Goal: Task Accomplishment & Management: Manage account settings

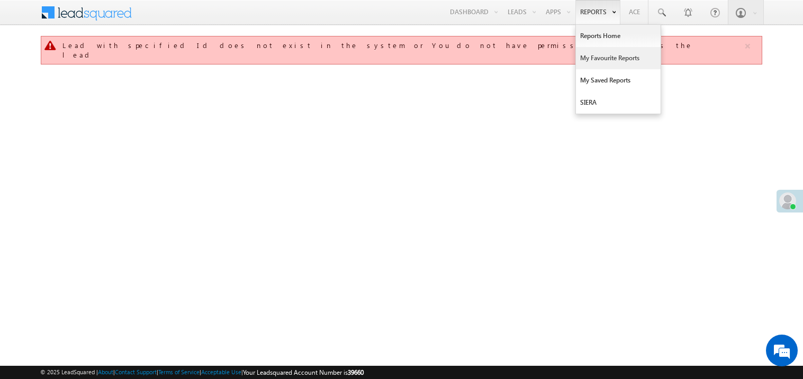
click at [594, 56] on link "My Favourite Reports" at bounding box center [618, 58] width 85 height 22
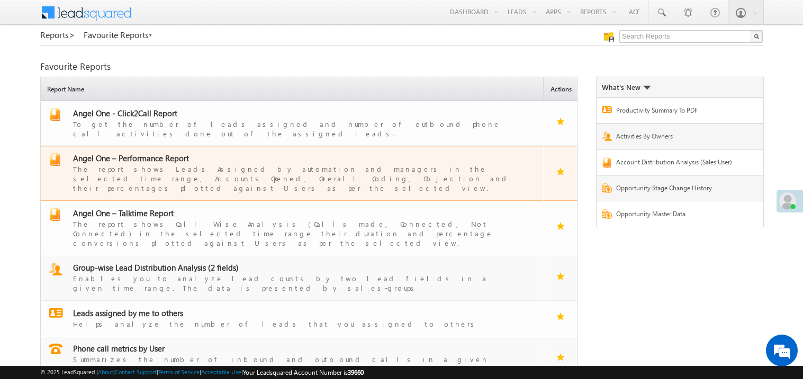
click at [143, 154] on span "Angel One – Performance Report" at bounding box center [131, 158] width 116 height 11
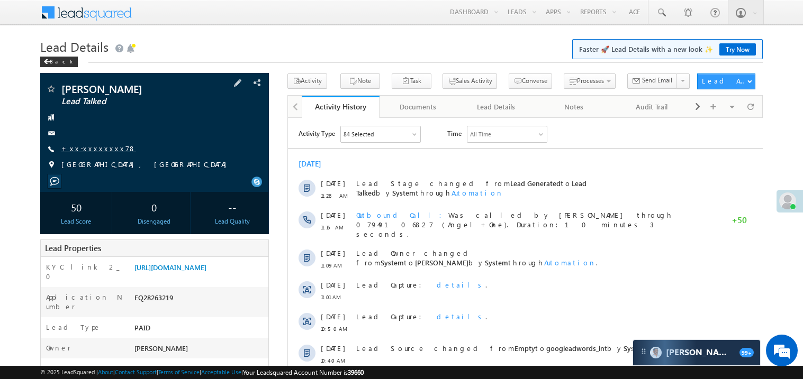
click at [95, 145] on link "+xx-xxxxxxxx78" at bounding box center [98, 148] width 75 height 9
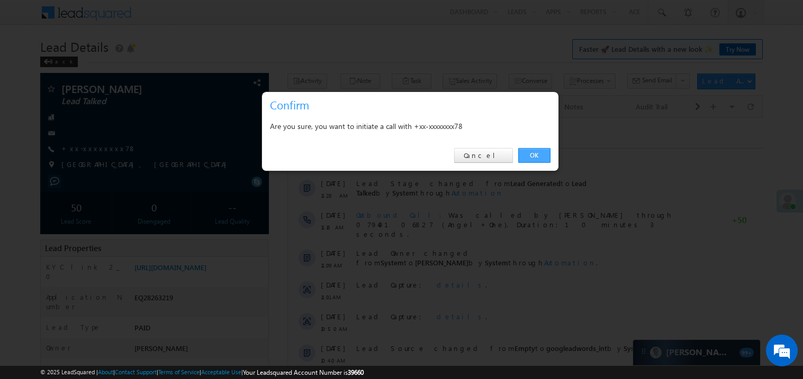
click at [541, 156] on link "OK" at bounding box center [534, 155] width 32 height 15
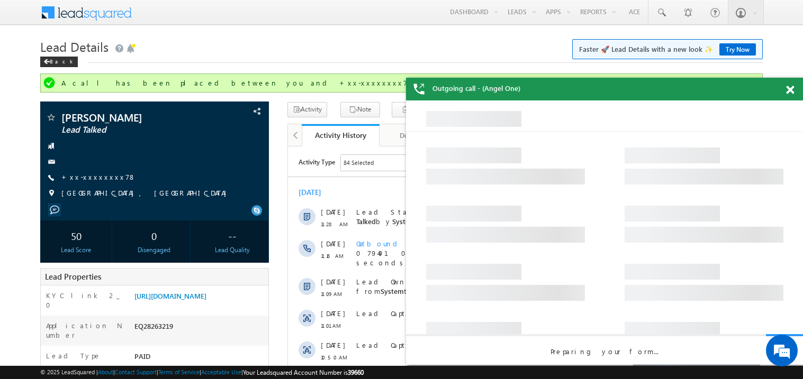
click at [788, 89] on span at bounding box center [790, 90] width 8 height 9
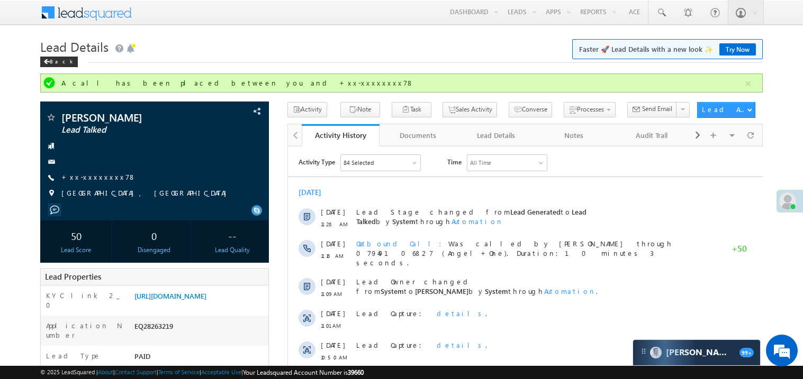
click at [199, 300] on link "https://angelbroking1-pk3em7sa.customui-test.leadsquared.com?leadId=7d1209c8-26…" at bounding box center [170, 296] width 72 height 9
click at [103, 180] on link "+xx-xxxxxxxx78" at bounding box center [98, 176] width 75 height 9
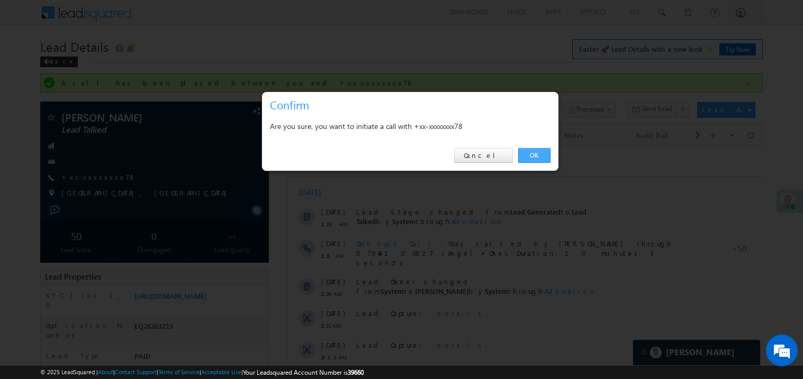
click at [535, 150] on link "OK" at bounding box center [534, 155] width 32 height 15
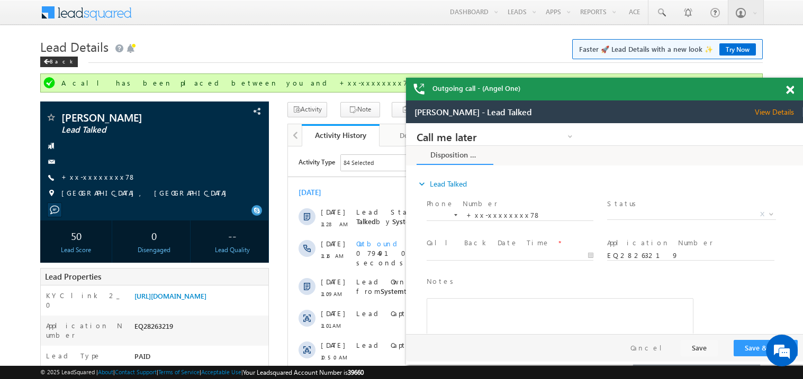
click at [792, 93] on span at bounding box center [790, 90] width 8 height 9
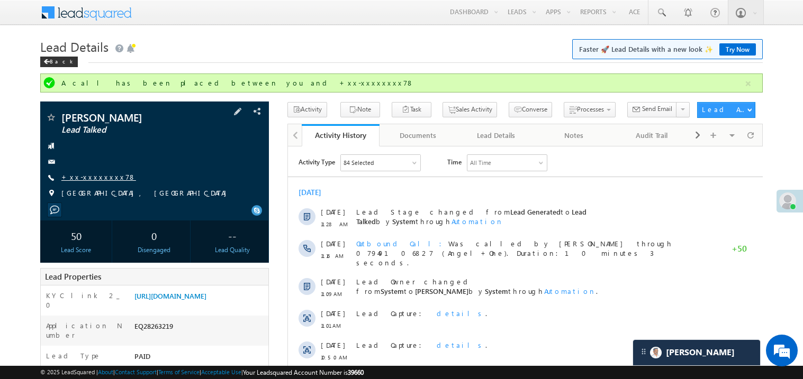
click at [97, 179] on link "+xx-xxxxxxxx78" at bounding box center [98, 176] width 75 height 9
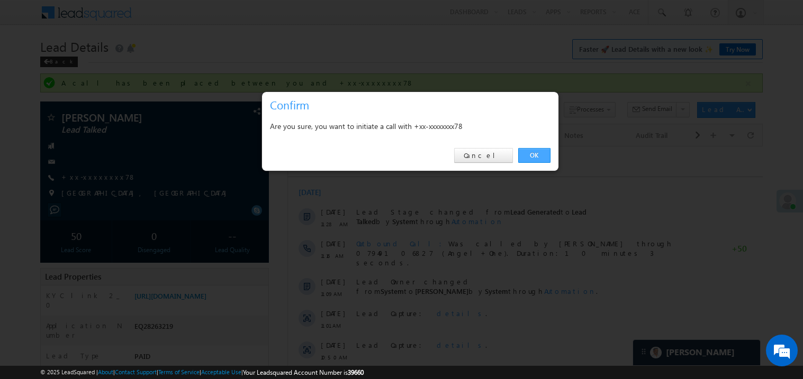
click at [530, 154] on link "OK" at bounding box center [534, 155] width 32 height 15
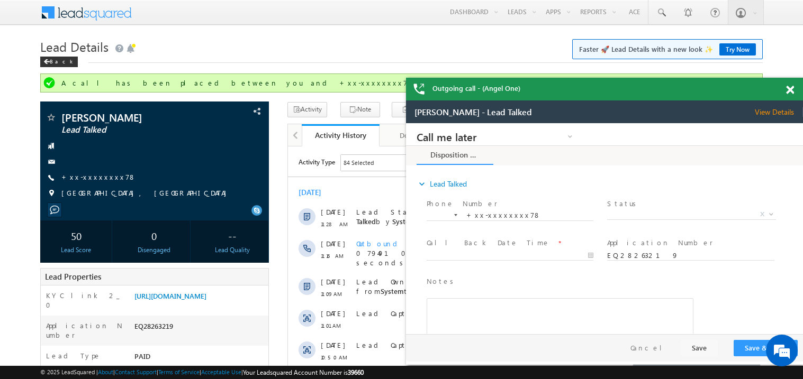
click at [791, 91] on span at bounding box center [790, 90] width 8 height 9
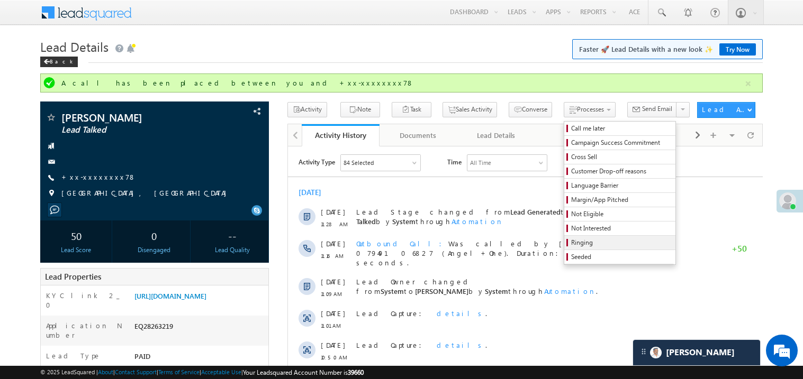
click at [587, 242] on span "Ringing" at bounding box center [621, 243] width 101 height 10
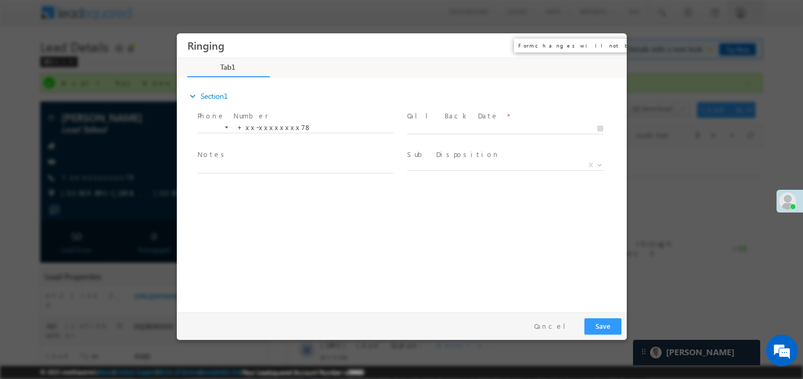
click at [616, 46] on button "×" at bounding box center [610, 45] width 18 height 20
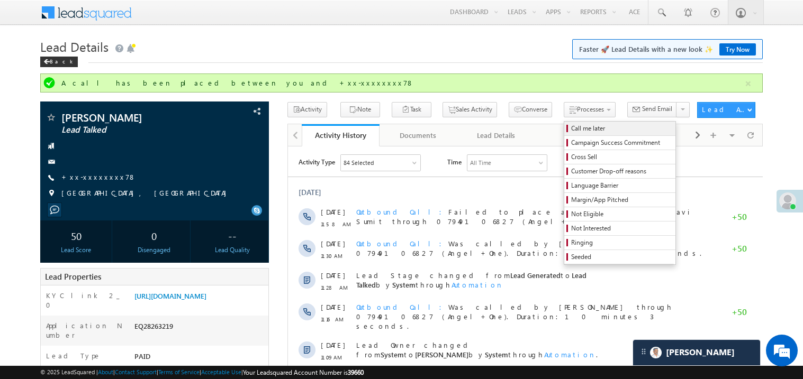
click at [571, 130] on span "Call me later" at bounding box center [621, 129] width 101 height 10
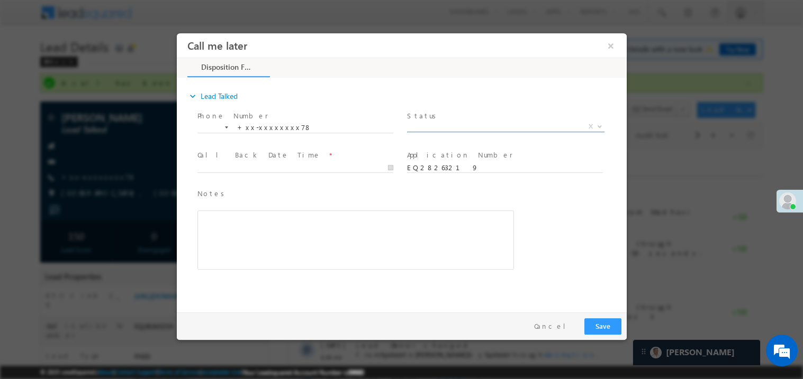
click at [436, 126] on span "X" at bounding box center [504, 126] width 197 height 11
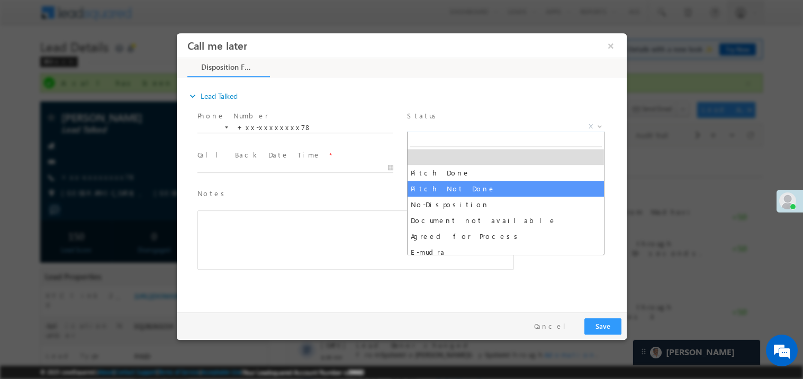
select select "Pitch Not Done"
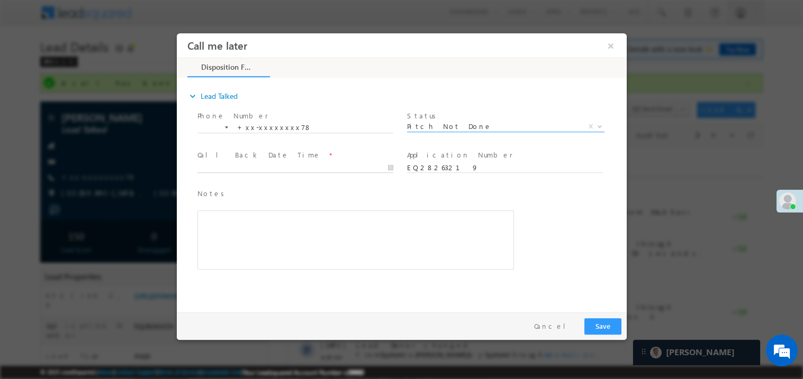
click at [254, 168] on body "Call me later ×" at bounding box center [401, 170] width 450 height 275
type input "09/03/25 11:59 AM"
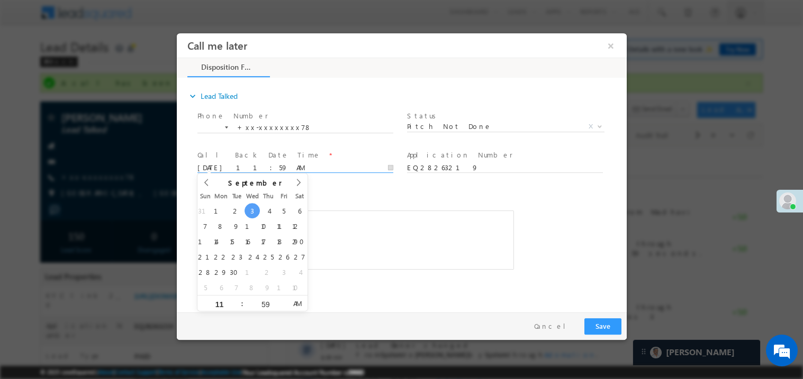
click at [351, 206] on div "Notes * Editor toolbars Basic Styles Bold Italic Underline Paragraph Insert/Rem…" at bounding box center [355, 229] width 316 height 82
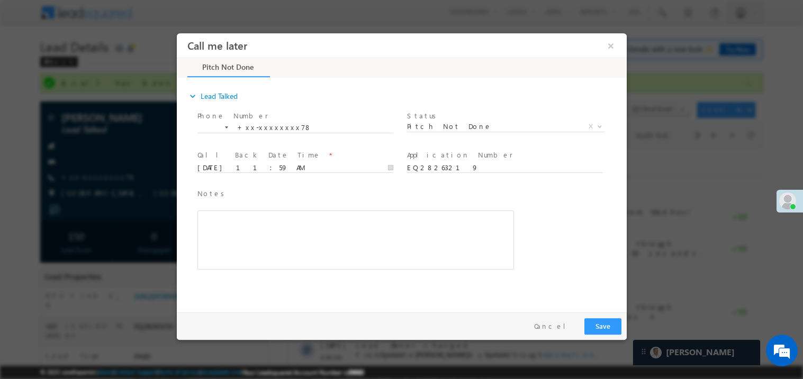
click at [322, 228] on div "Rich Text Editor, 40788eee-0fb2-11ec-a811-0adc8a9d82c2__tab1__section1__Notes__…" at bounding box center [355, 239] width 316 height 59
click at [608, 327] on button "Save" at bounding box center [602, 326] width 37 height 16
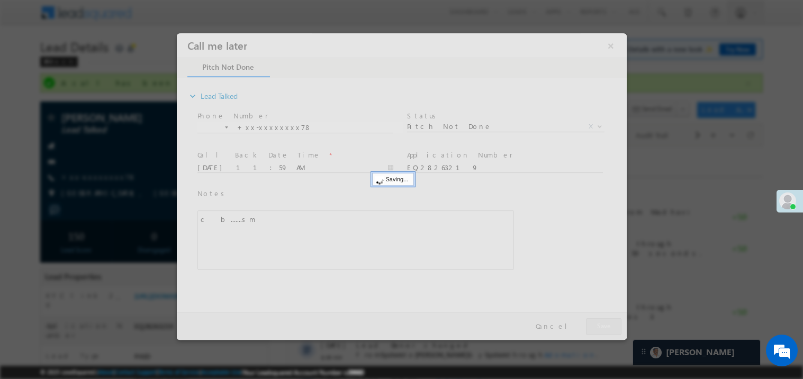
click at [608, 327] on div at bounding box center [401, 186] width 450 height 307
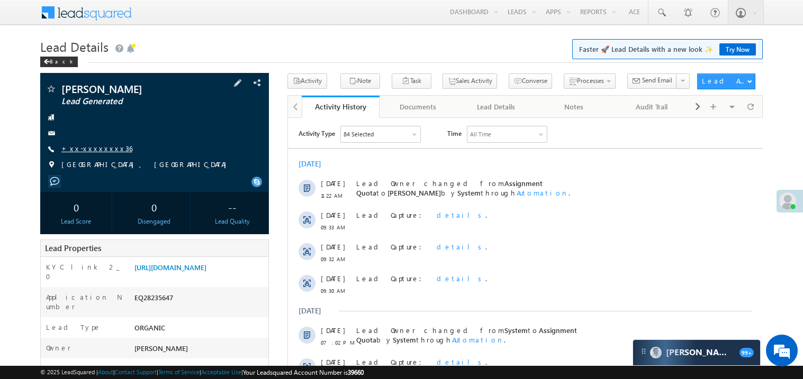
click at [95, 151] on link "+xx-xxxxxxxx36" at bounding box center [96, 148] width 71 height 9
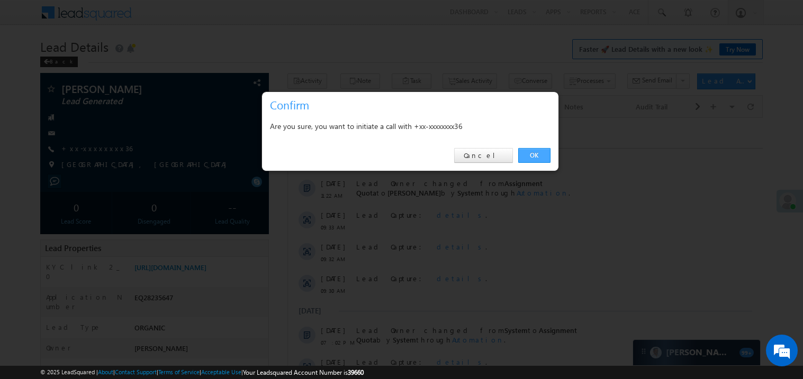
click at [536, 153] on link "OK" at bounding box center [534, 155] width 32 height 15
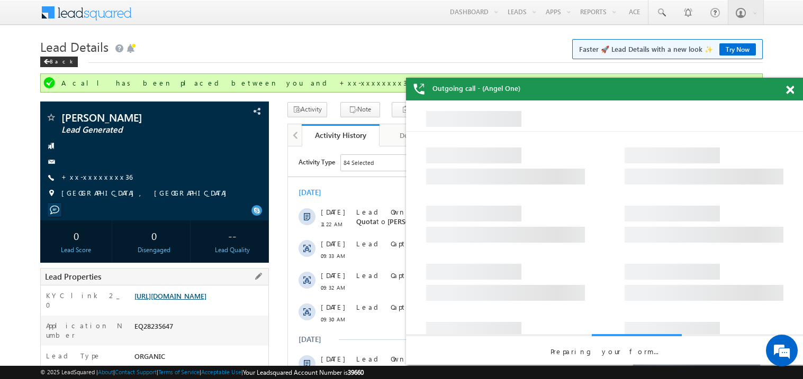
click at [199, 300] on link "https://angelbroking1-pk3em7sa.customui-test.leadsquared.com?leadId=3431112a-ad…" at bounding box center [170, 296] width 72 height 9
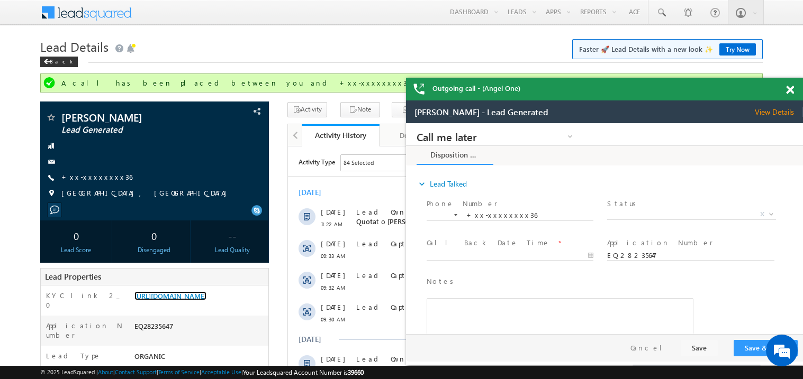
click at [791, 90] on span at bounding box center [790, 90] width 8 height 9
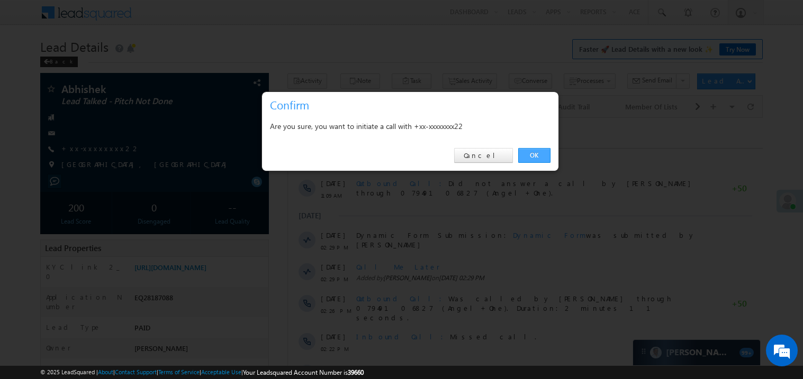
click at [538, 154] on link "OK" at bounding box center [534, 155] width 32 height 15
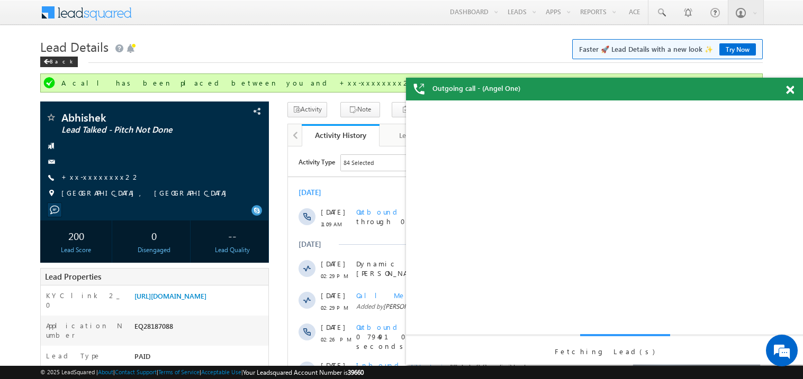
click at [794, 90] on div at bounding box center [795, 88] width 14 height 21
click at [789, 91] on span at bounding box center [790, 90] width 8 height 9
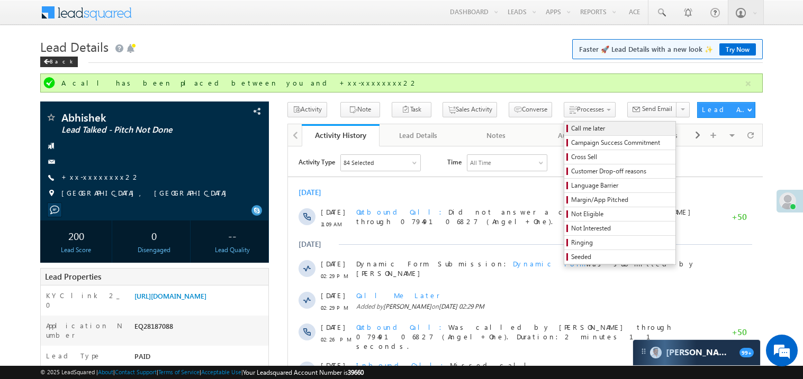
click at [571, 129] on span "Call me later" at bounding box center [621, 129] width 101 height 10
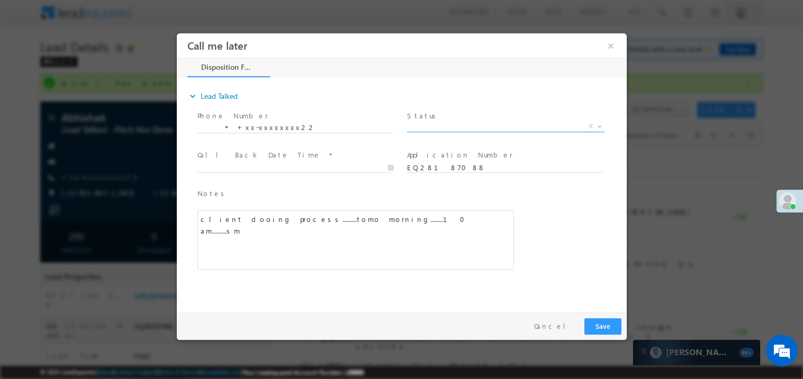
click at [445, 124] on span "X" at bounding box center [504, 126] width 197 height 11
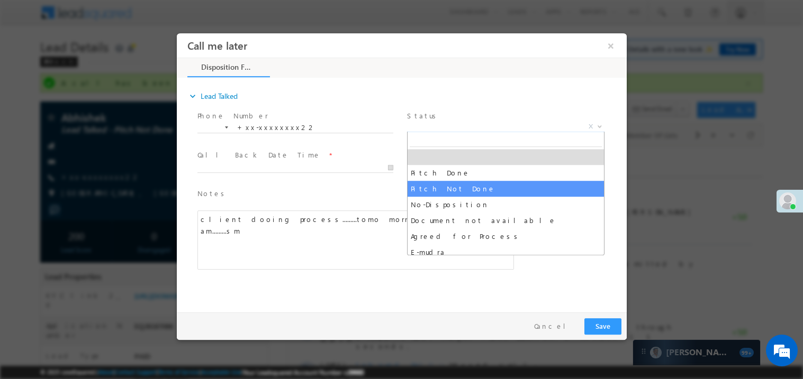
select select "Pitch Not Done"
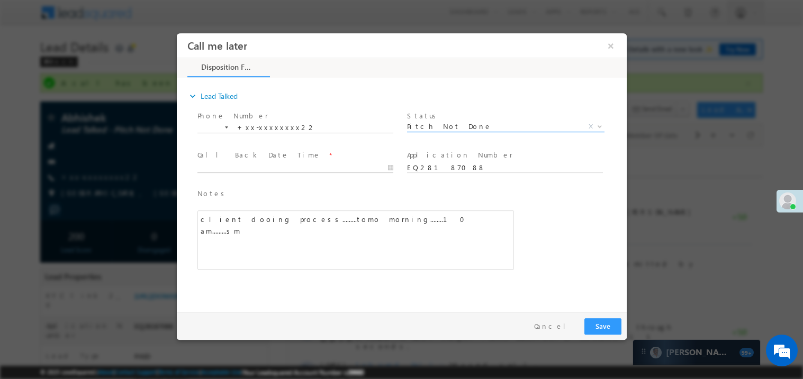
click at [236, 167] on body "Call me later ×" at bounding box center [401, 170] width 450 height 275
type input "09/03/25 11:37 AM"
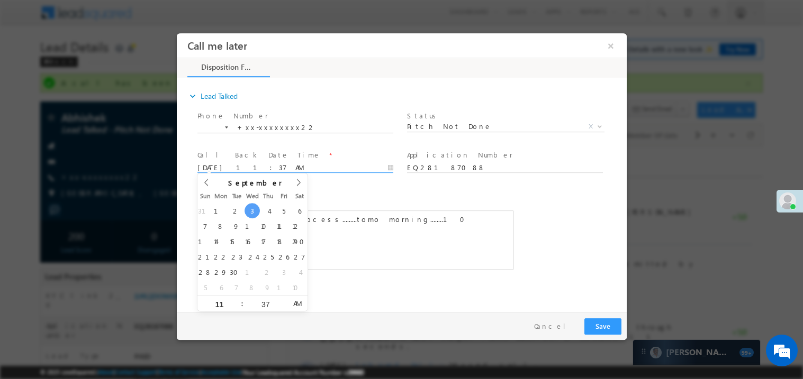
click at [461, 239] on div "client dooing process.........tomo morning........10 am.........sm" at bounding box center [355, 239] width 316 height 59
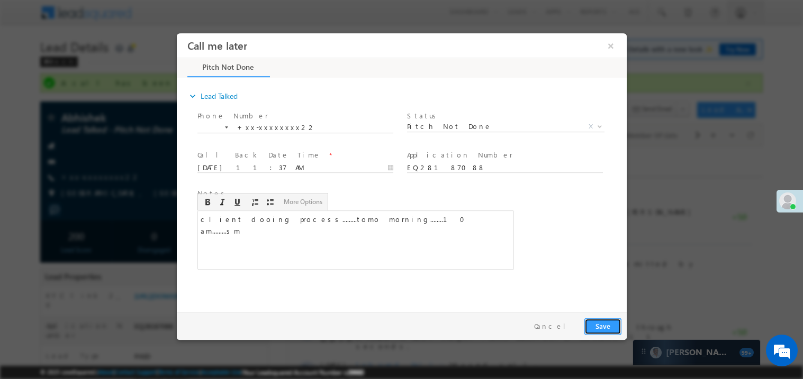
click at [608, 325] on button "Save" at bounding box center [602, 326] width 37 height 16
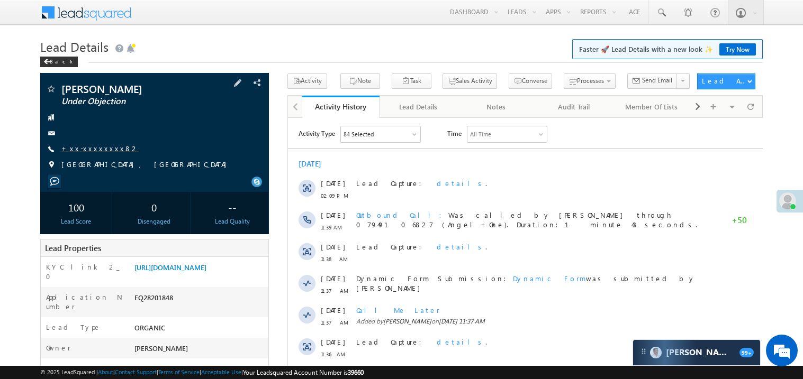
click at [98, 150] on link "+xx-xxxxxxxx82" at bounding box center [100, 148] width 78 height 9
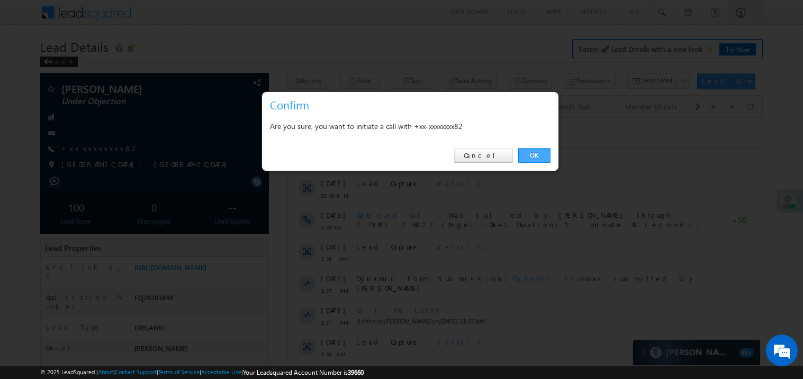
click at [530, 155] on link "OK" at bounding box center [534, 155] width 32 height 15
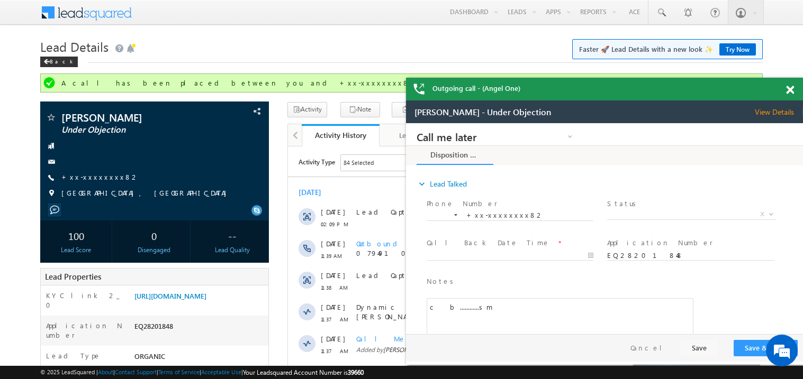
click at [791, 86] on span at bounding box center [790, 90] width 8 height 9
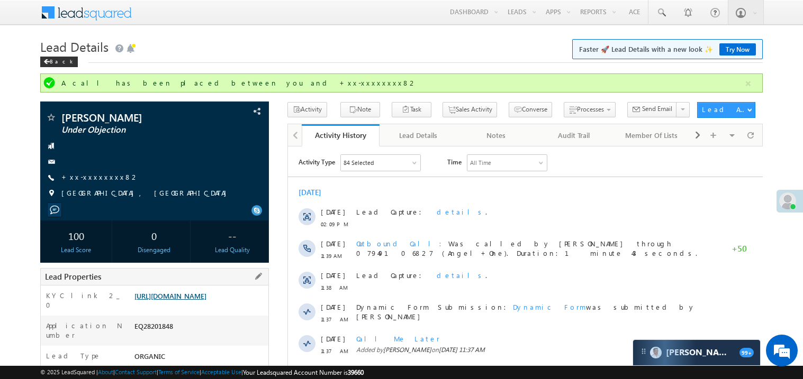
click at [206, 300] on link "[URL][DOMAIN_NAME]" at bounding box center [170, 296] width 72 height 9
click at [93, 177] on link "+xx-xxxxxxxx82" at bounding box center [100, 176] width 78 height 9
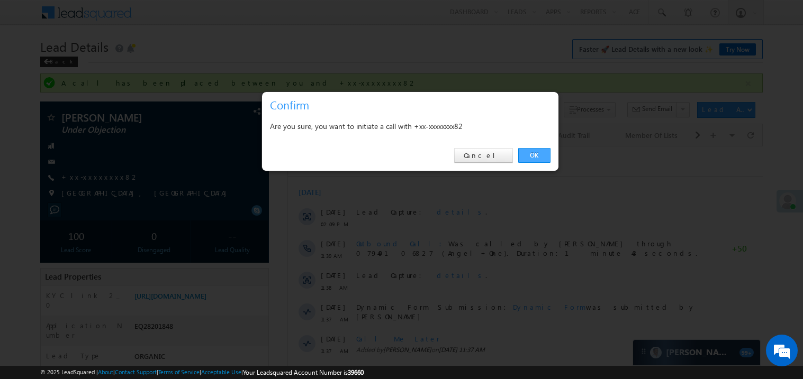
click at [536, 156] on link "OK" at bounding box center [534, 155] width 32 height 15
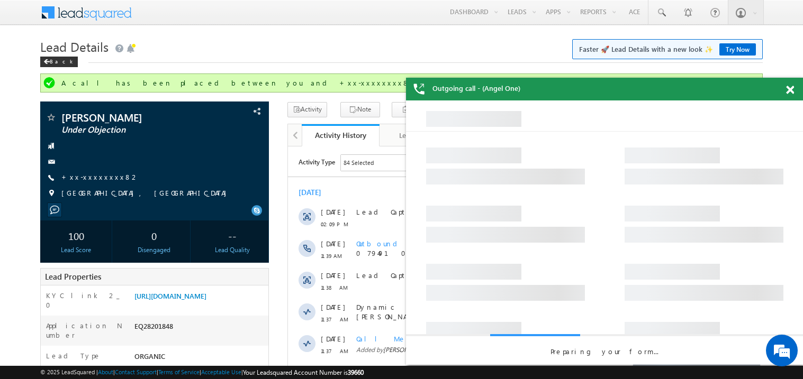
click at [793, 90] on span at bounding box center [790, 90] width 8 height 9
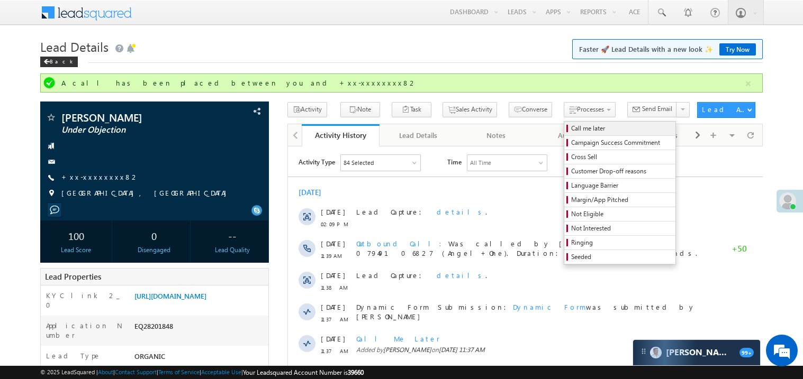
click at [575, 128] on span "Call me later" at bounding box center [621, 129] width 101 height 10
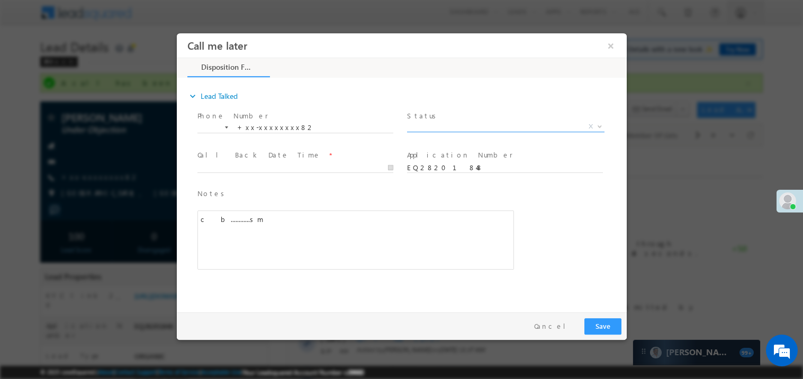
click at [437, 125] on span "X" at bounding box center [504, 126] width 197 height 11
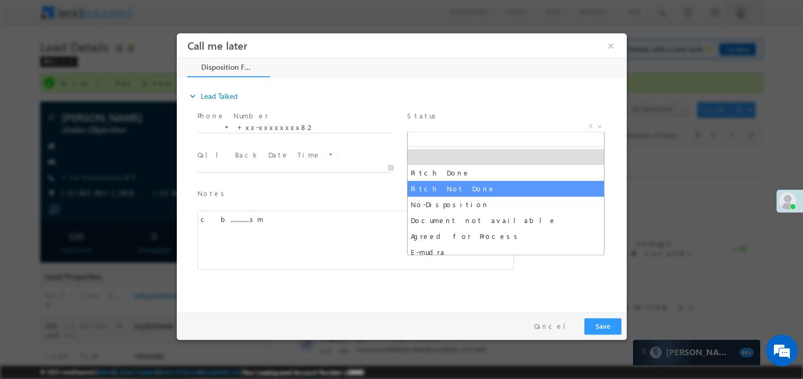
select select "Pitch Not Done"
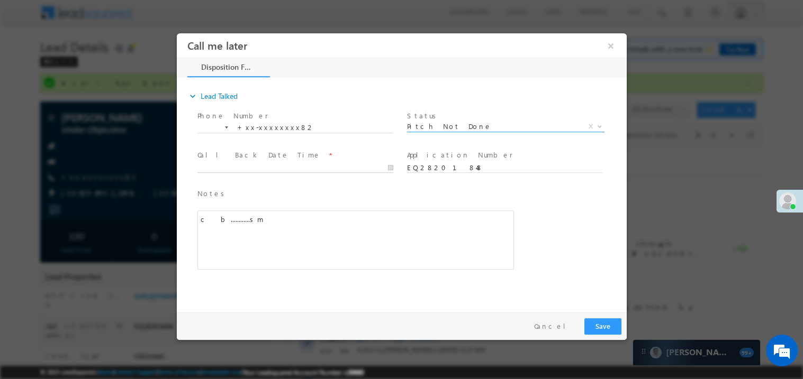
click at [248, 163] on body "Call me later ×" at bounding box center [401, 170] width 450 height 275
type input "09/03/25 11:39 AM"
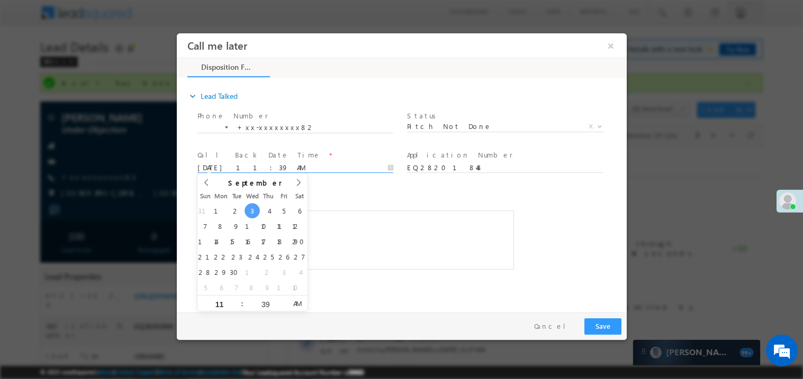
click at [359, 229] on div "c b............sm" at bounding box center [355, 239] width 316 height 59
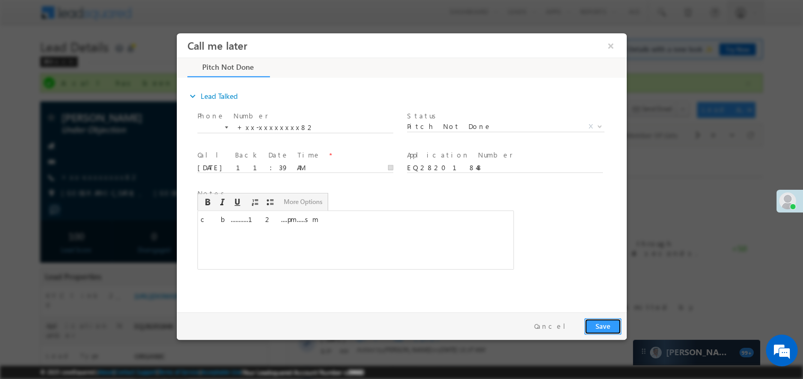
click at [614, 329] on button "Save" at bounding box center [602, 326] width 37 height 16
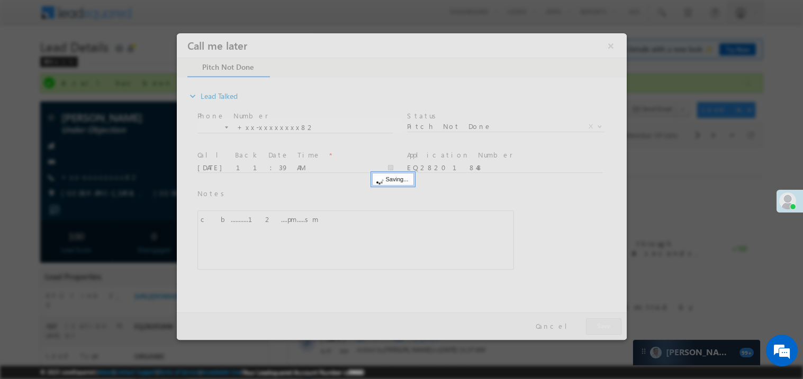
click at [614, 329] on div at bounding box center [401, 186] width 450 height 307
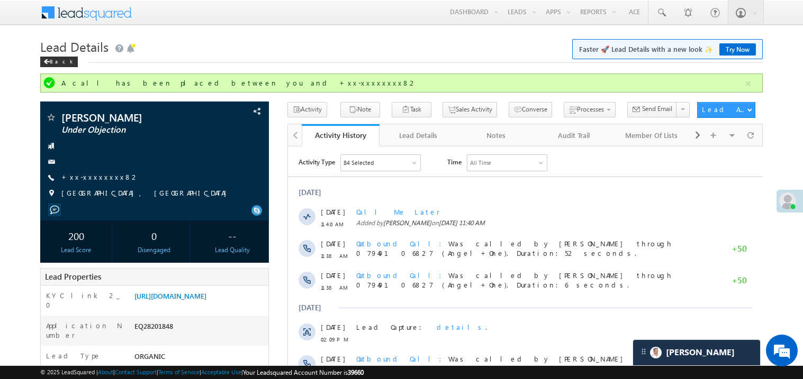
click at [362, 61] on div "Back" at bounding box center [401, 59] width 722 height 7
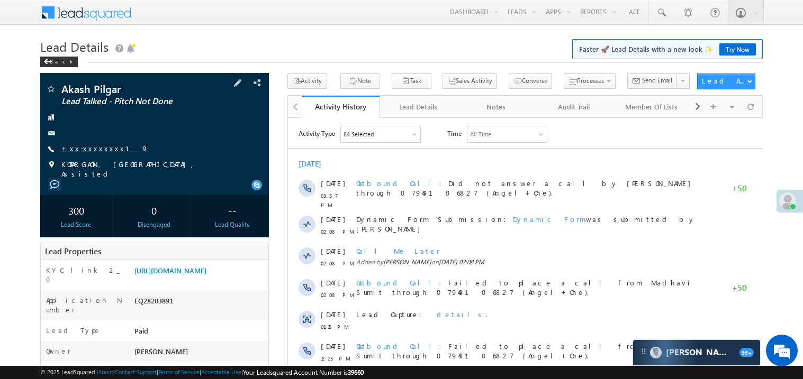
click at [88, 149] on link "+xx-xxxxxxxx19" at bounding box center [104, 148] width 87 height 9
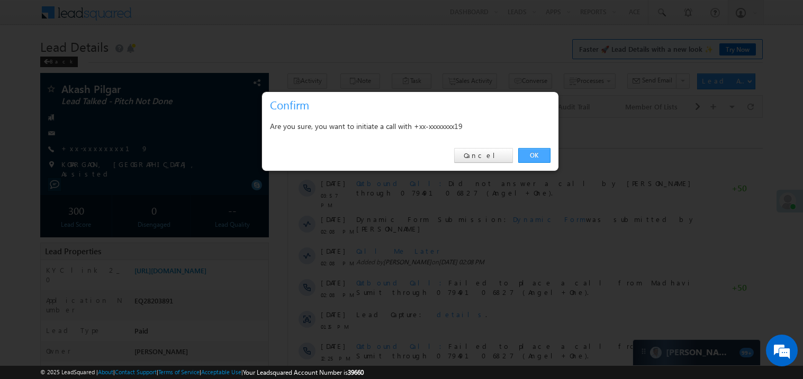
click at [536, 154] on link "OK" at bounding box center [534, 155] width 32 height 15
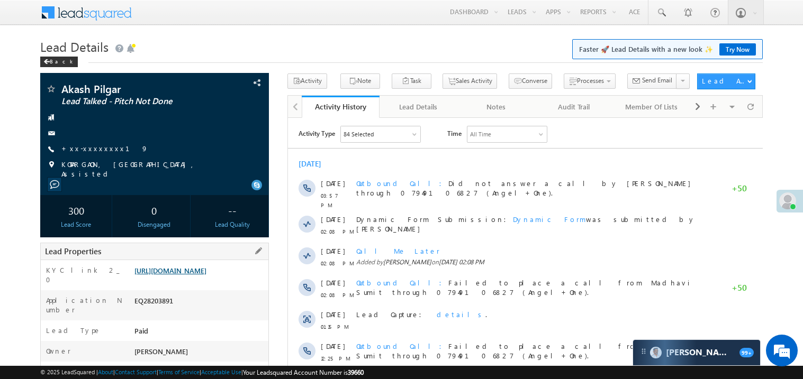
click at [179, 275] on link "[URL][DOMAIN_NAME]" at bounding box center [170, 270] width 72 height 9
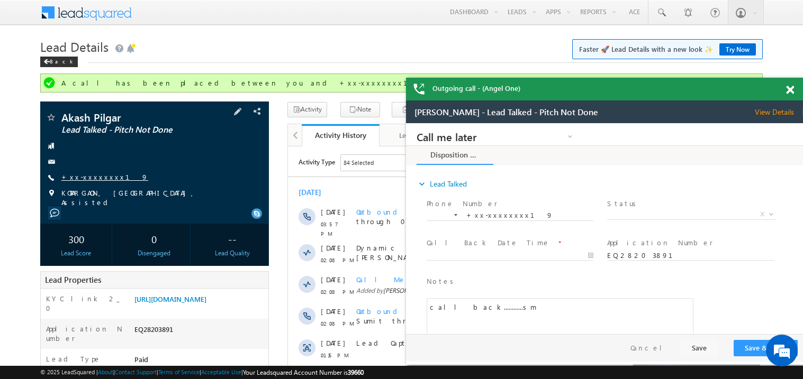
click at [105, 177] on link "+xx-xxxxxxxx19" at bounding box center [104, 176] width 87 height 9
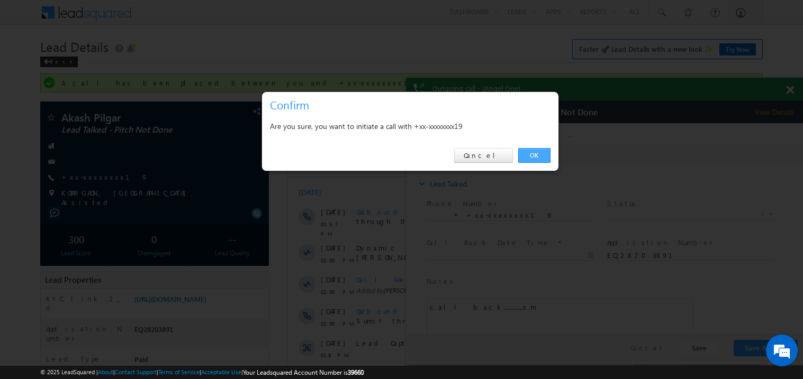
click at [532, 154] on link "OK" at bounding box center [534, 155] width 32 height 15
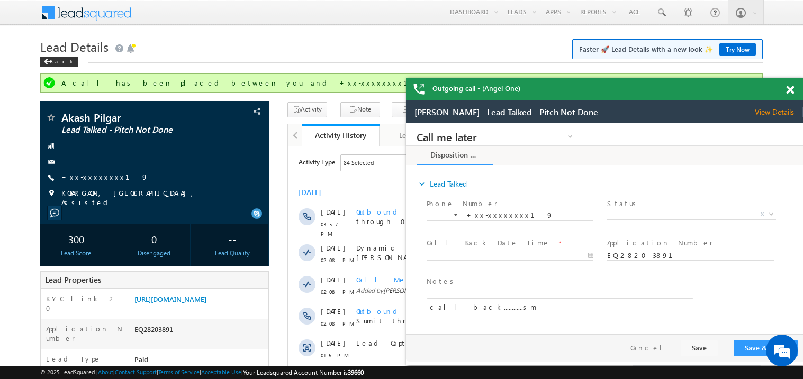
click at [789, 89] on span at bounding box center [790, 90] width 8 height 9
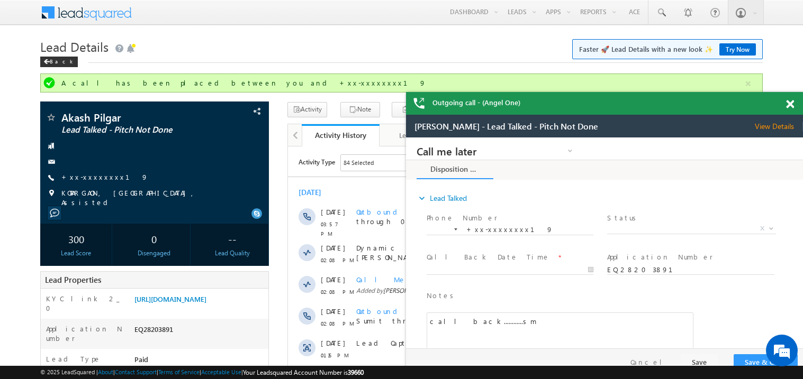
drag, startPoint x: 676, startPoint y: 104, endPoint x: 622, endPoint y: 86, distance: 56.9
click at [622, 92] on div "Outgoing call - (Angel One)" at bounding box center [604, 103] width 397 height 23
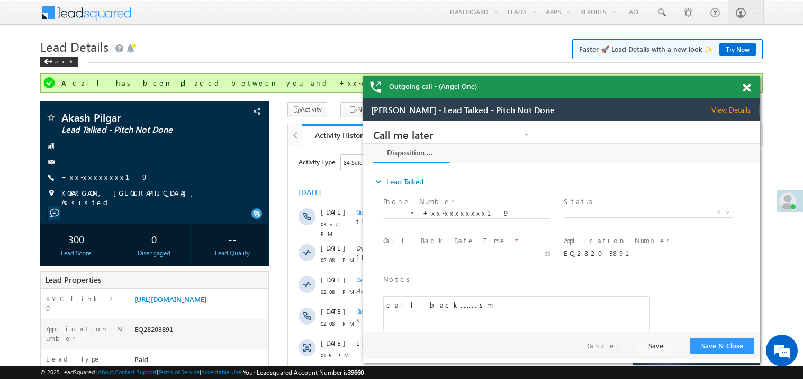
click at [747, 87] on span at bounding box center [746, 88] width 8 height 9
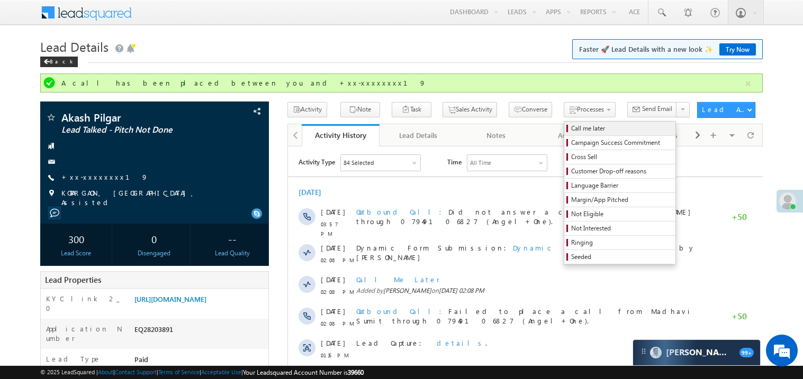
click at [571, 129] on span "Call me later" at bounding box center [621, 129] width 101 height 10
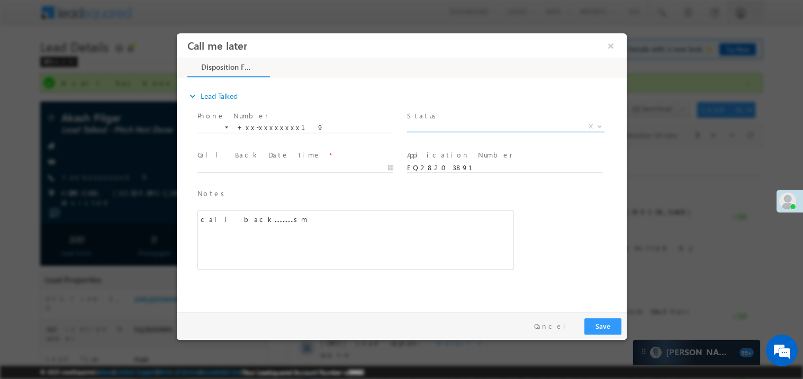
click at [433, 128] on span "X" at bounding box center [504, 126] width 197 height 11
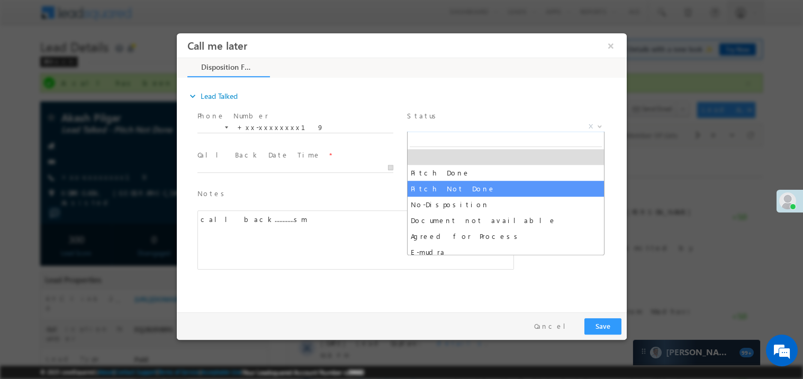
select select "Pitch Not Done"
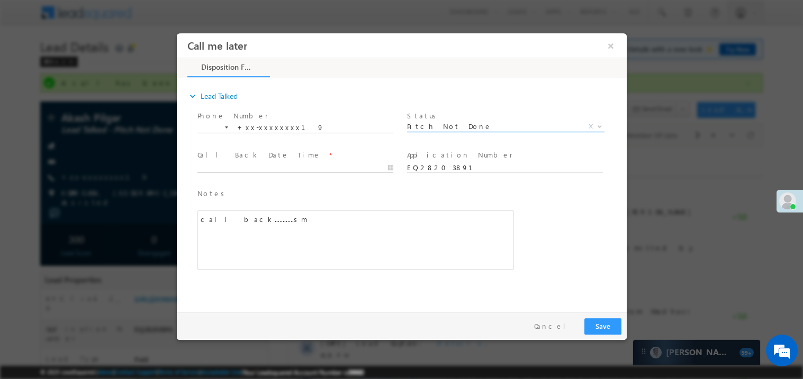
click at [241, 167] on body "Call me later ×" at bounding box center [401, 170] width 450 height 275
type input "09/03/25 11:41 AM"
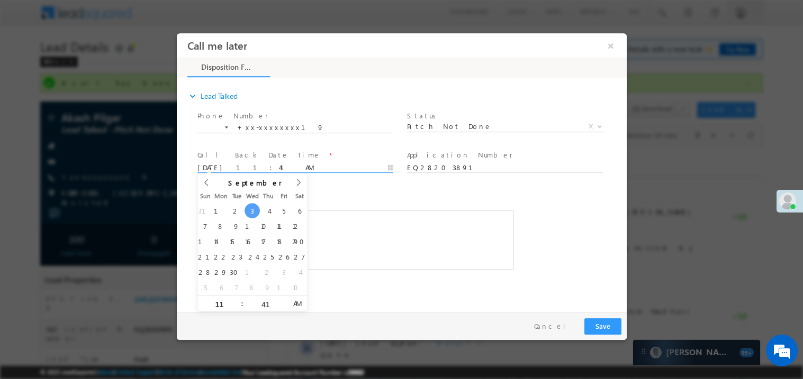
click at [399, 226] on div "call back............sm" at bounding box center [355, 239] width 316 height 59
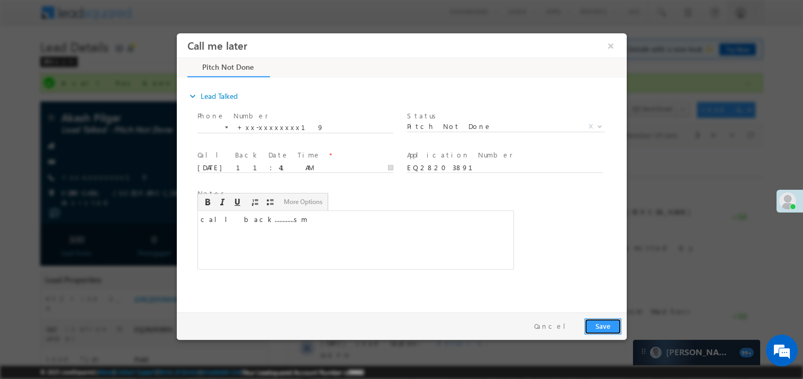
click at [597, 333] on button "Save" at bounding box center [602, 326] width 37 height 16
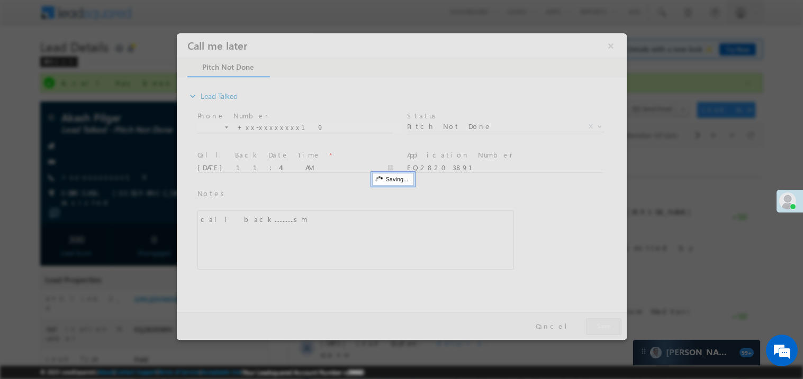
click at [597, 333] on div at bounding box center [401, 186] width 450 height 307
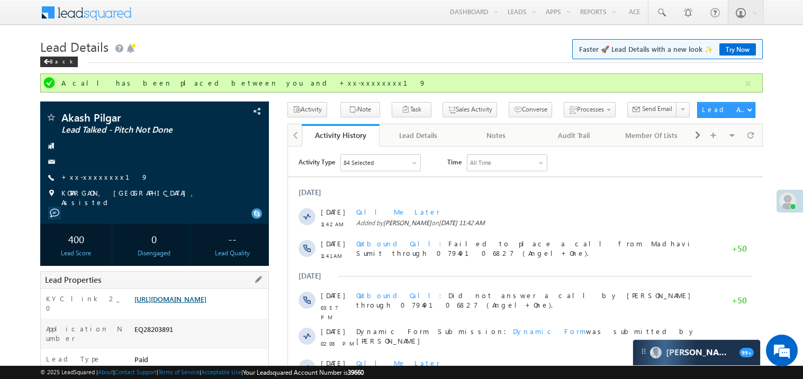
click at [206, 304] on link "https://angelbroking1-pk3em7sa.customui-test.leadsquared.com?leadId=43a80c49-9b…" at bounding box center [170, 299] width 72 height 9
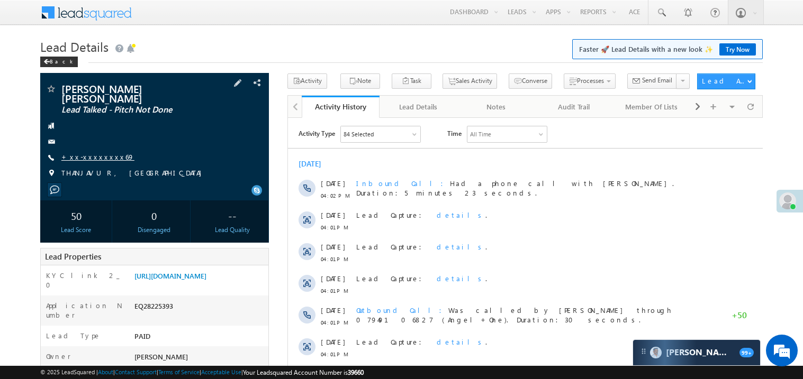
click at [99, 152] on link "+xx-xxxxxxxx69" at bounding box center [97, 156] width 73 height 9
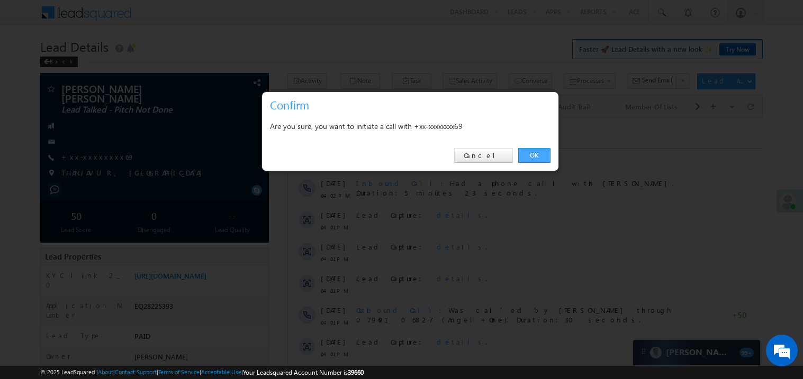
click at [540, 153] on link "OK" at bounding box center [534, 155] width 32 height 15
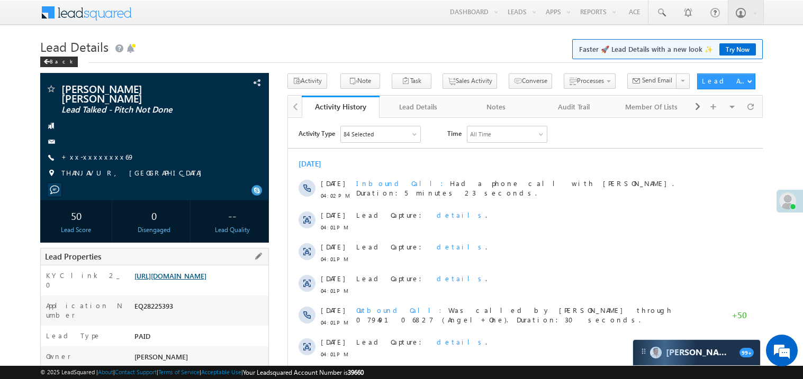
click at [206, 277] on link "[URL][DOMAIN_NAME]" at bounding box center [170, 275] width 72 height 9
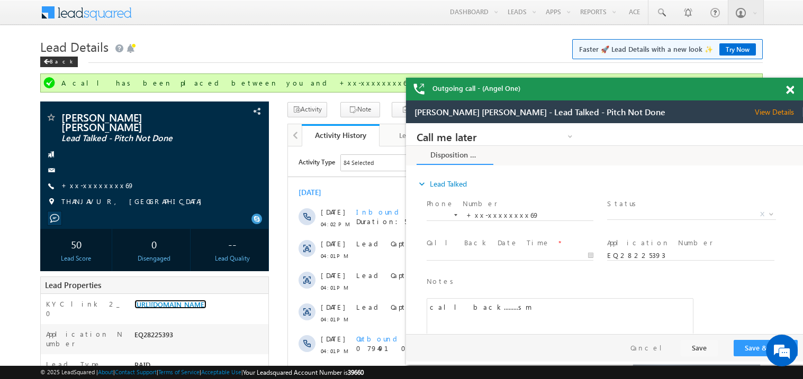
click at [788, 91] on span at bounding box center [790, 90] width 8 height 9
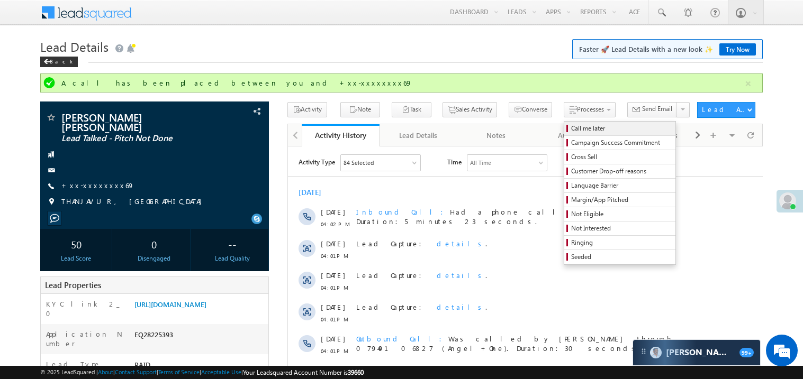
click at [571, 128] on span "Call me later" at bounding box center [621, 129] width 101 height 10
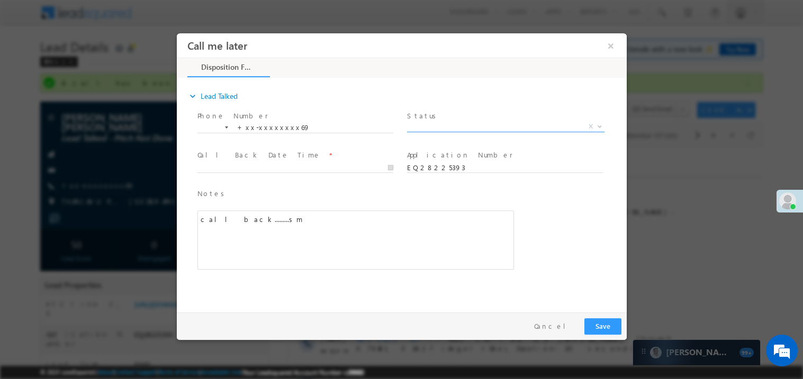
click at [441, 129] on span "X" at bounding box center [504, 126] width 197 height 11
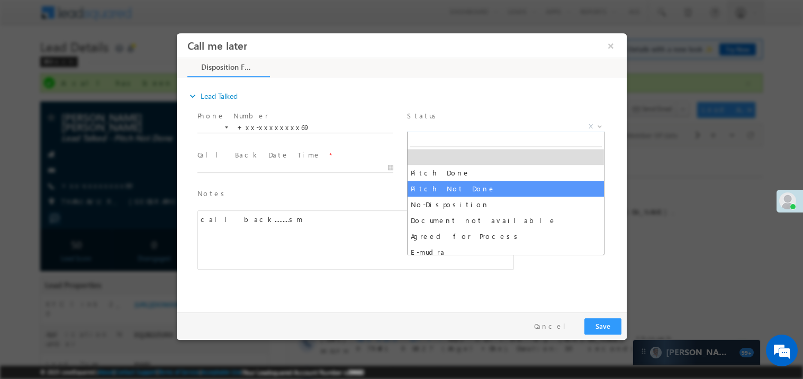
select select "Pitch Not Done"
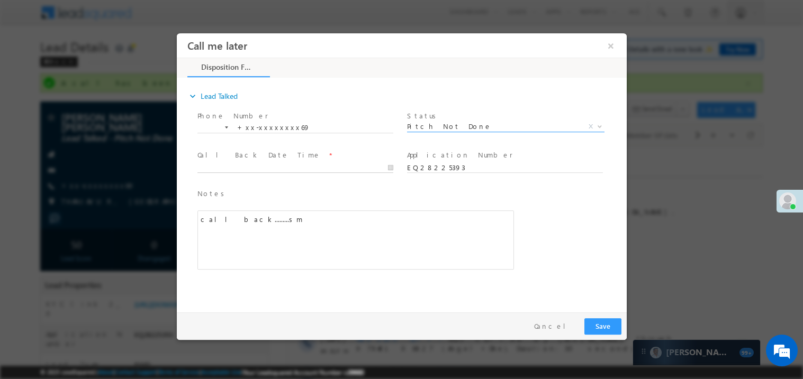
click at [238, 166] on body "Call me later ×" at bounding box center [401, 170] width 450 height 275
type input "09/03/25 11:50 AM"
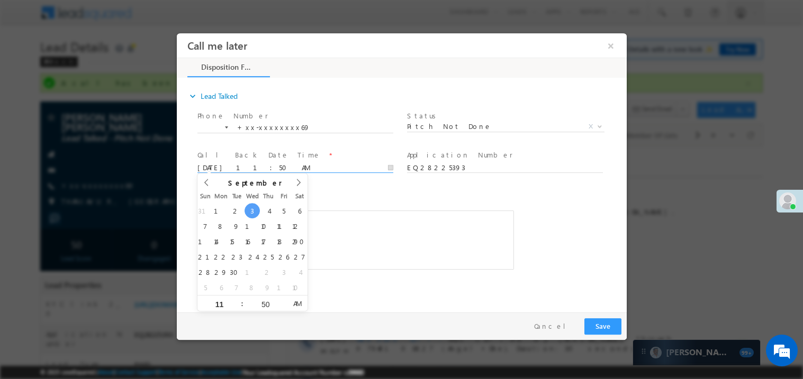
click at [422, 214] on div "call back.........sm" at bounding box center [355, 239] width 316 height 59
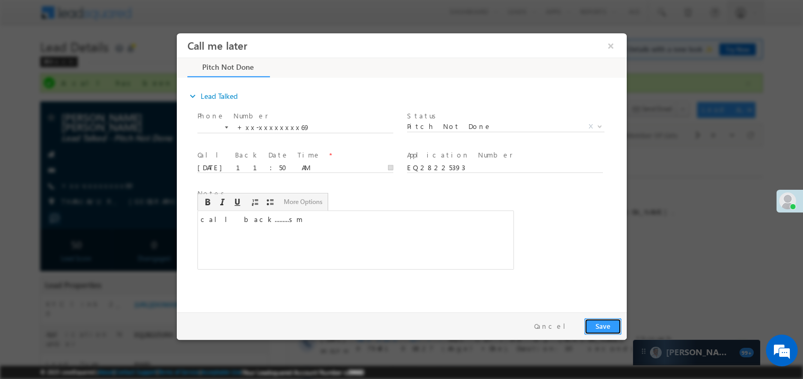
click at [603, 327] on button "Save" at bounding box center [602, 326] width 37 height 16
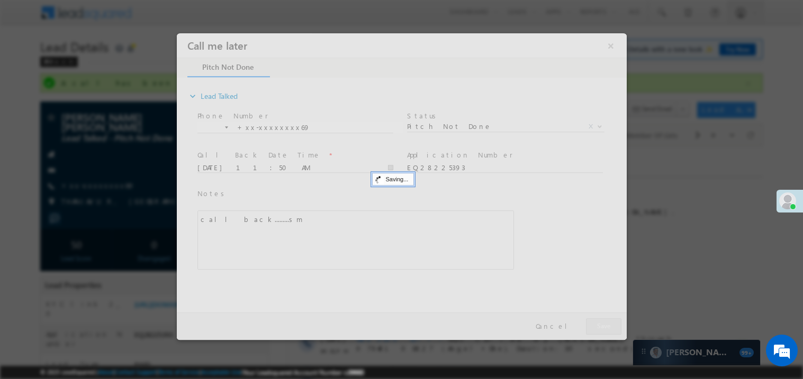
click at [603, 327] on div at bounding box center [401, 186] width 450 height 307
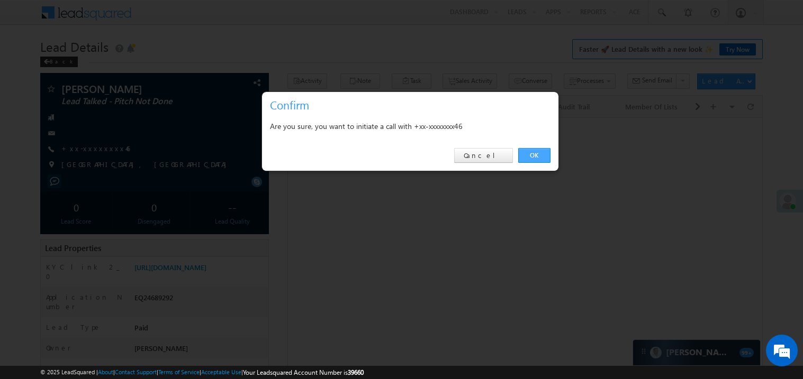
click at [533, 153] on link "OK" at bounding box center [534, 155] width 32 height 15
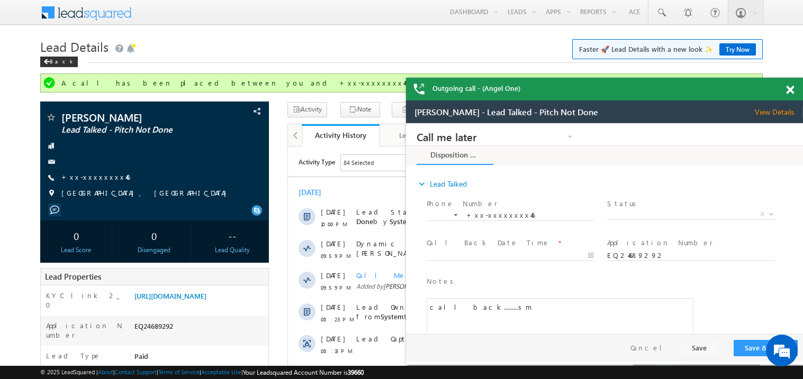
click at [789, 90] on span at bounding box center [790, 90] width 8 height 9
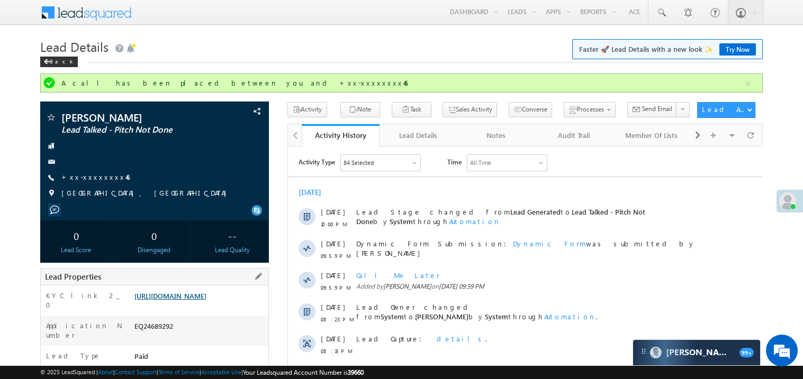
click at [206, 300] on link "[URL][DOMAIN_NAME]" at bounding box center [170, 296] width 72 height 9
click at [192, 300] on link "[URL][DOMAIN_NAME]" at bounding box center [170, 296] width 72 height 9
click at [99, 175] on link "+xx-xxxxxxxx46" at bounding box center [95, 176] width 68 height 9
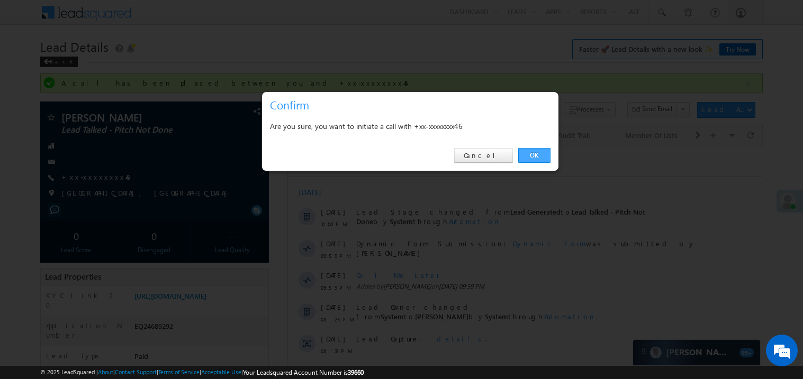
click at [535, 158] on link "OK" at bounding box center [534, 155] width 32 height 15
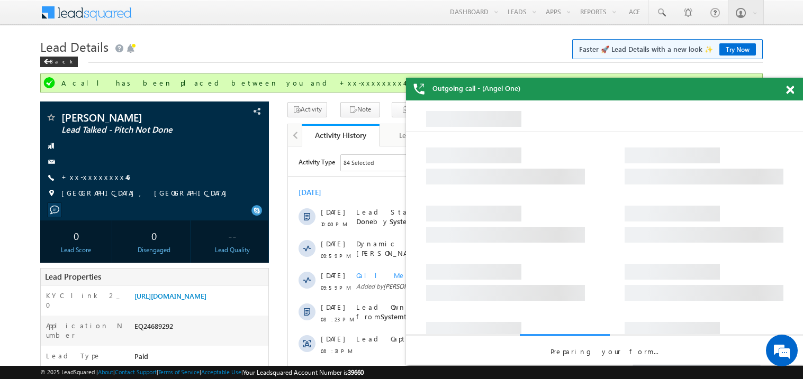
click at [789, 89] on span at bounding box center [790, 90] width 8 height 9
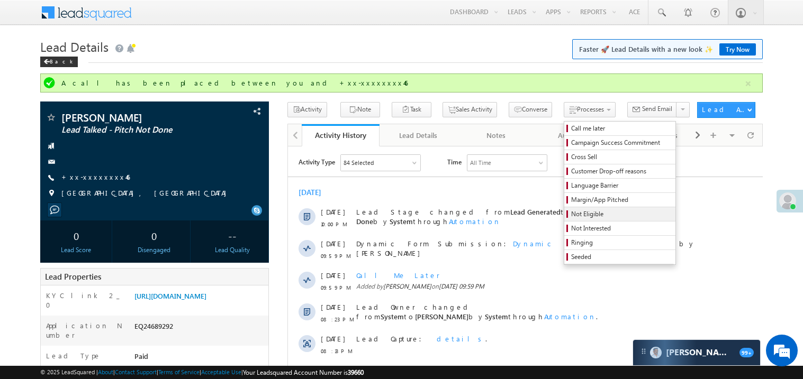
click at [571, 217] on span "Not Eligible" at bounding box center [621, 214] width 101 height 10
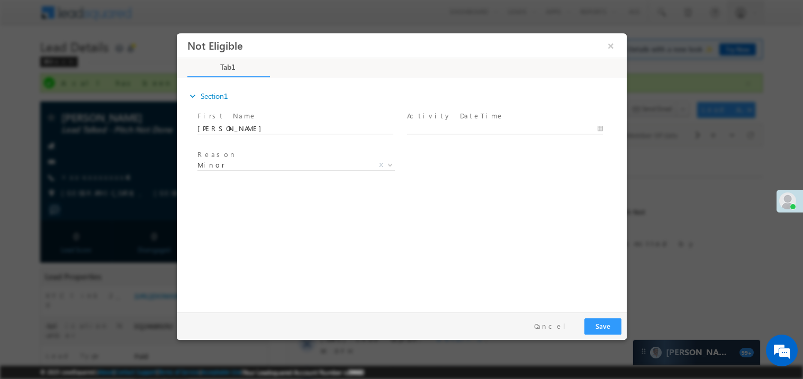
click at [443, 130] on body "Not Eligible ×" at bounding box center [401, 170] width 450 height 275
type input "09/03/25 11:52 AM"
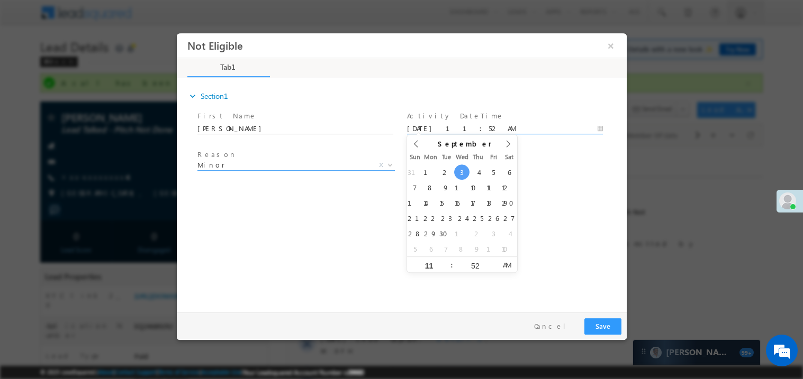
click at [236, 168] on span "Minor" at bounding box center [283, 165] width 172 height 10
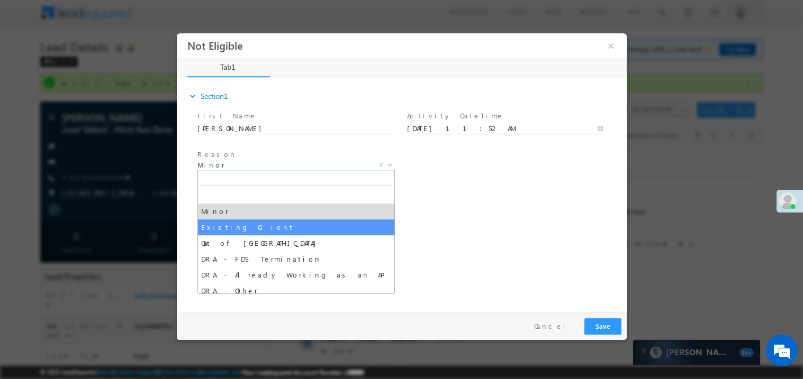
select select "Existing Client"
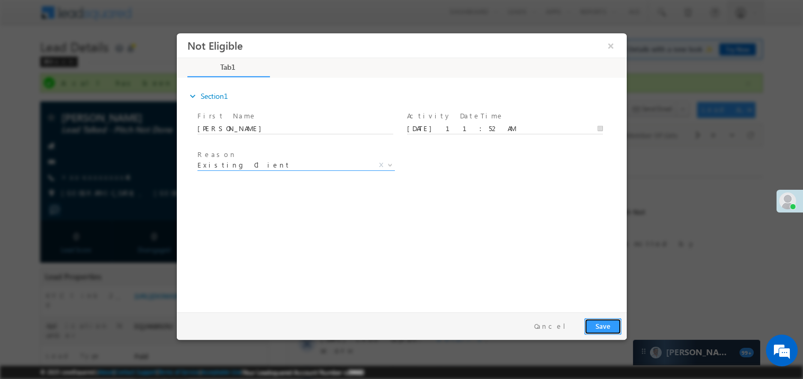
click at [602, 325] on button "Save" at bounding box center [602, 326] width 37 height 16
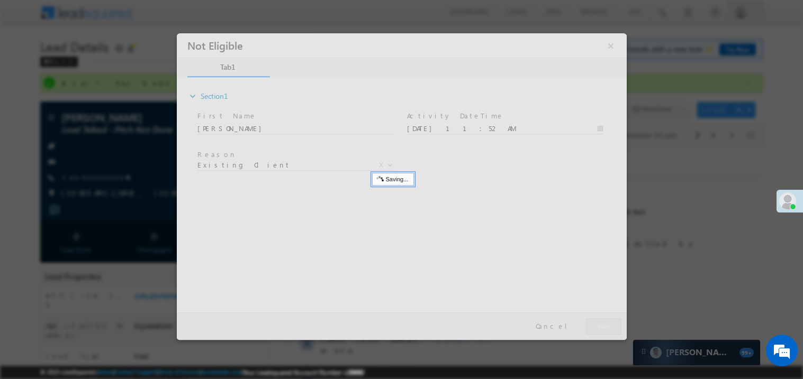
click at [602, 325] on div at bounding box center [401, 186] width 450 height 307
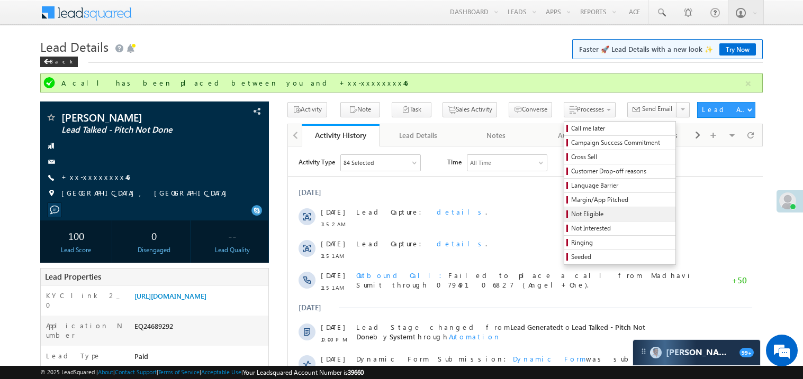
click at [571, 218] on span "Not Eligible" at bounding box center [621, 214] width 101 height 10
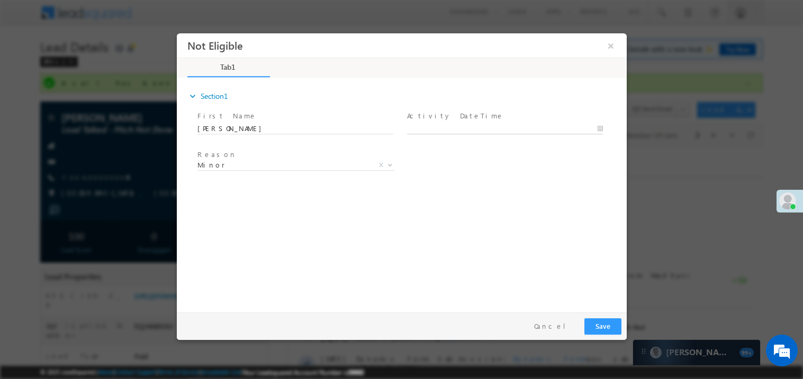
click at [438, 125] on body "Not Eligible ×" at bounding box center [401, 170] width 450 height 275
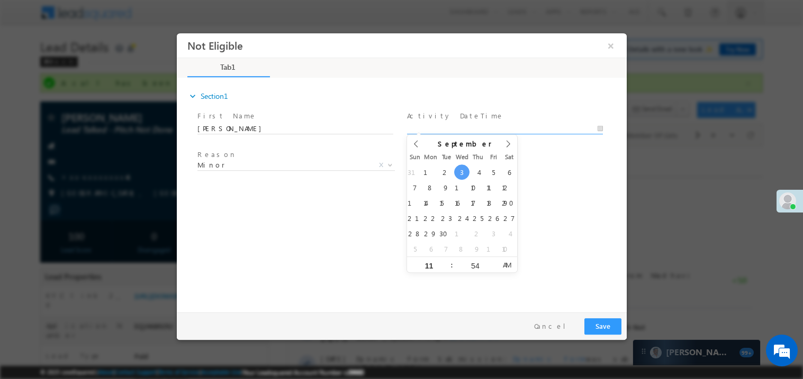
type input "09/03/25 11:54 AM"
click at [287, 193] on div "expand_more Section1 First Name *" at bounding box center [403, 193] width 444 height 229
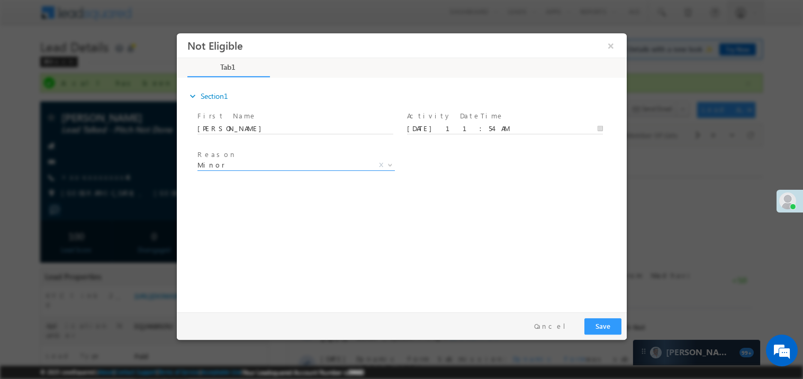
click at [296, 164] on span "Minor" at bounding box center [283, 165] width 172 height 10
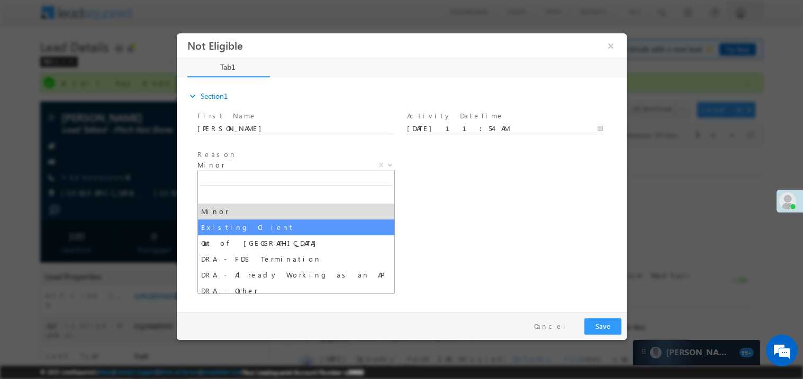
select select "Existing Client"
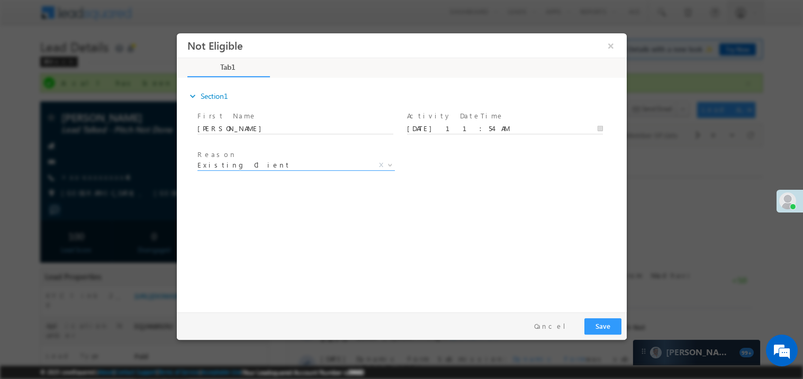
click at [480, 220] on div "expand_more Section1 First Name *" at bounding box center [403, 193] width 444 height 229
click at [616, 325] on button "Save" at bounding box center [602, 326] width 37 height 16
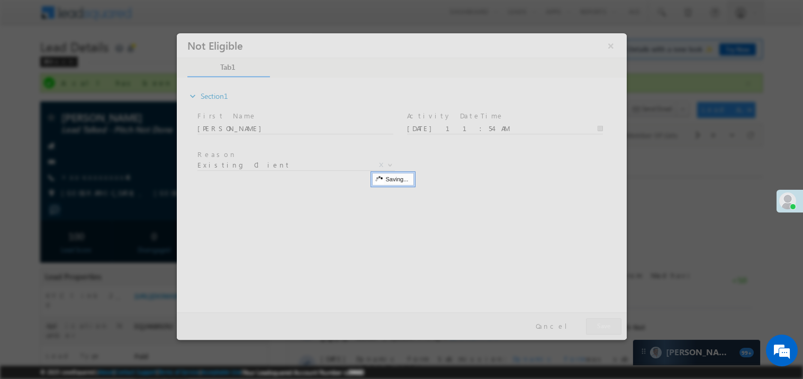
click at [616, 325] on div at bounding box center [401, 186] width 450 height 307
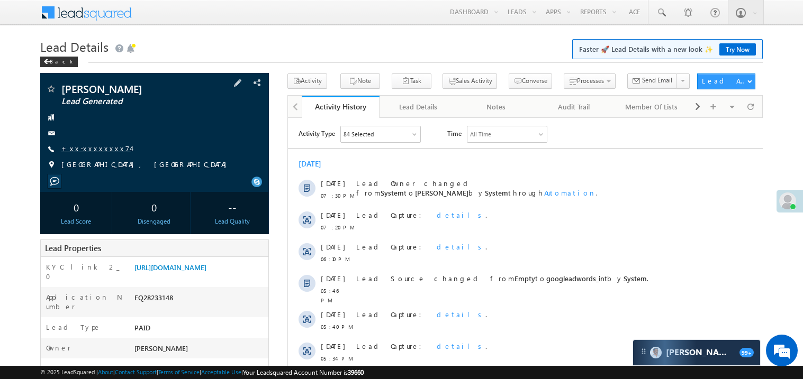
click at [95, 147] on link "+xx-xxxxxxxx74" at bounding box center [95, 148] width 69 height 9
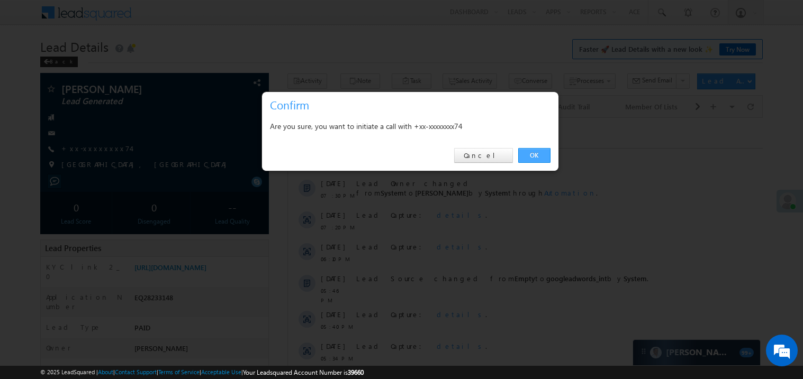
click at [530, 154] on link "OK" at bounding box center [534, 155] width 32 height 15
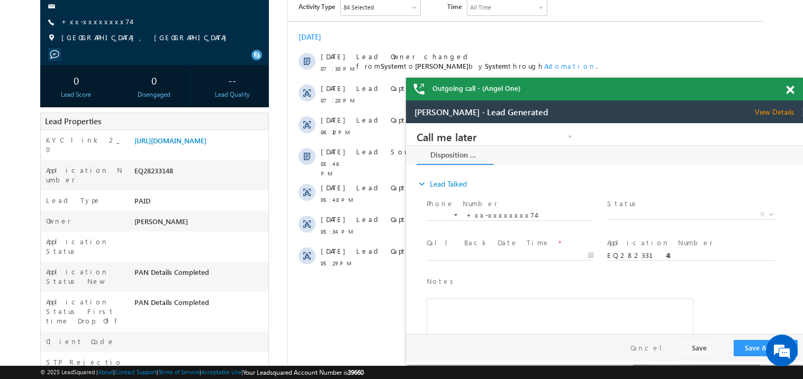
click at [791, 88] on span at bounding box center [790, 90] width 8 height 9
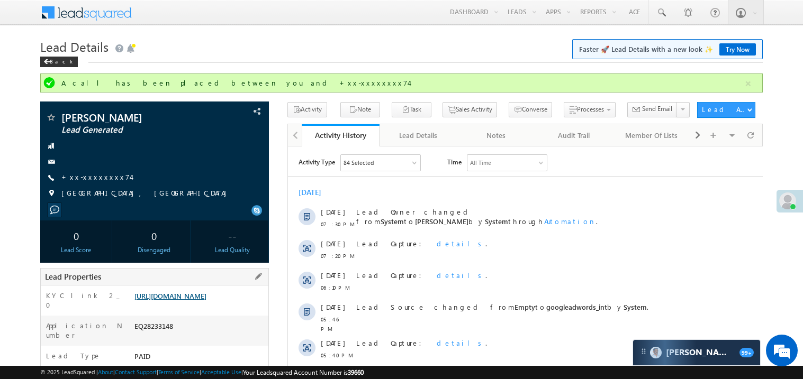
click at [206, 300] on link "https://angelbroking1-pk3em7sa.customui-test.leadsquared.com?leadId=57b4f1d0-50…" at bounding box center [170, 296] width 72 height 9
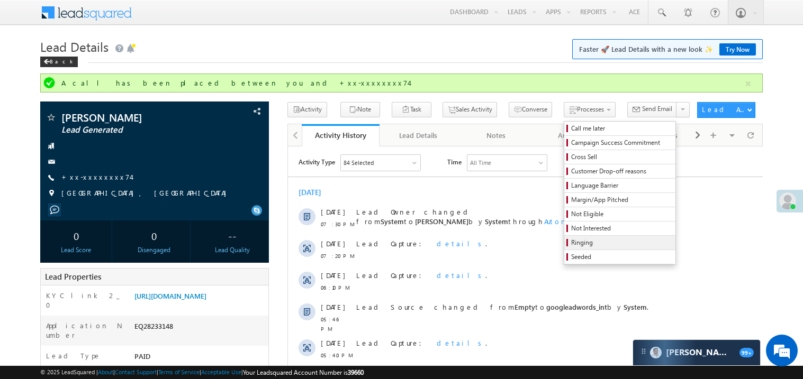
click at [573, 240] on span "Ringing" at bounding box center [621, 243] width 101 height 10
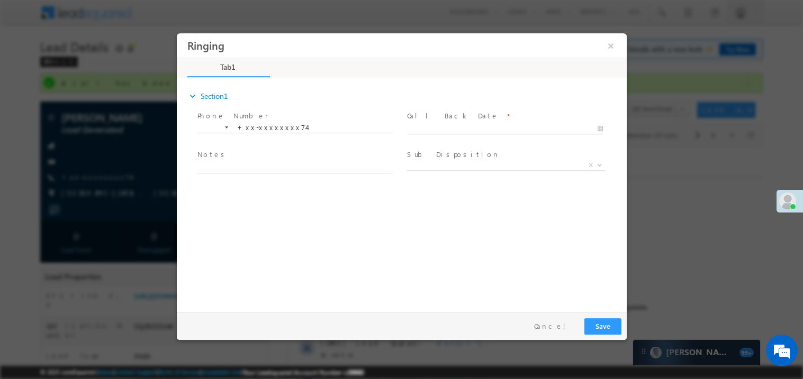
click at [436, 127] on body "Ringing ×" at bounding box center [401, 170] width 450 height 275
type input "09/03/25 11:55 AM"
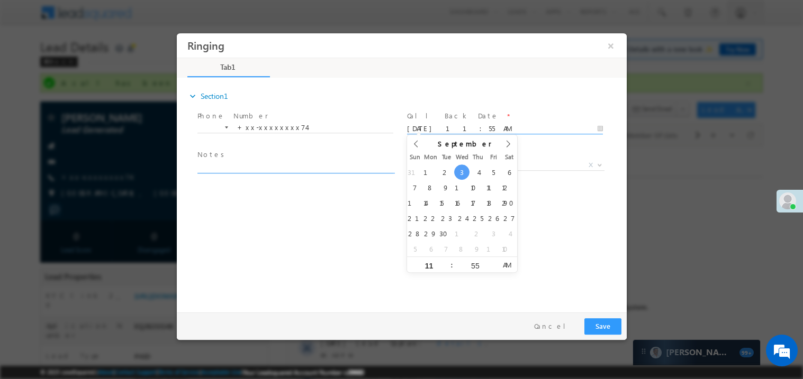
click at [256, 164] on textarea at bounding box center [295, 167] width 196 height 12
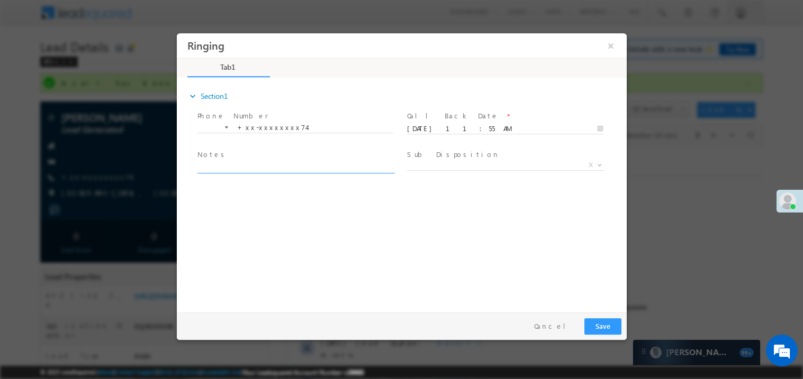
click at [381, 253] on div "expand_more Section1 Phone Number *" at bounding box center [403, 193] width 444 height 229
click at [305, 167] on textarea at bounding box center [295, 167] width 196 height 12
type textarea "ring"
click at [606, 316] on div "Pay & Save Save Cancel" at bounding box center [403, 326] width 455 height 28
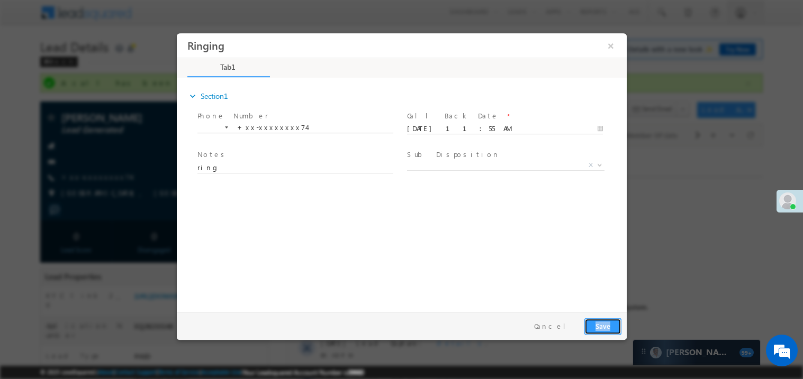
click at [597, 324] on button "Save" at bounding box center [602, 326] width 37 height 16
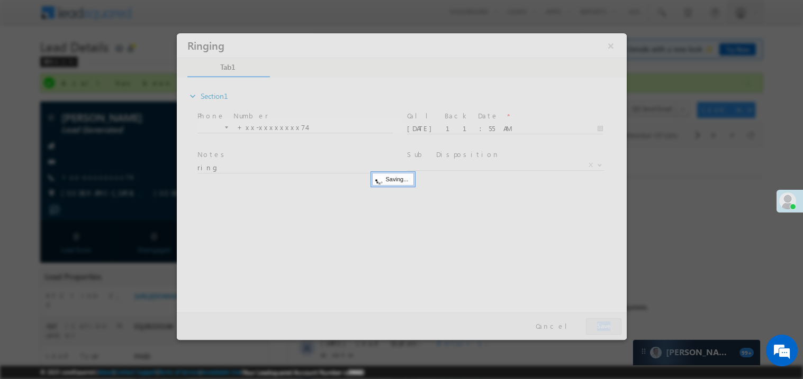
click at [597, 324] on div at bounding box center [401, 186] width 450 height 307
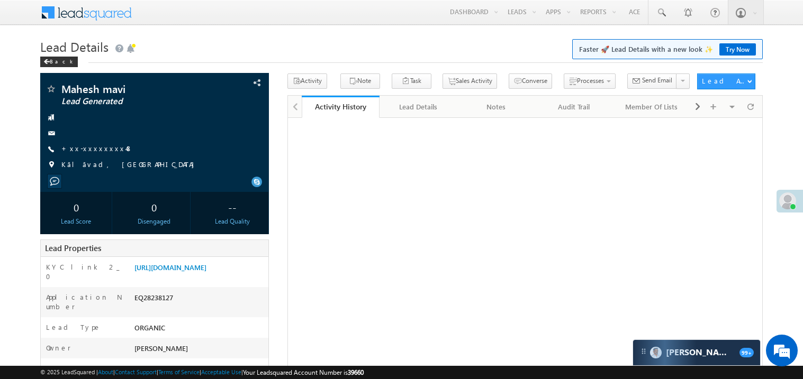
click at [97, 149] on link "+xx-xxxxxxxx48" at bounding box center [96, 148] width 71 height 9
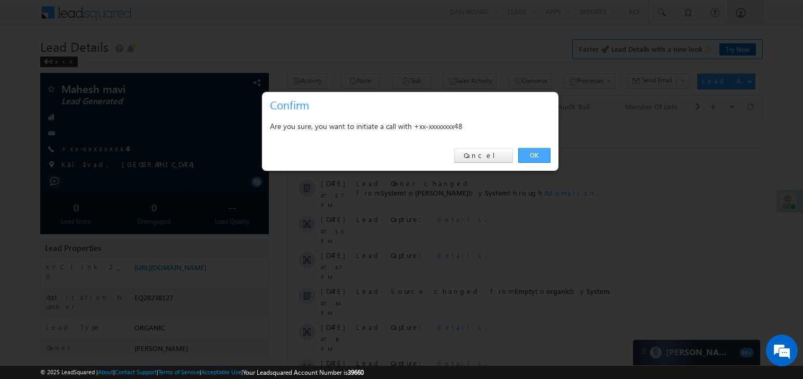
click at [535, 158] on link "OK" at bounding box center [534, 155] width 32 height 15
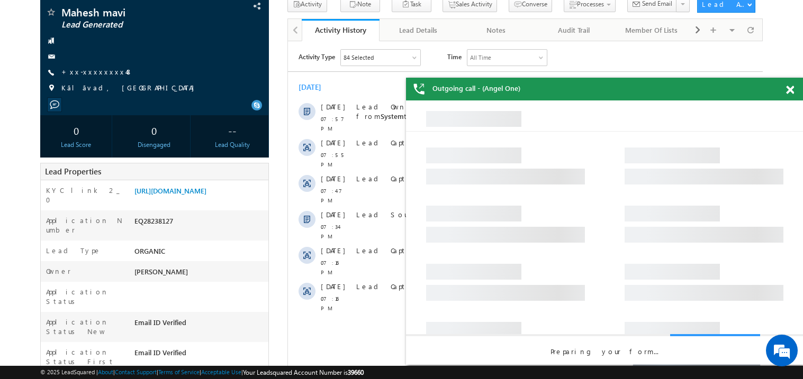
click at [790, 88] on span at bounding box center [790, 90] width 8 height 9
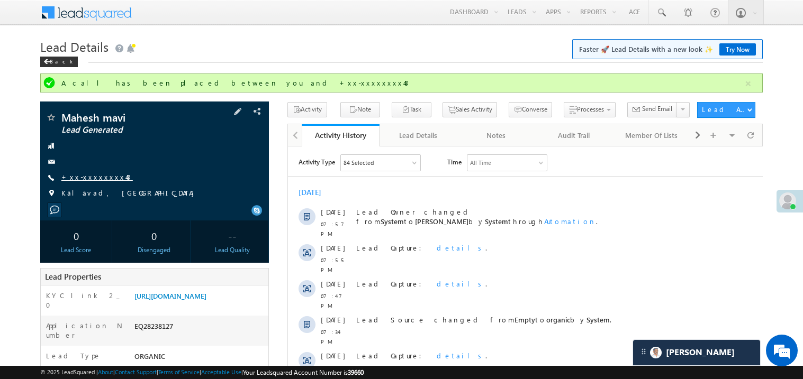
click at [95, 177] on link "+xx-xxxxxxxx48" at bounding box center [96, 176] width 71 height 9
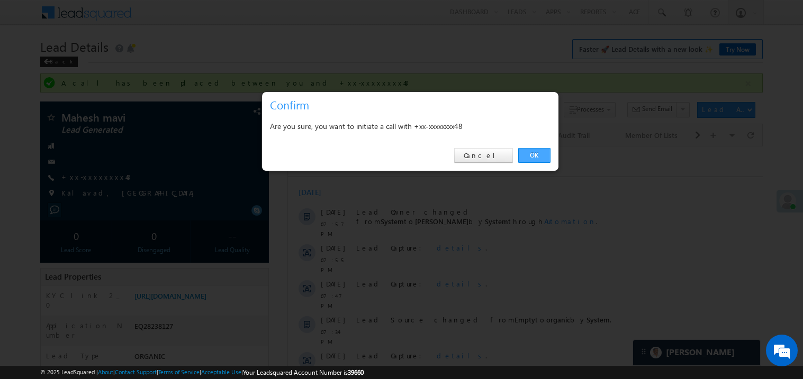
click at [538, 156] on link "OK" at bounding box center [534, 155] width 32 height 15
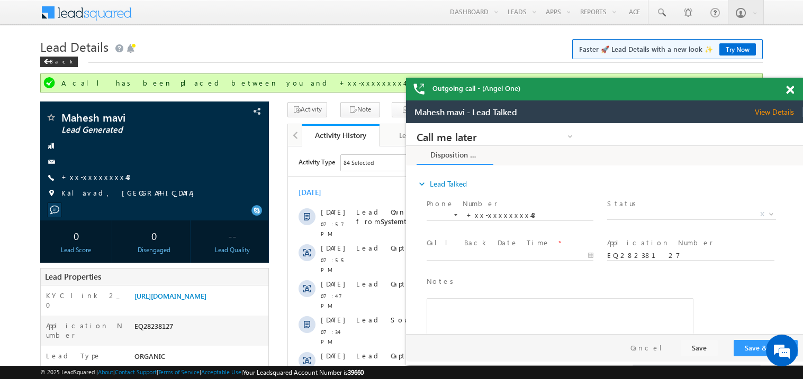
click at [791, 90] on span at bounding box center [790, 90] width 8 height 9
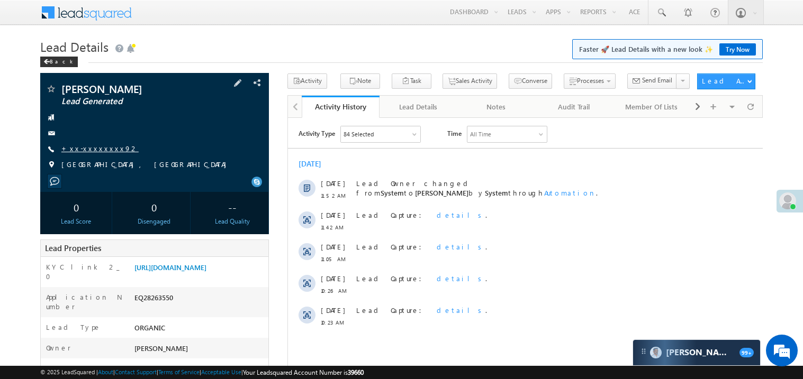
click at [93, 149] on link "+xx-xxxxxxxx92" at bounding box center [99, 148] width 77 height 9
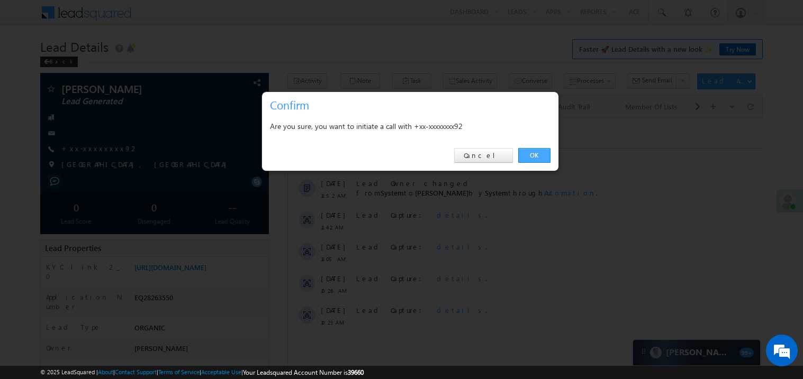
click at [536, 152] on link "OK" at bounding box center [534, 155] width 32 height 15
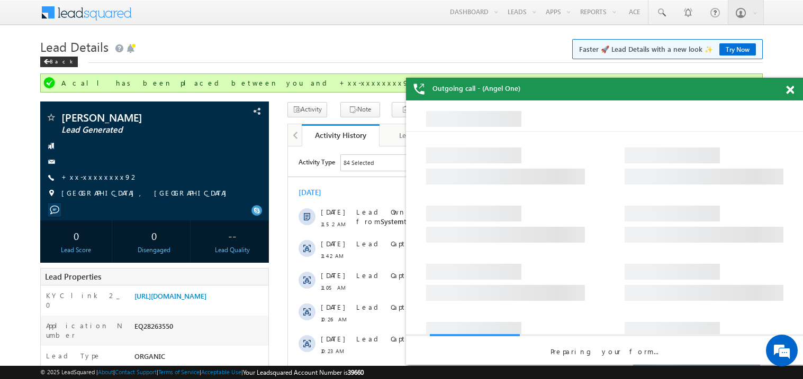
click at [790, 90] on span at bounding box center [790, 90] width 8 height 9
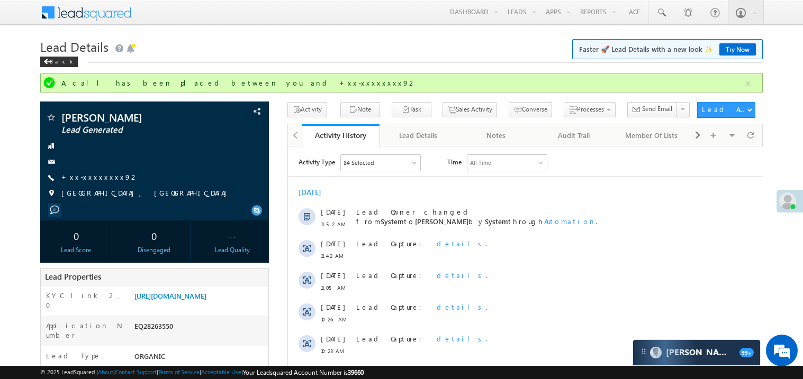
click at [444, 42] on h1 "Lead Details Faster 🚀 Lead Details with a new look ✨ Try Now" at bounding box center [401, 45] width 722 height 21
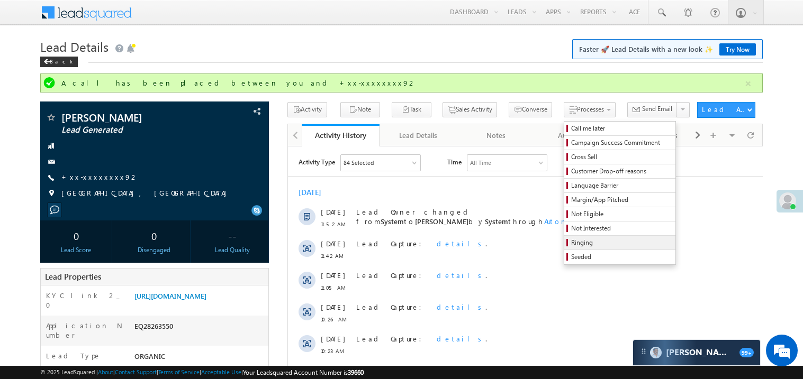
click at [584, 243] on span "Ringing" at bounding box center [621, 243] width 101 height 10
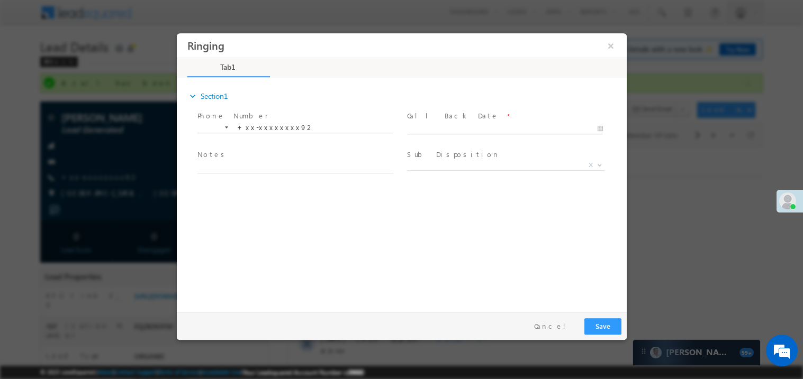
click at [438, 130] on body "Ringing ×" at bounding box center [401, 170] width 450 height 275
type input "09/03/25 12:01 PM"
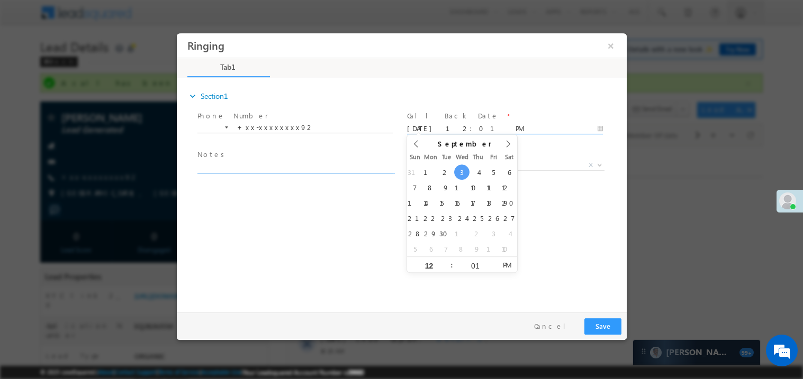
click at [227, 165] on textarea at bounding box center [295, 167] width 196 height 12
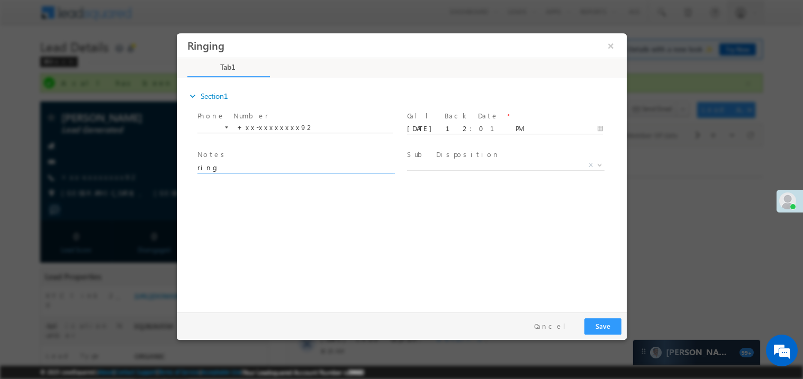
type textarea "ring"
click at [598, 327] on button "Save" at bounding box center [602, 326] width 37 height 16
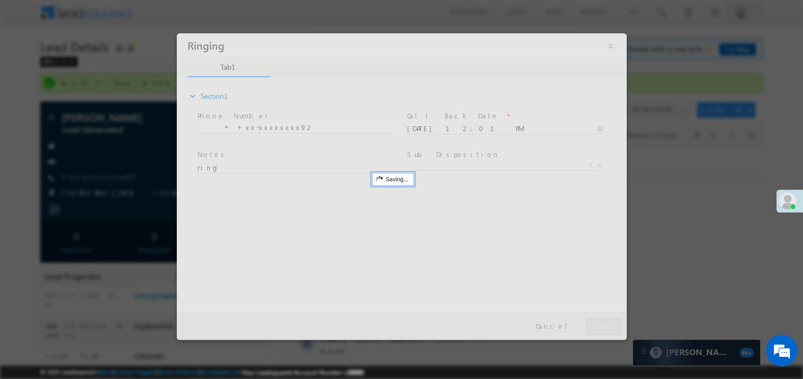
click at [598, 327] on div at bounding box center [401, 186] width 450 height 307
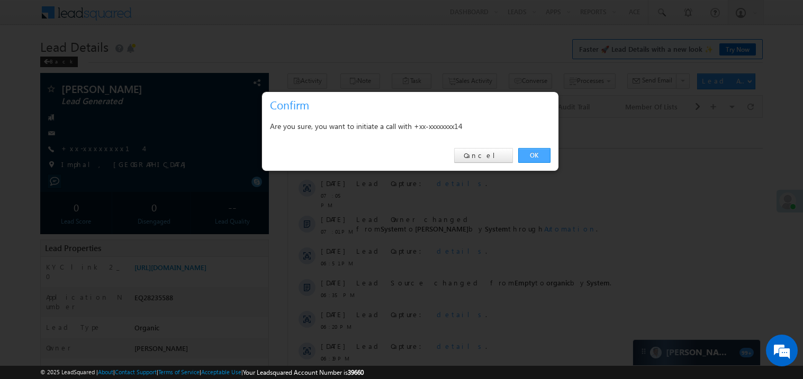
click at [536, 155] on link "OK" at bounding box center [534, 155] width 32 height 15
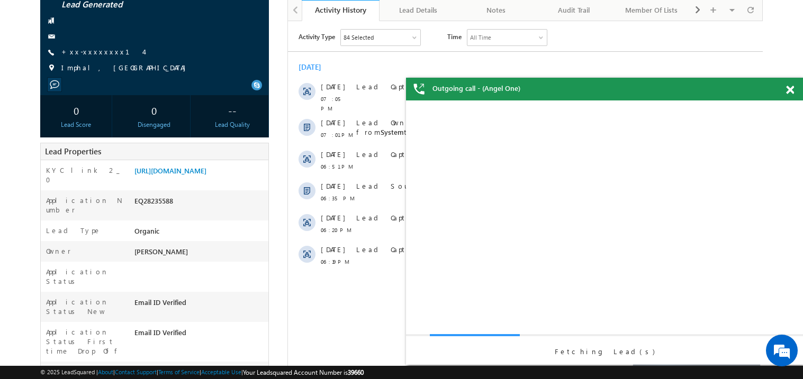
scroll to position [126, 0]
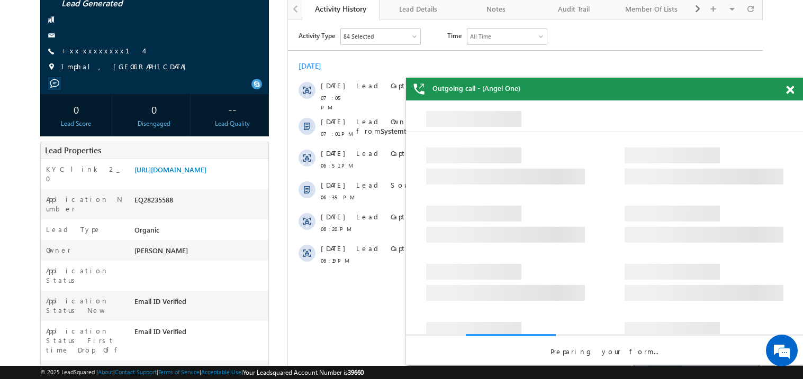
click at [790, 88] on span at bounding box center [790, 90] width 8 height 9
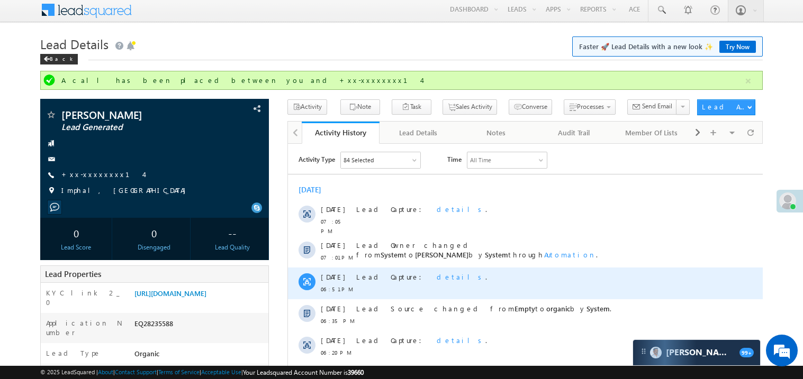
scroll to position [0, 0]
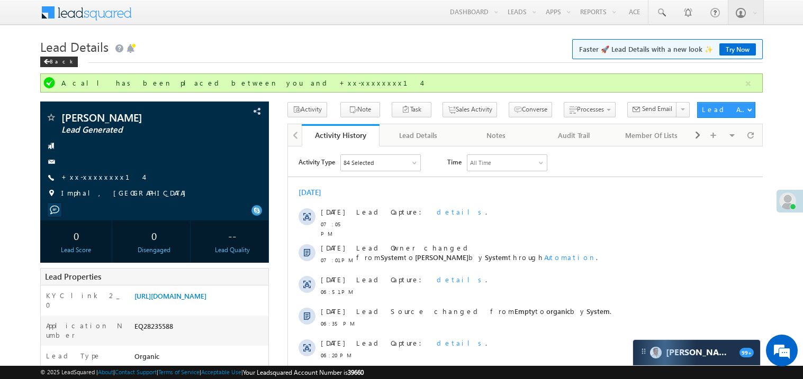
click at [469, 198] on div "[DATE] [DATE] 07:05 PM Lead Capture: details . [DATE] 07:01 PM Lead Owner chang…" at bounding box center [524, 289] width 475 height 215
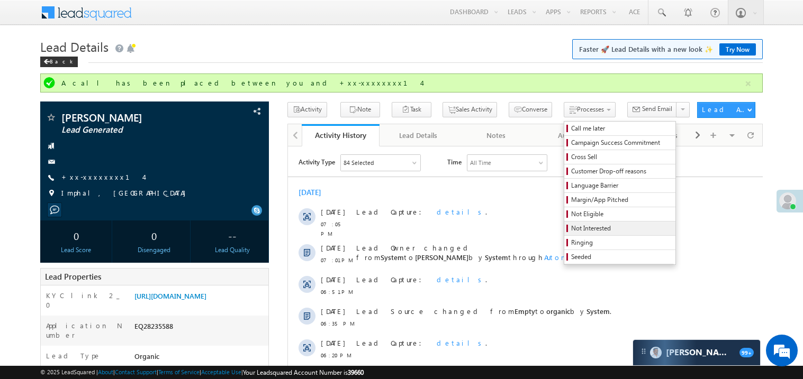
click at [571, 226] on span "Not Interested" at bounding box center [621, 229] width 101 height 10
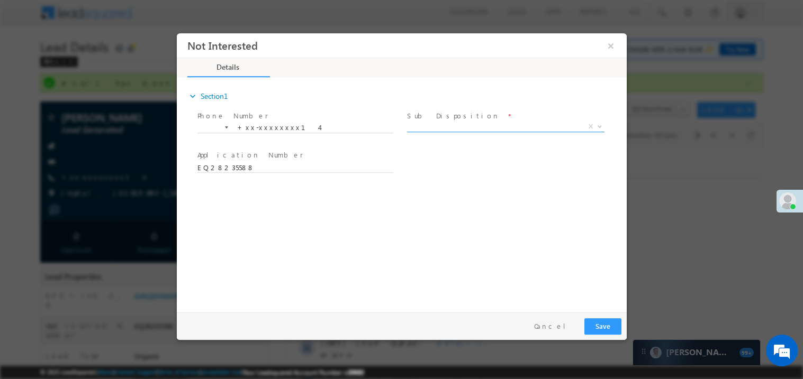
click at [446, 127] on span "X" at bounding box center [504, 126] width 197 height 11
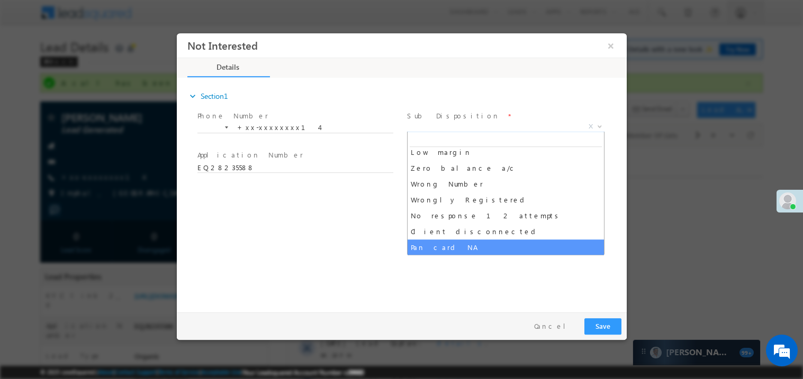
scroll to position [84, 0]
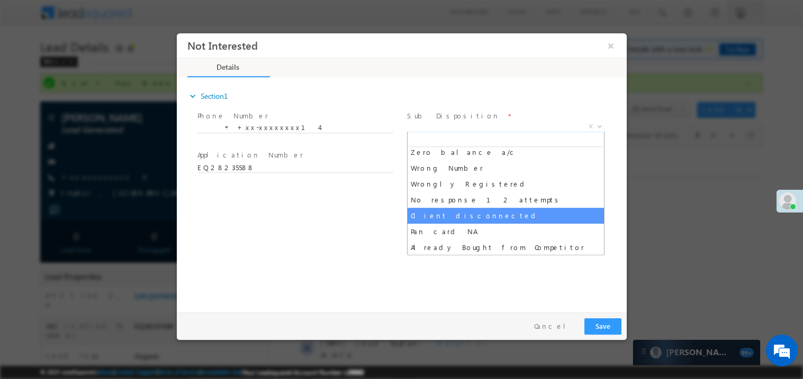
select select "Client disconnected"
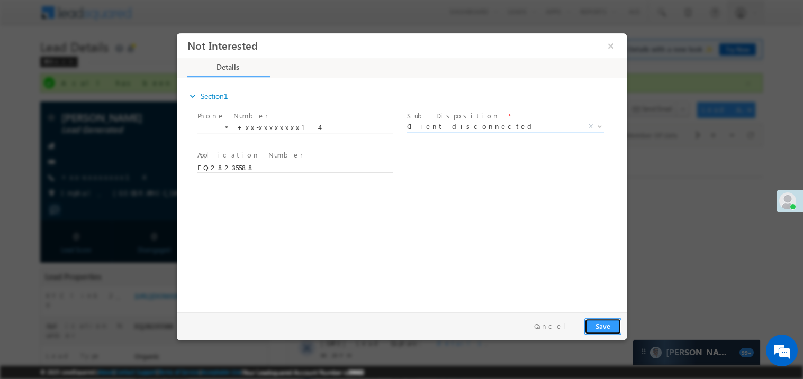
click at [601, 333] on button "Save" at bounding box center [602, 326] width 37 height 16
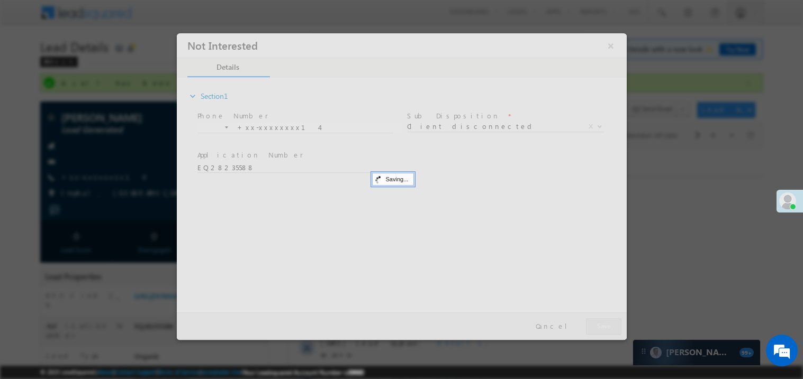
click at [601, 333] on div at bounding box center [401, 186] width 450 height 307
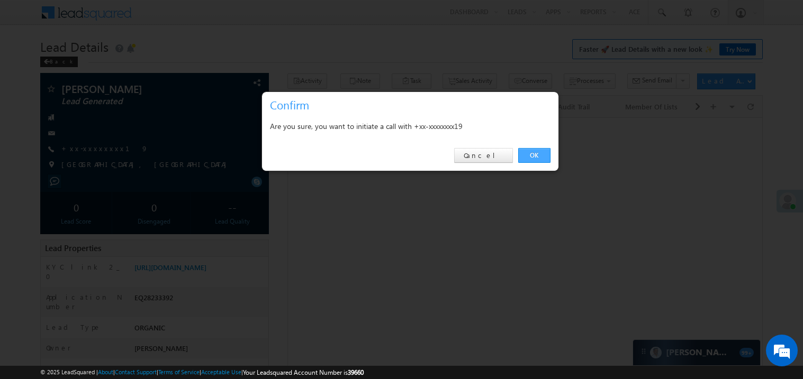
click at [532, 153] on link "OK" at bounding box center [534, 155] width 32 height 15
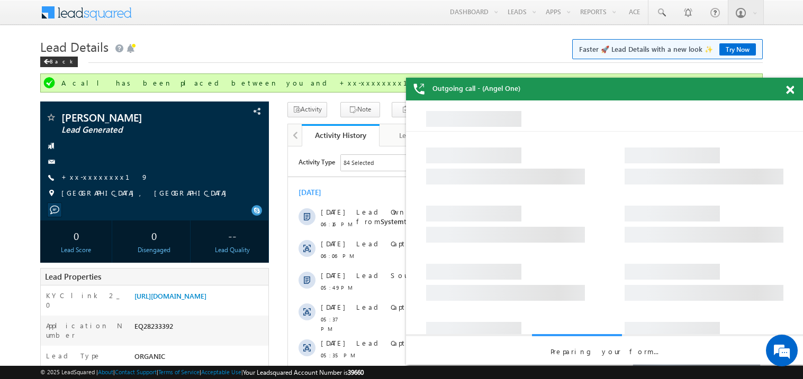
click at [790, 92] on span at bounding box center [790, 90] width 8 height 9
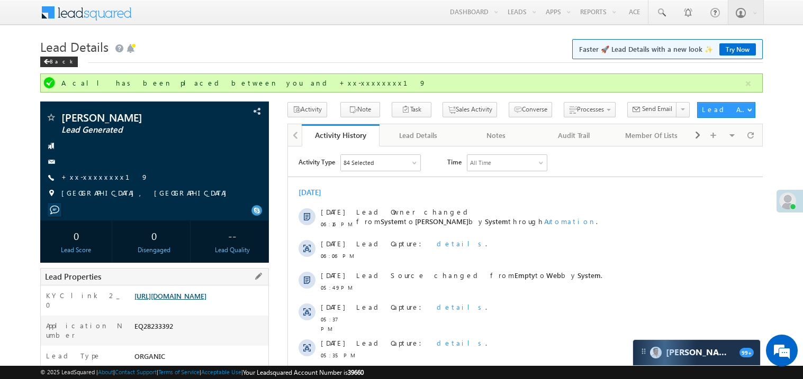
click at [196, 300] on link "https://angelbroking1-pk3em7sa.customui-test.leadsquared.com?leadId=0e9b467f-a5…" at bounding box center [170, 296] width 72 height 9
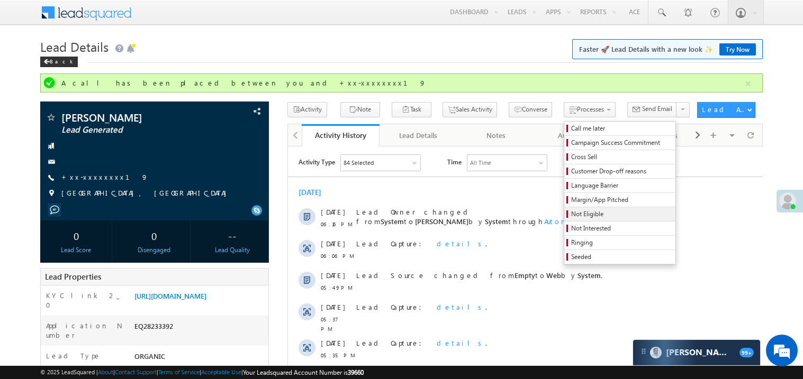
click at [578, 218] on span "Not Eligible" at bounding box center [621, 214] width 101 height 10
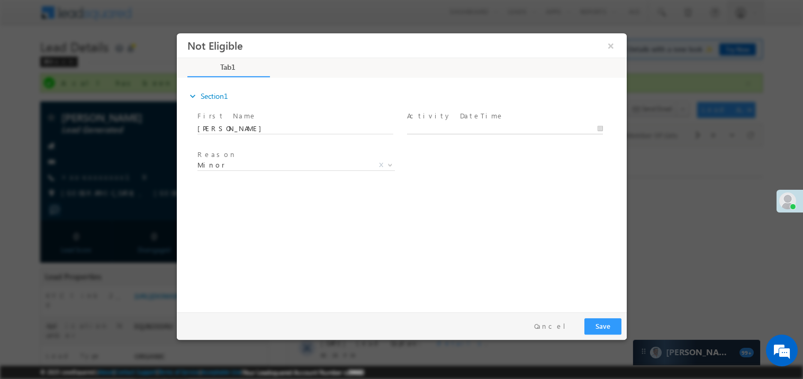
click at [424, 125] on body "Not Eligible ×" at bounding box center [401, 170] width 450 height 275
type input "09/03/25 12:04 PM"
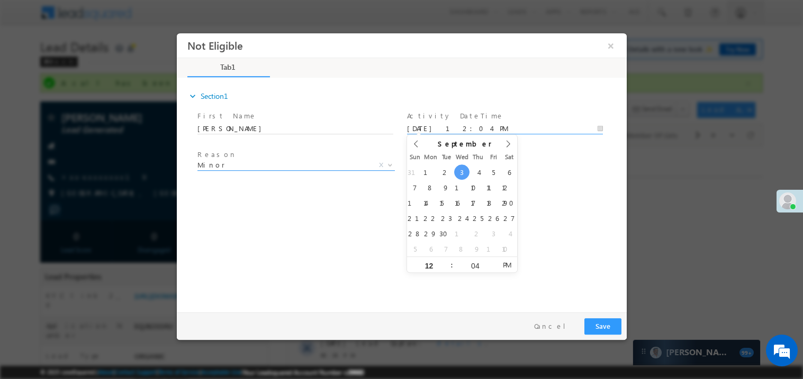
click at [283, 167] on span "Minor" at bounding box center [283, 165] width 172 height 10
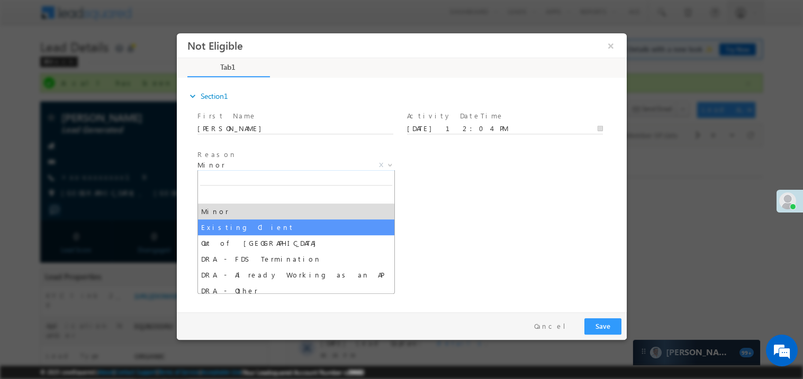
select select "Existing Client"
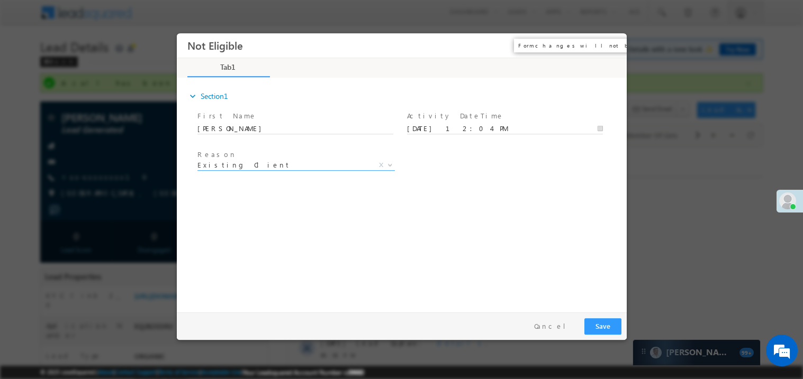
click at [610, 47] on button "×" at bounding box center [610, 45] width 18 height 20
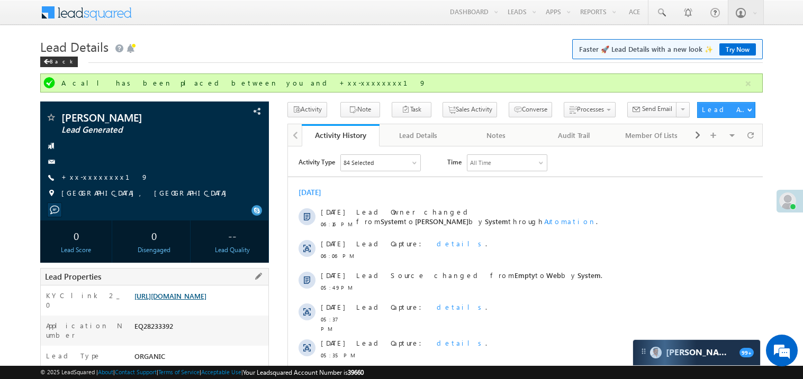
click at [196, 300] on link "https://angelbroking1-pk3em7sa.customui-test.leadsquared.com?leadId=0e9b467f-a5…" at bounding box center [170, 296] width 72 height 9
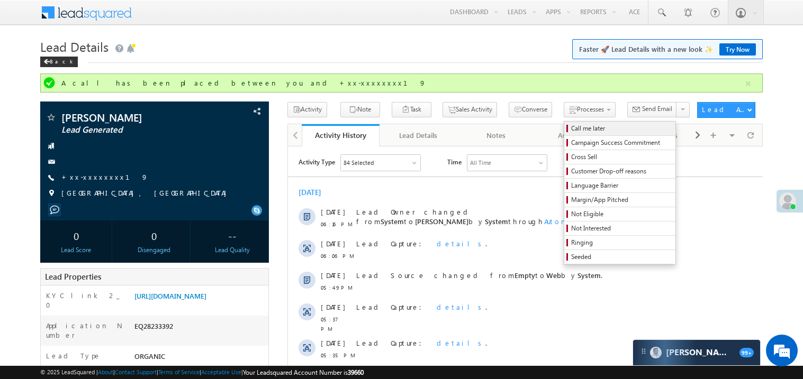
click at [571, 130] on span "Call me later" at bounding box center [621, 129] width 101 height 10
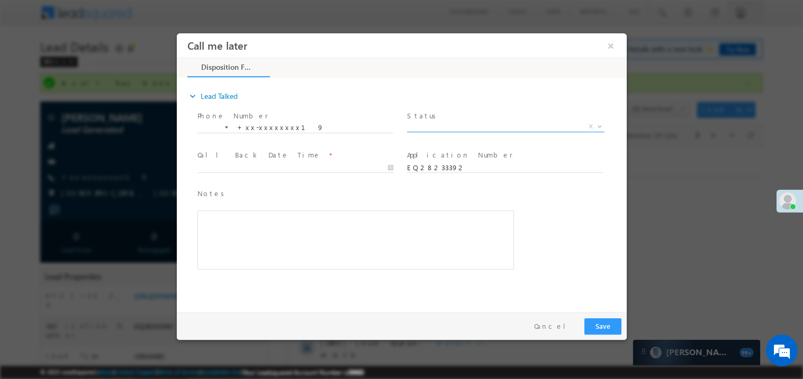
click at [432, 123] on span "X" at bounding box center [504, 126] width 197 height 11
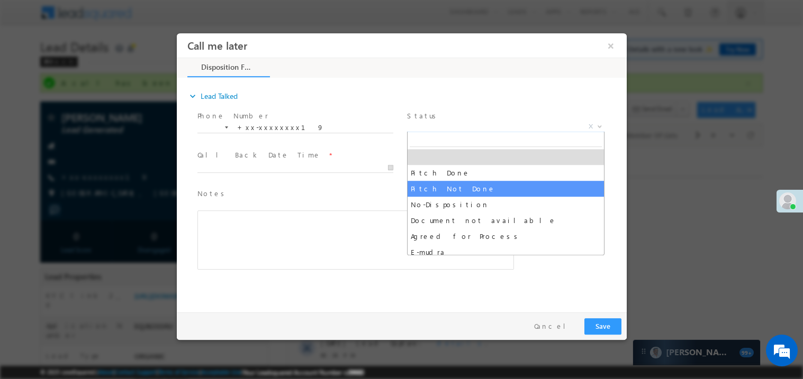
select select "Pitch Not Done"
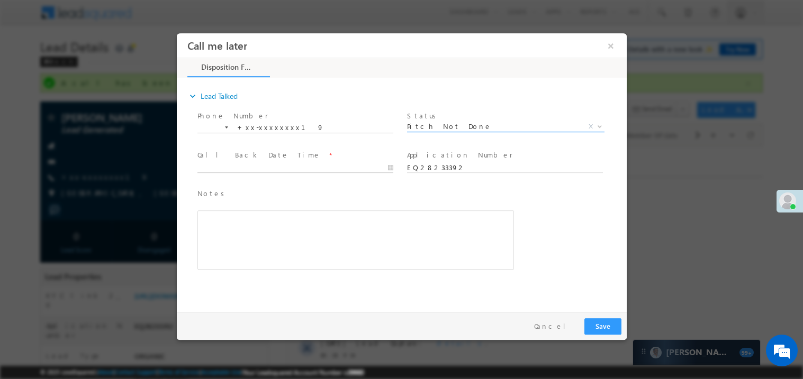
click at [242, 165] on body "Call me later ×" at bounding box center [401, 170] width 450 height 275
type input "09/03/25 12:08 PM"
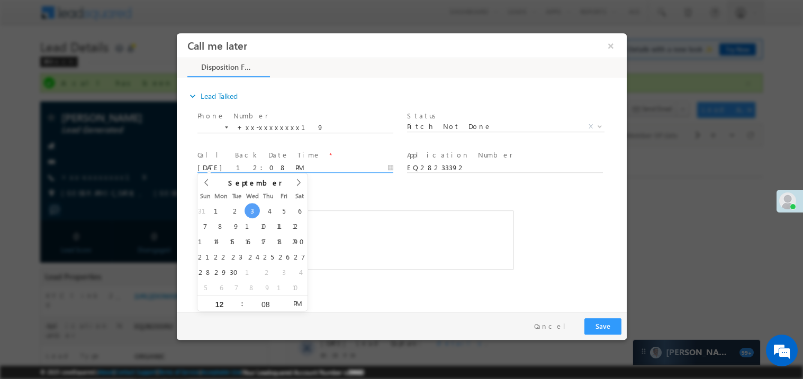
click at [370, 221] on div "Rich Text Editor, 40788eee-0fb2-11ec-a811-0adc8a9d82c2__tab1__section1__Notes__…" at bounding box center [355, 239] width 316 height 59
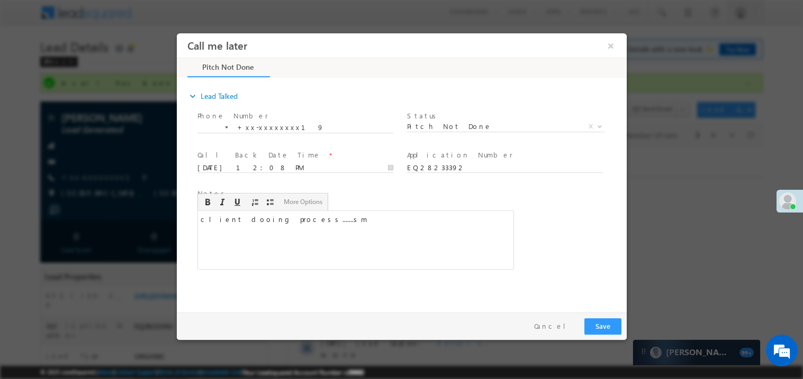
click at [606, 335] on div "Pay & Save Save Cancel" at bounding box center [403, 326] width 455 height 28
click at [597, 322] on button "Save" at bounding box center [602, 326] width 37 height 16
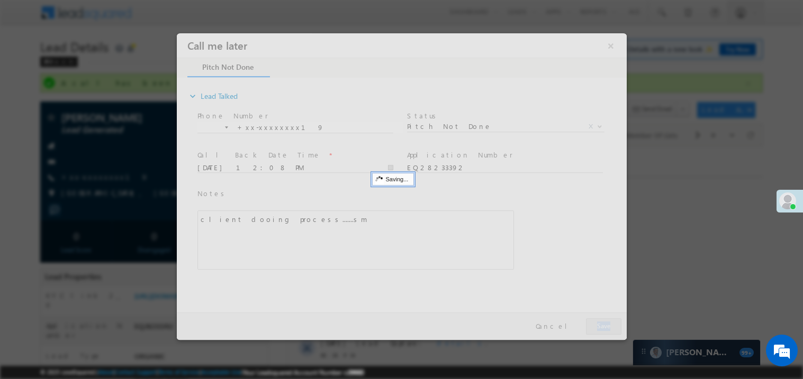
click at [597, 322] on div at bounding box center [401, 186] width 450 height 307
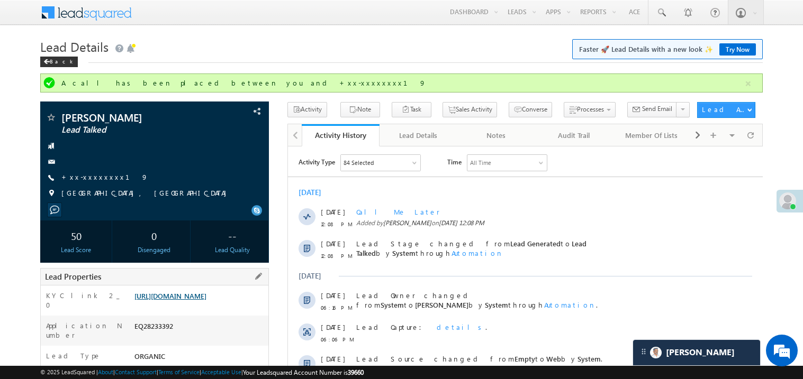
click at [197, 300] on link "https://angelbroking1-pk3em7sa.customui-test.leadsquared.com?leadId=0e9b467f-a5…" at bounding box center [170, 296] width 72 height 9
click at [95, 177] on link "+xx-xxxxxxxx19" at bounding box center [104, 176] width 87 height 9
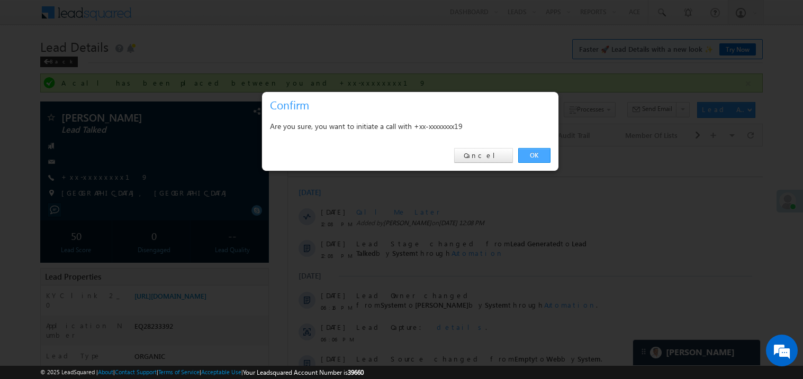
click at [533, 154] on link "OK" at bounding box center [534, 155] width 32 height 15
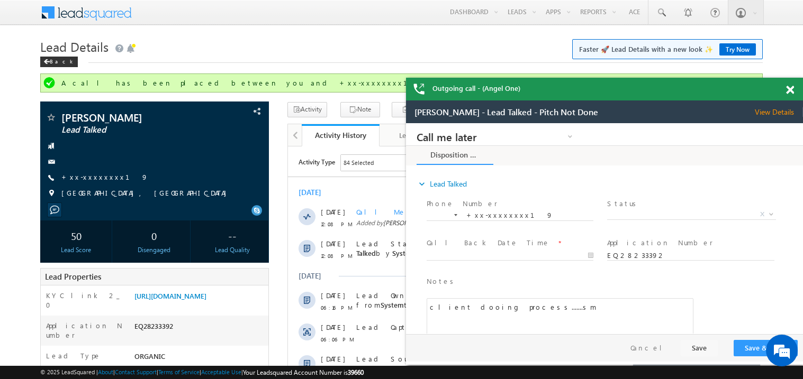
click at [790, 87] on span at bounding box center [790, 90] width 8 height 9
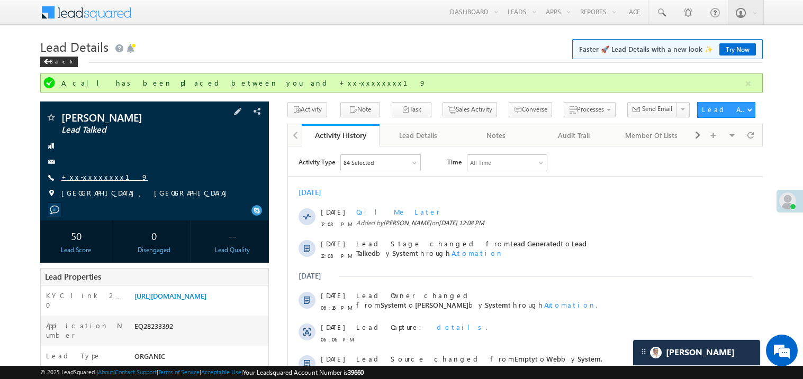
click at [88, 179] on link "+xx-xxxxxxxx19" at bounding box center [104, 176] width 87 height 9
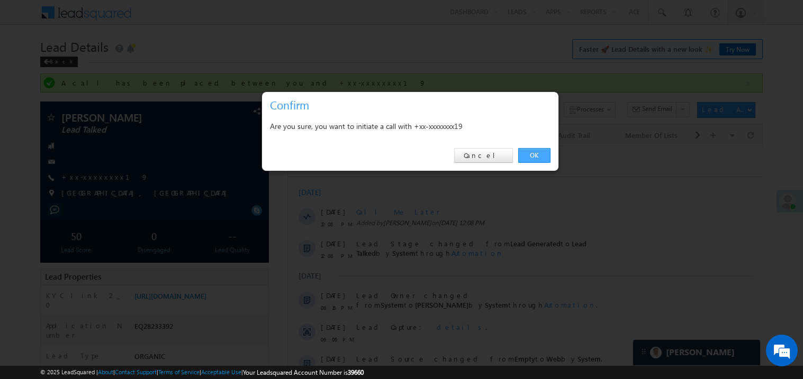
click at [525, 156] on link "OK" at bounding box center [534, 155] width 32 height 15
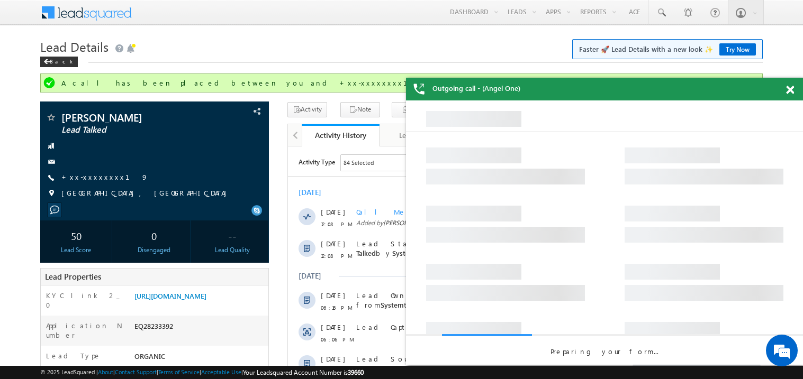
click at [791, 87] on span at bounding box center [790, 90] width 8 height 9
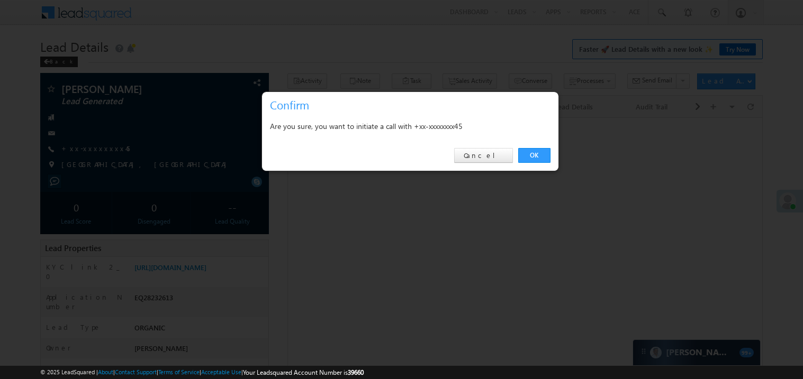
click at [533, 158] on link "OK" at bounding box center [534, 155] width 32 height 15
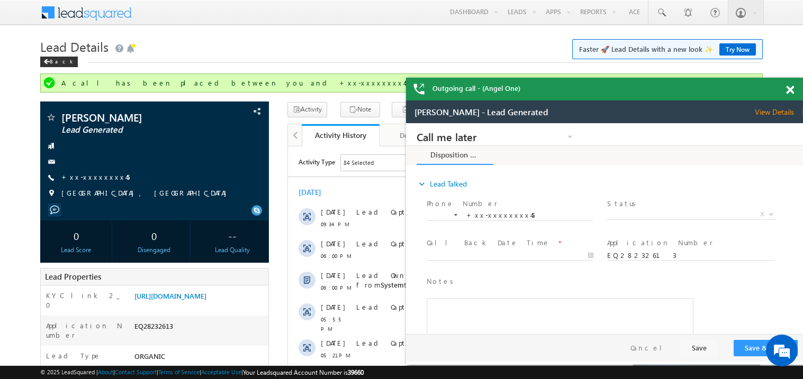
click at [791, 90] on span at bounding box center [790, 90] width 8 height 9
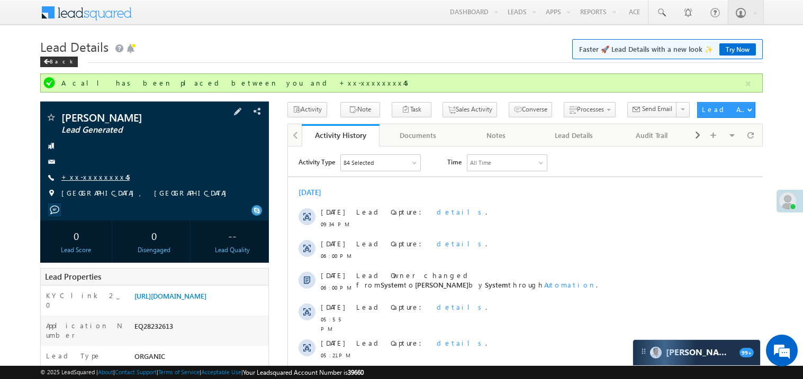
click at [94, 178] on link "+xx-xxxxxxxx45" at bounding box center [95, 176] width 68 height 9
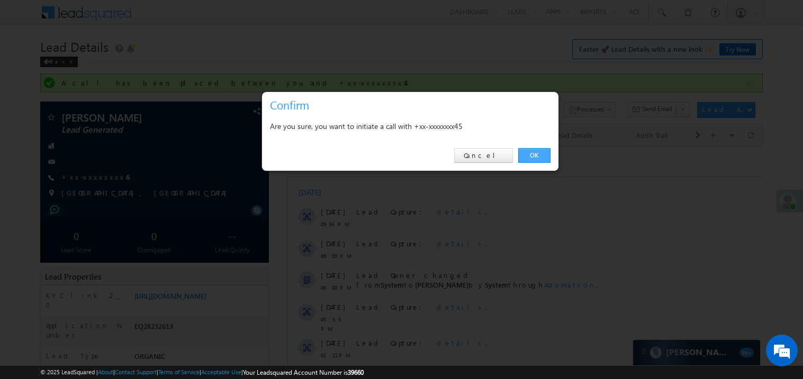
click at [534, 156] on link "OK" at bounding box center [534, 155] width 32 height 15
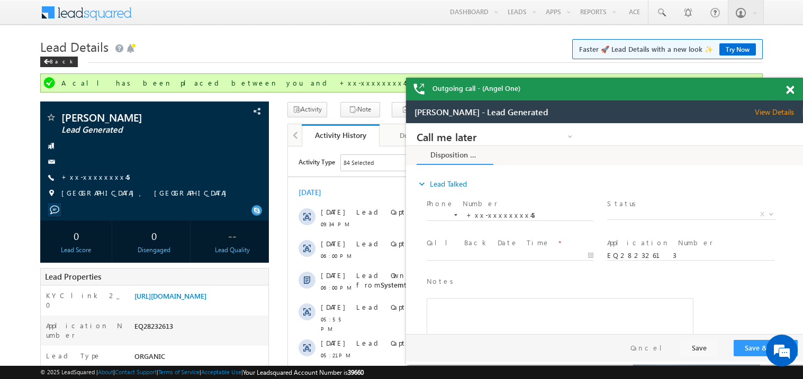
click at [791, 89] on span at bounding box center [790, 90] width 8 height 9
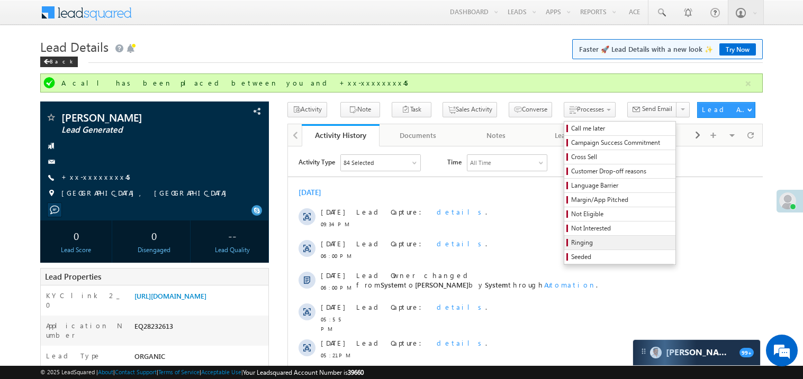
click at [571, 245] on span "Ringing" at bounding box center [621, 243] width 101 height 10
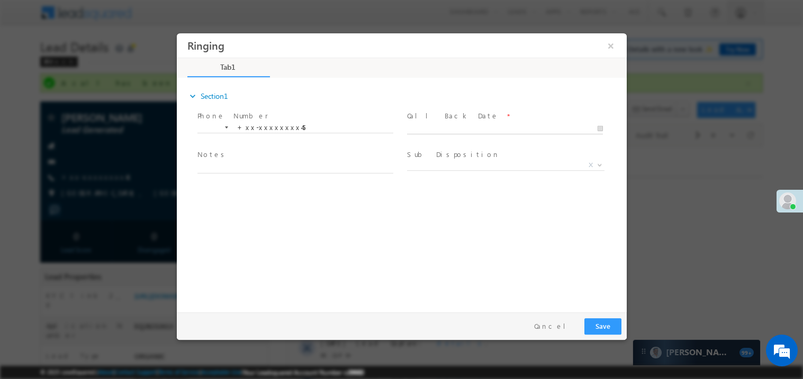
click at [431, 123] on input "text" at bounding box center [504, 128] width 196 height 11
type input "09/03/25 12:12 PM"
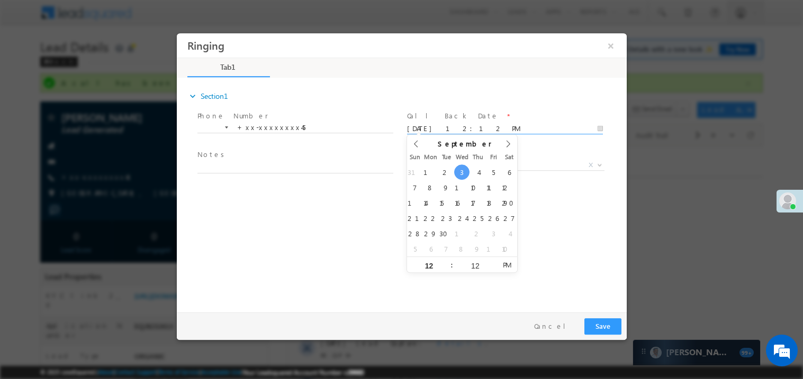
click at [227, 160] on span "Notes *" at bounding box center [294, 155] width 195 height 12
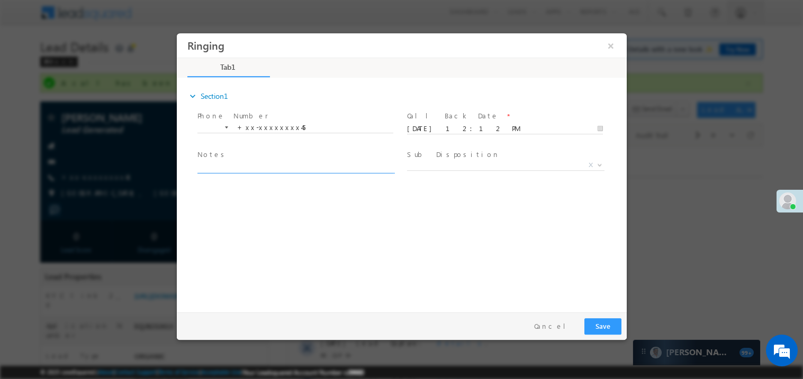
click at [221, 164] on textarea at bounding box center [295, 167] width 196 height 12
type textarea "ring"
click at [597, 325] on button "Save" at bounding box center [602, 326] width 37 height 16
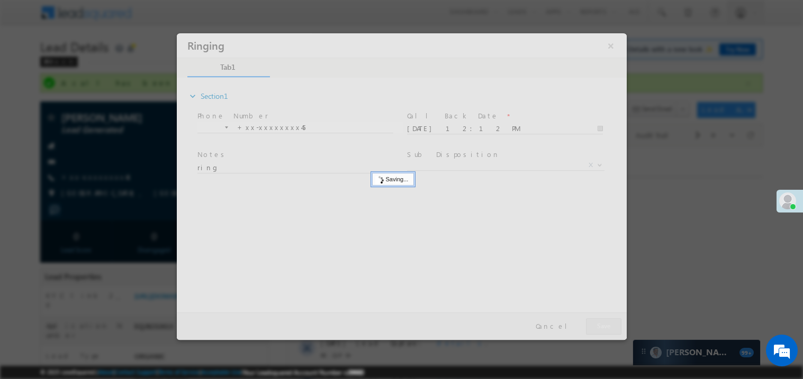
click at [597, 325] on div at bounding box center [401, 186] width 450 height 307
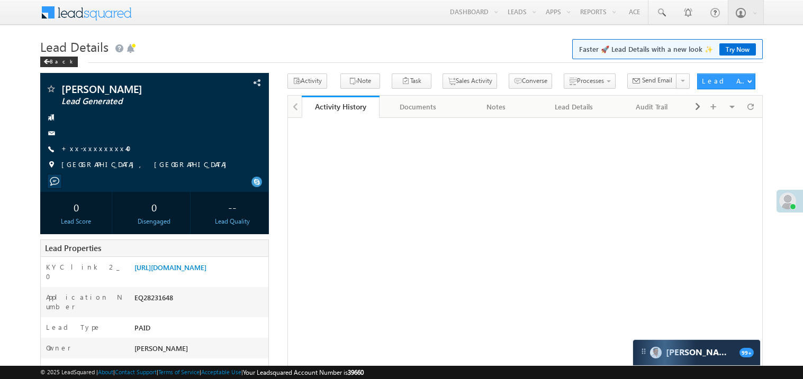
click at [89, 144] on link "+xx-xxxxxxxx40" at bounding box center [99, 148] width 76 height 9
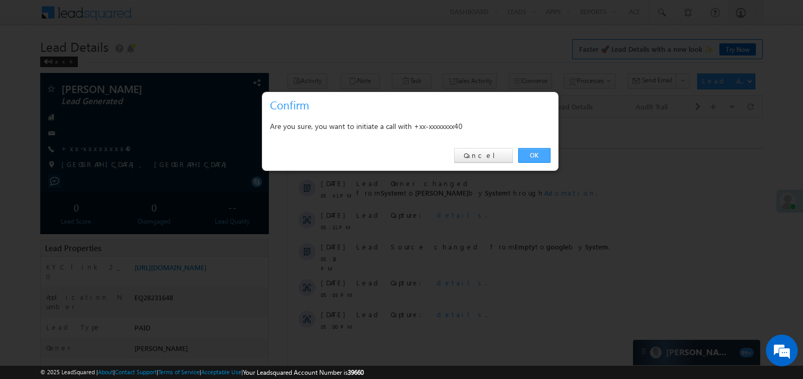
click at [536, 155] on link "OK" at bounding box center [534, 155] width 32 height 15
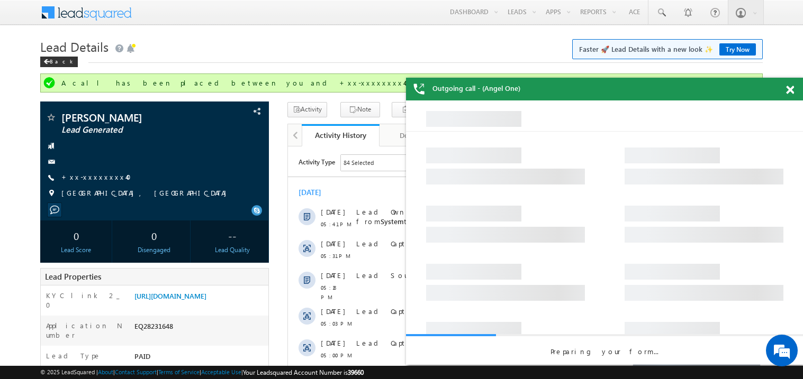
click at [791, 88] on span at bounding box center [790, 90] width 8 height 9
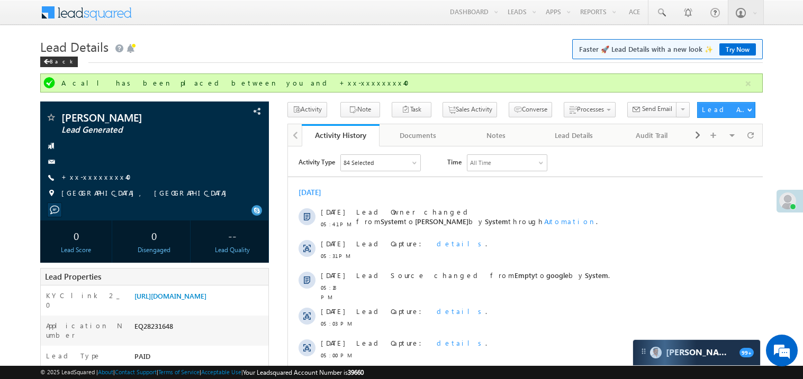
click at [472, 183] on div "[DATE] [DATE] 05:41 PM Lead Owner changed from System to Madhavi Sumit by Syste…" at bounding box center [524, 273] width 475 height 183
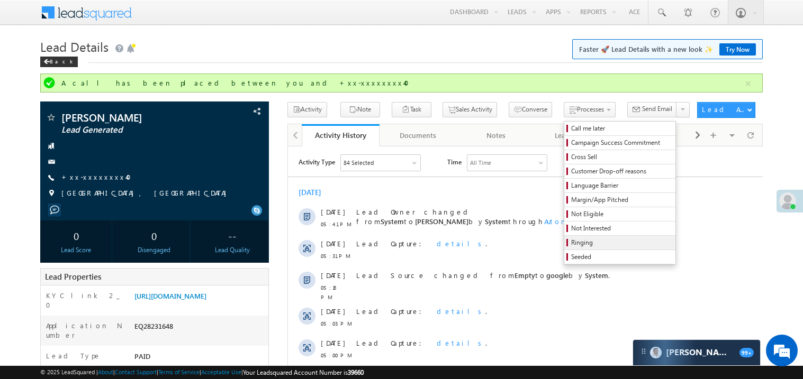
click at [571, 240] on span "Ringing" at bounding box center [621, 243] width 101 height 10
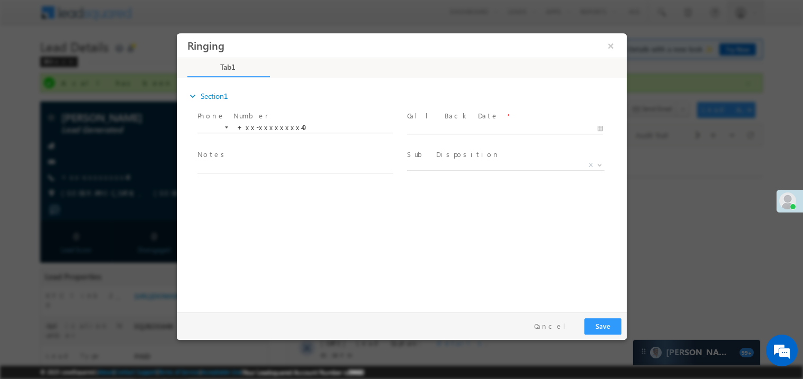
click at [436, 131] on body "Ringing ×" at bounding box center [401, 170] width 450 height 275
type input "[DATE] 12:15 PM"
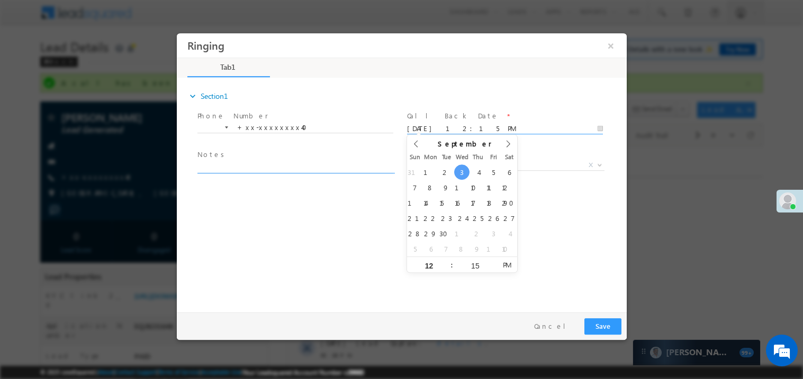
click at [238, 170] on textarea at bounding box center [295, 167] width 196 height 12
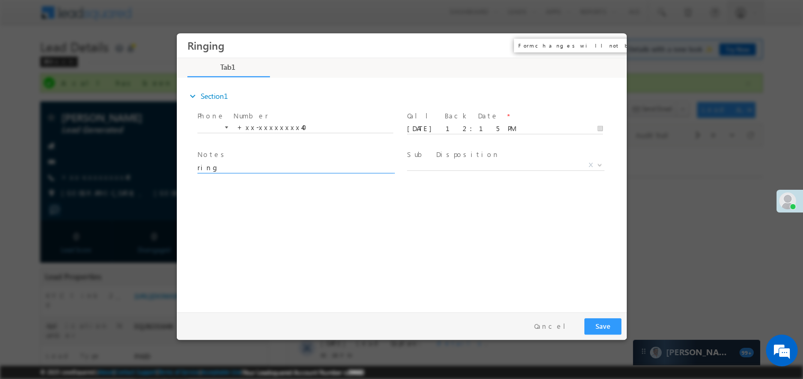
type textarea "ring"
click at [611, 43] on button "×" at bounding box center [610, 45] width 18 height 20
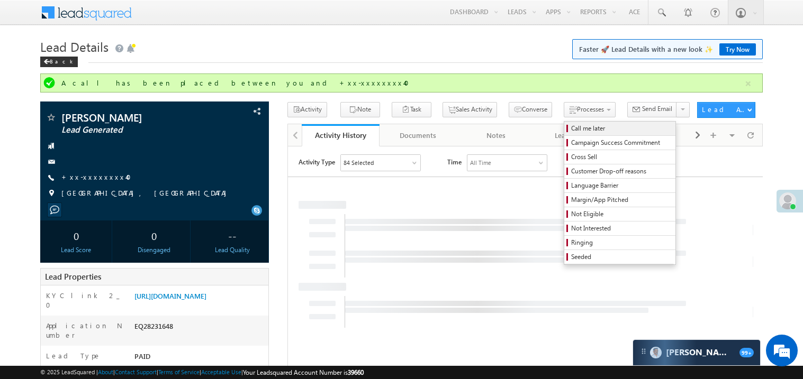
click at [571, 127] on span "Call me later" at bounding box center [621, 129] width 101 height 10
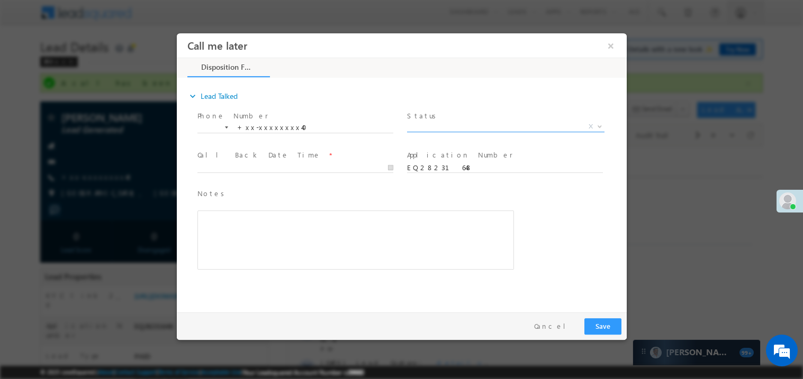
click at [428, 126] on span "X" at bounding box center [504, 126] width 197 height 11
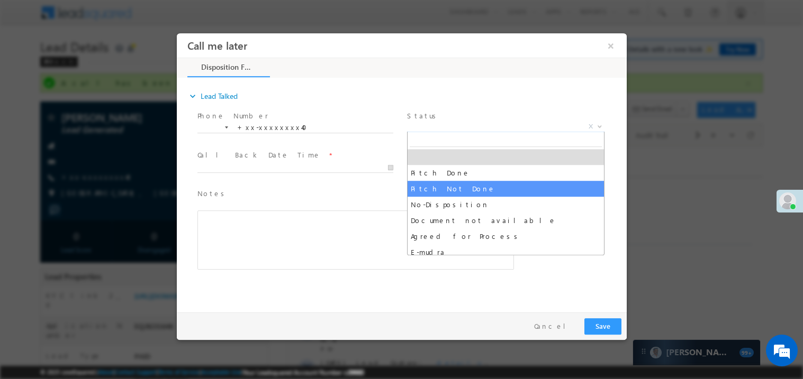
select select "Pitch Not Done"
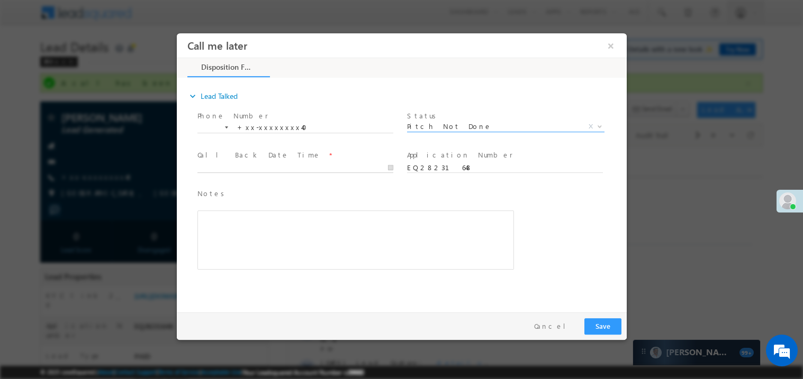
click at [281, 170] on body "Call me later ×" at bounding box center [401, 170] width 450 height 275
type input "09/03/25 12:15 PM"
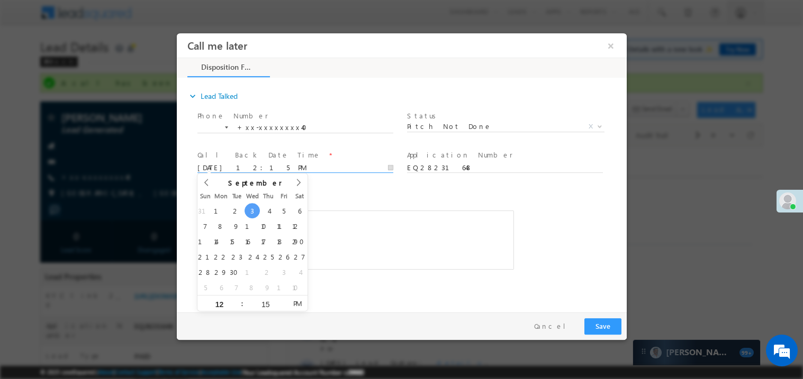
click at [368, 186] on div "Notes * Editor toolbars Basic Styles Bold Italic Underline Paragraph Insert/Rem…" at bounding box center [355, 234] width 321 height 97
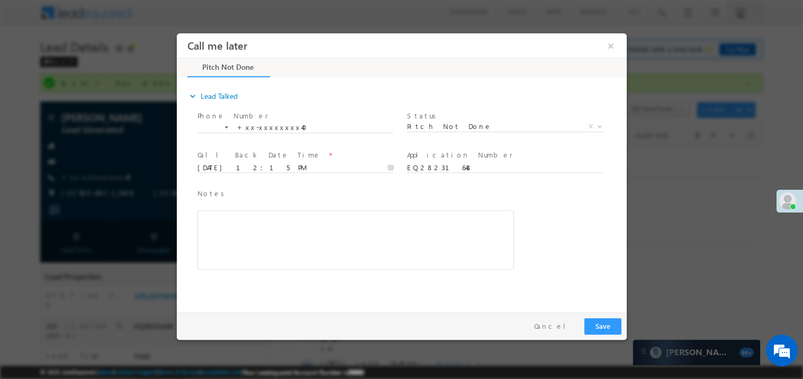
click at [322, 227] on div "Rich Text Editor, 40788eee-0fb2-11ec-a811-0adc8a9d82c2__tab1__section1__Notes__…" at bounding box center [355, 239] width 316 height 59
click at [603, 325] on button "Save" at bounding box center [602, 326] width 37 height 16
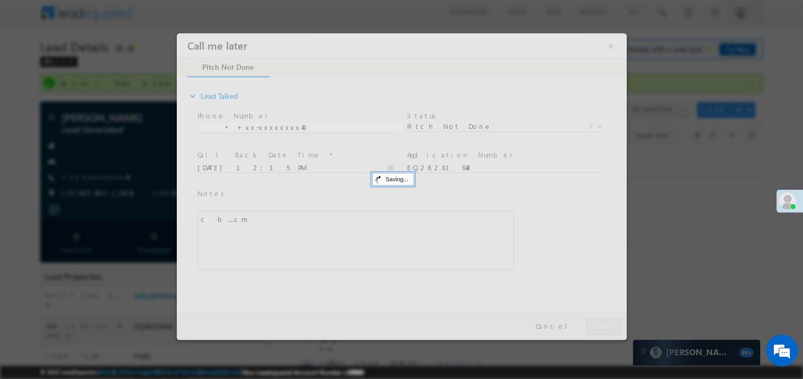
click at [603, 325] on div at bounding box center [401, 186] width 450 height 307
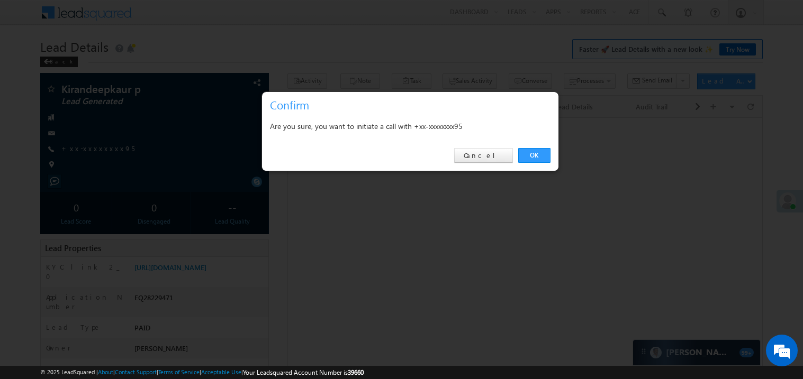
click at [531, 153] on link "OK" at bounding box center [534, 155] width 32 height 15
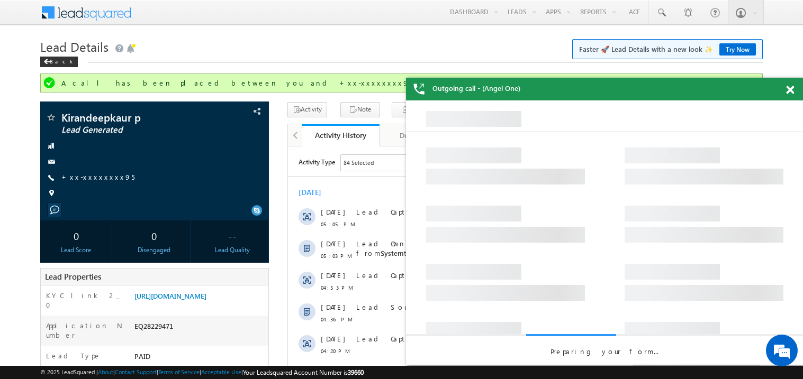
click at [790, 92] on span at bounding box center [790, 90] width 8 height 9
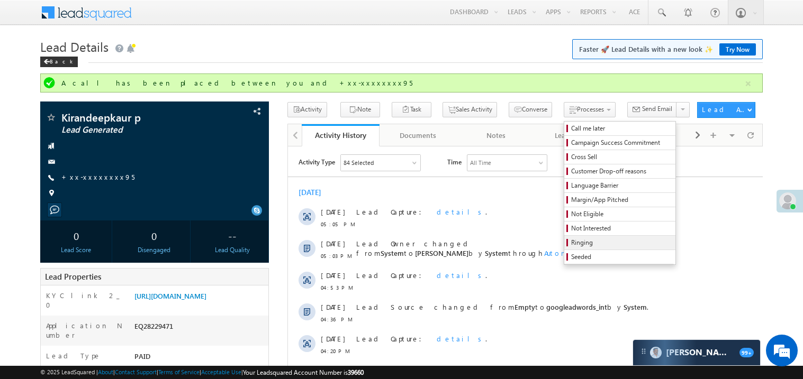
click at [572, 243] on span "Ringing" at bounding box center [621, 243] width 101 height 10
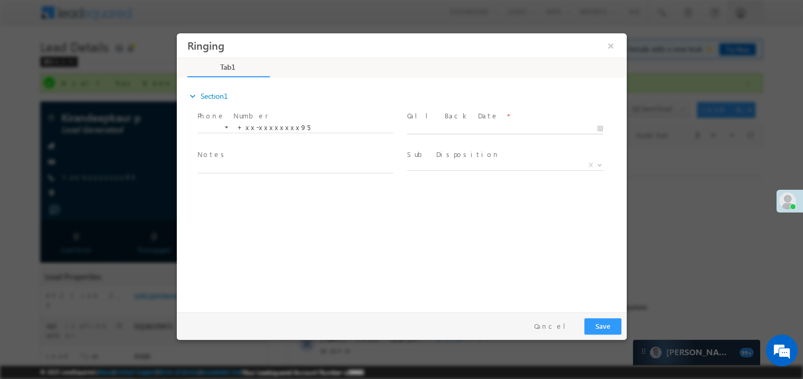
click at [452, 130] on body "Ringing ×" at bounding box center [401, 170] width 450 height 275
type input "[DATE] 12:18 PM"
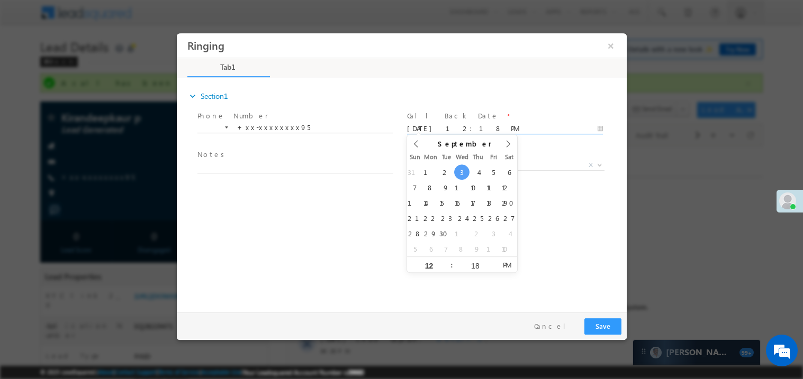
click at [252, 160] on span "Notes *" at bounding box center [294, 155] width 195 height 12
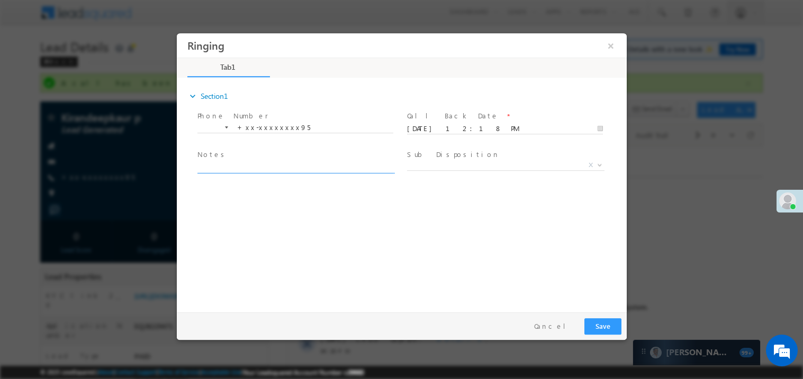
click at [239, 167] on textarea at bounding box center [295, 167] width 196 height 12
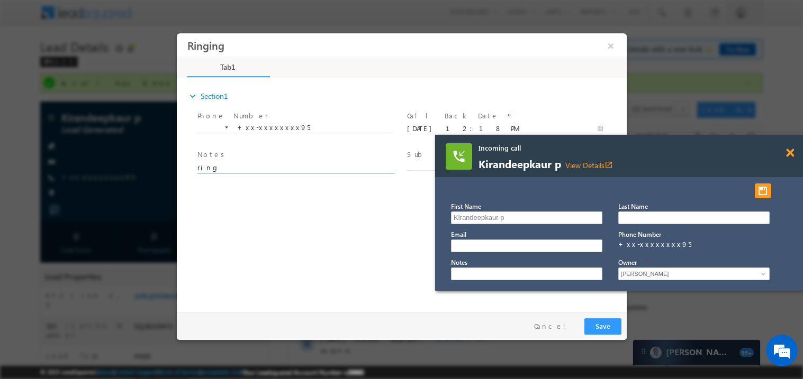
click at [790, 152] on span at bounding box center [790, 153] width 8 height 9
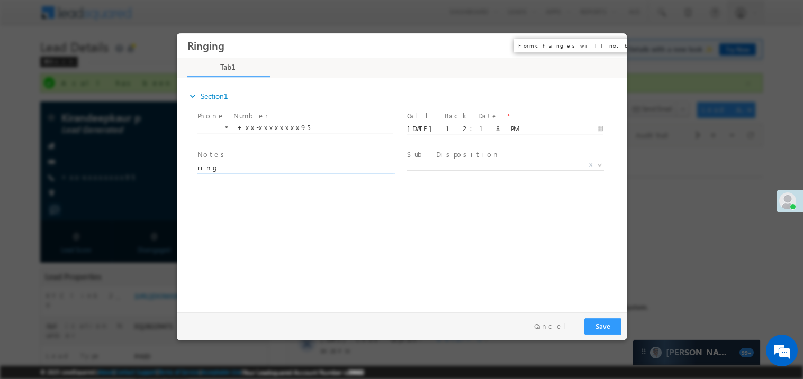
type textarea "ring"
click at [612, 42] on button "×" at bounding box center [610, 45] width 18 height 20
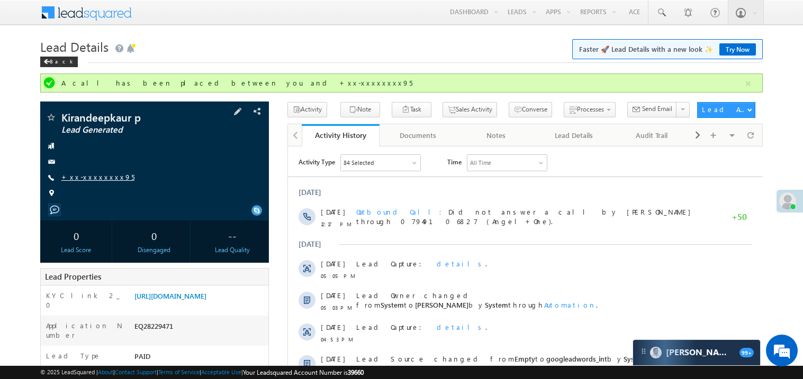
click at [89, 176] on link "+xx-xxxxxxxx95" at bounding box center [97, 176] width 73 height 9
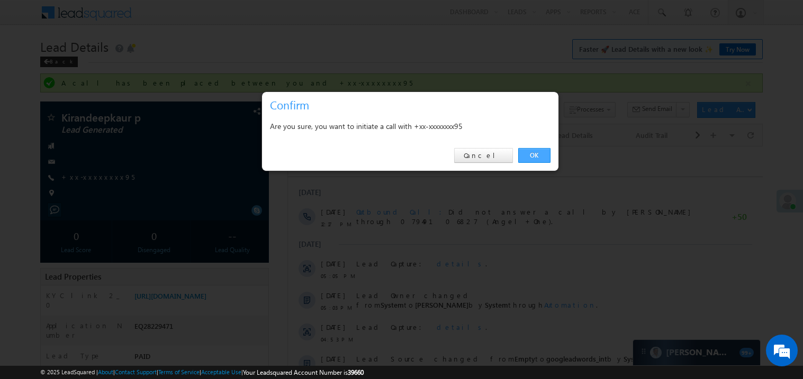
click at [540, 149] on link "OK" at bounding box center [534, 155] width 32 height 15
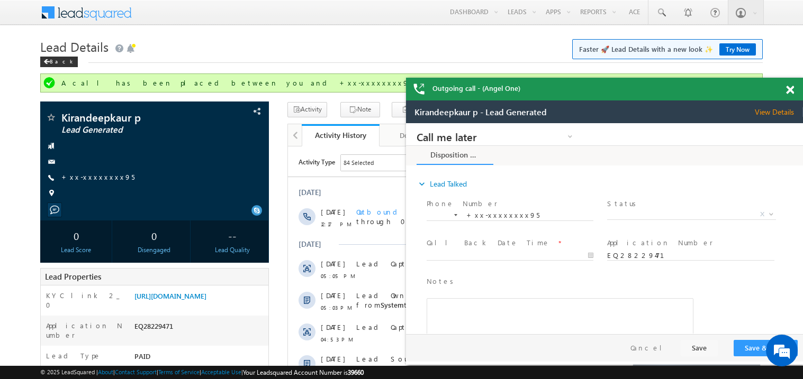
click at [789, 90] on span at bounding box center [790, 90] width 8 height 9
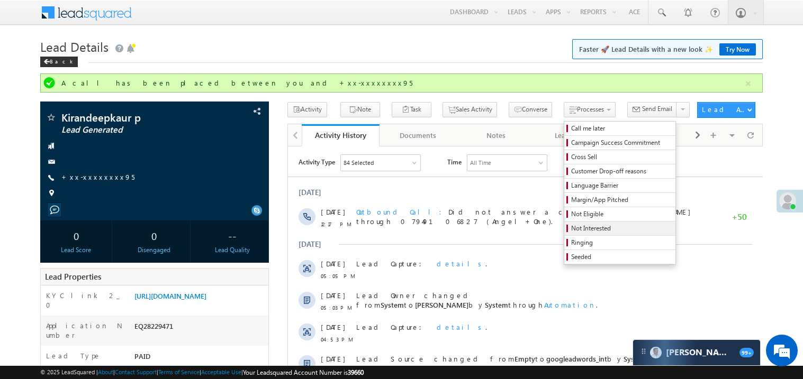
click at [571, 229] on span "Not Interested" at bounding box center [621, 229] width 101 height 10
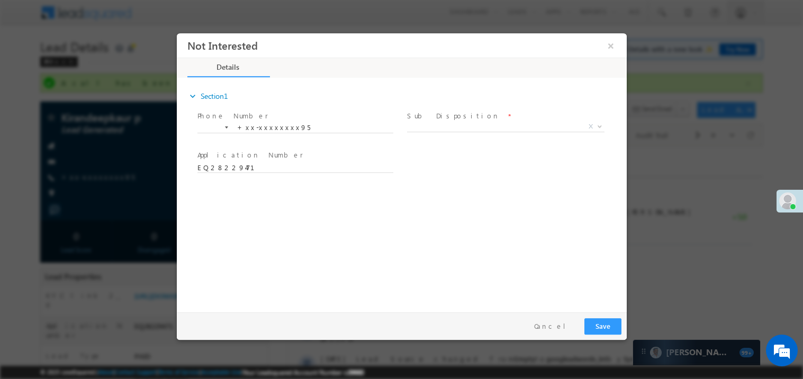
click at [462, 125] on span "X" at bounding box center [504, 126] width 197 height 11
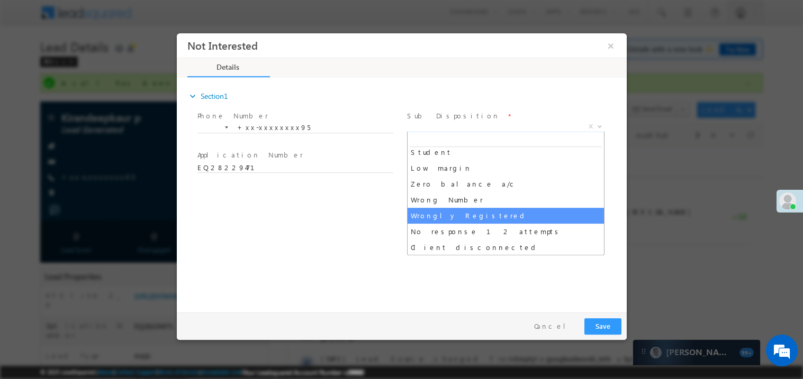
select select "Wrongly Registered"
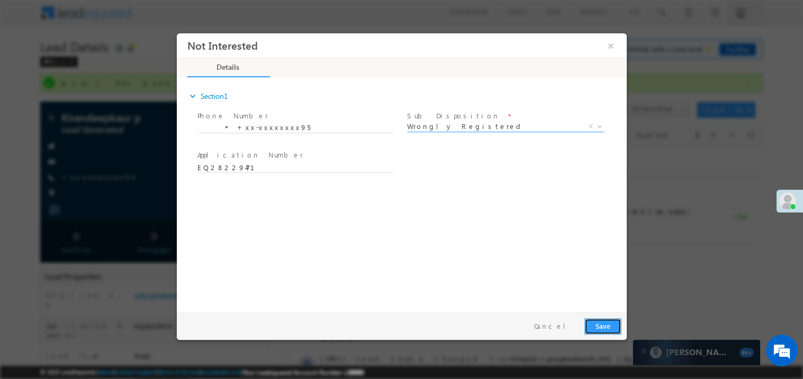
click at [604, 320] on button "Save" at bounding box center [602, 326] width 37 height 16
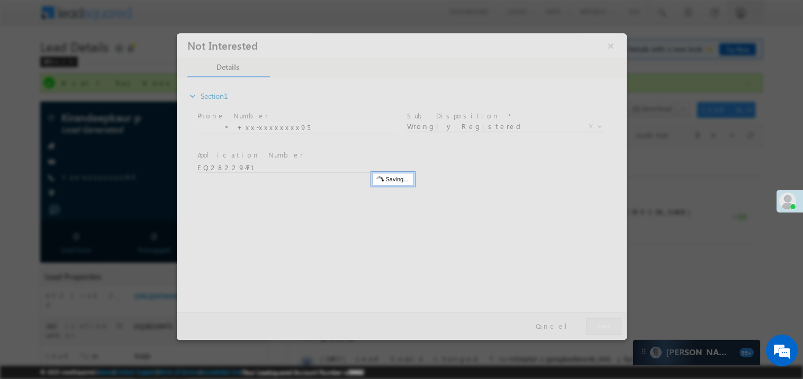
click at [604, 320] on div at bounding box center [401, 186] width 450 height 307
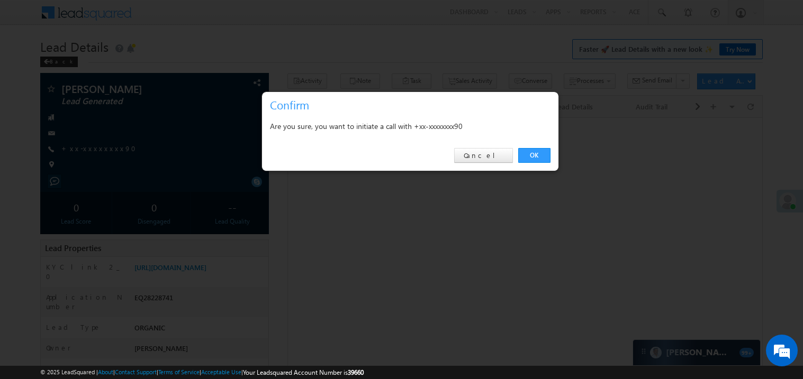
click at [529, 153] on link "OK" at bounding box center [534, 155] width 32 height 15
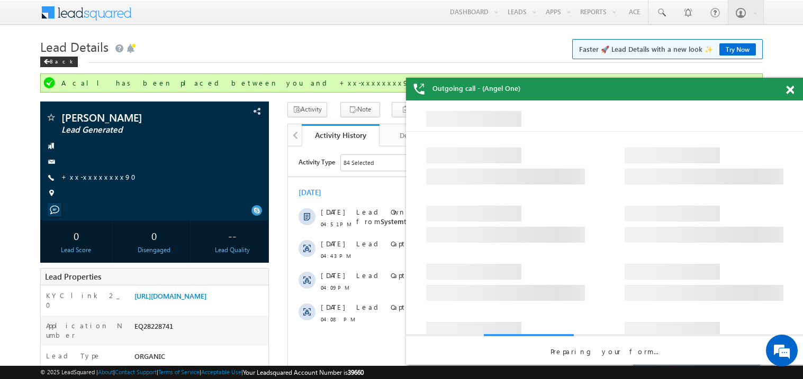
click at [788, 89] on span at bounding box center [790, 90] width 8 height 9
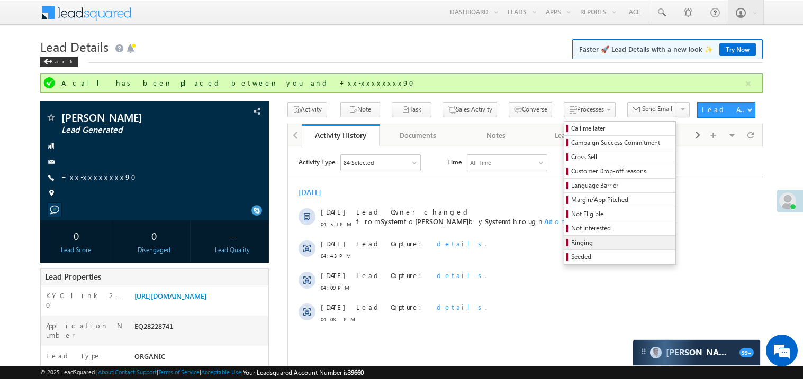
click at [583, 242] on span "Ringing" at bounding box center [621, 243] width 101 height 10
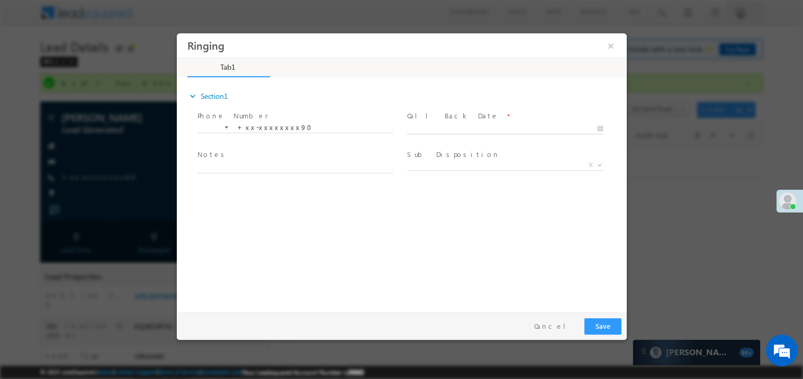
click at [478, 129] on body "Ringing ×" at bounding box center [401, 170] width 450 height 275
type input "09/03/25 12:21 PM"
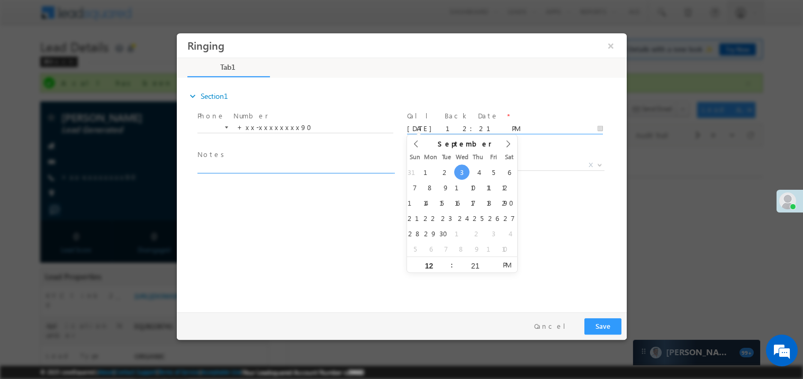
click at [311, 165] on textarea at bounding box center [295, 167] width 196 height 12
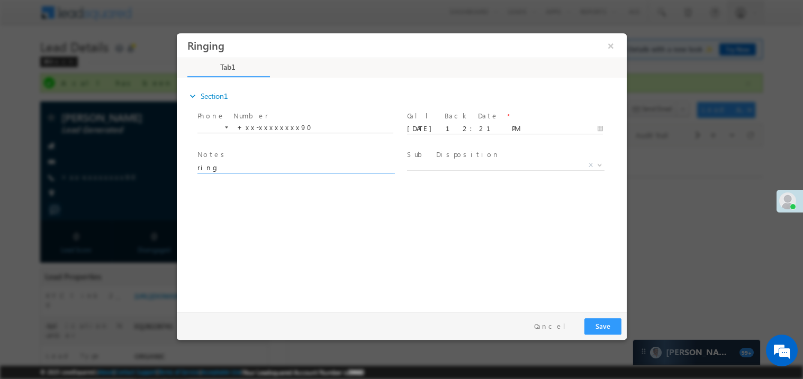
type textarea "ring"
click at [606, 329] on button "Save" at bounding box center [602, 326] width 37 height 16
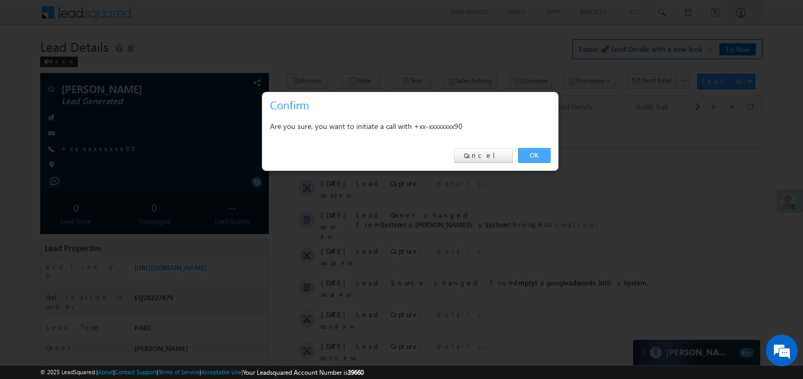
click at [535, 151] on link "OK" at bounding box center [534, 155] width 32 height 15
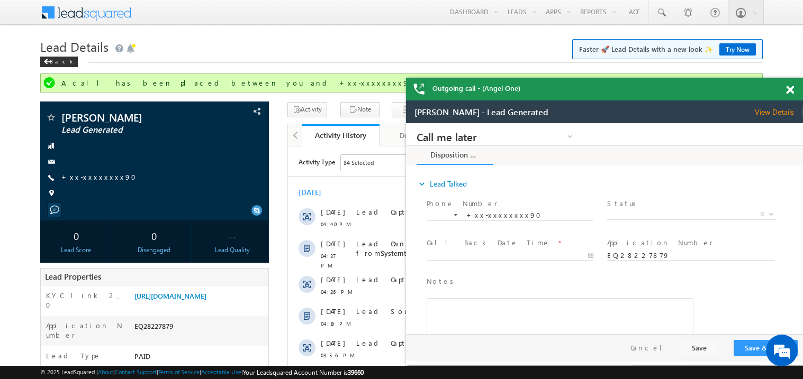
click at [790, 87] on span at bounding box center [790, 90] width 8 height 9
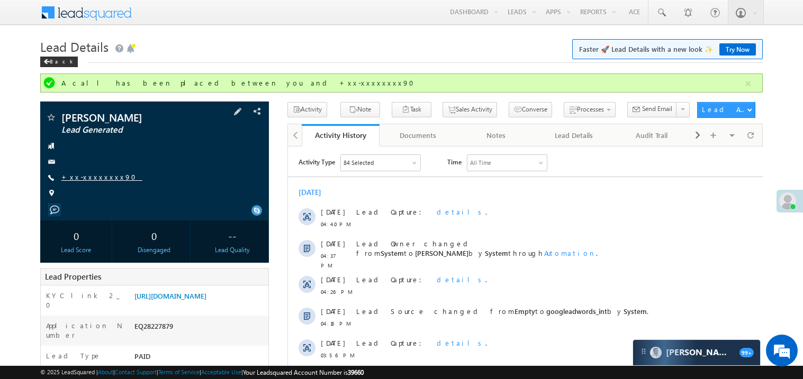
click at [94, 179] on link "+xx-xxxxxxxx90" at bounding box center [101, 176] width 81 height 9
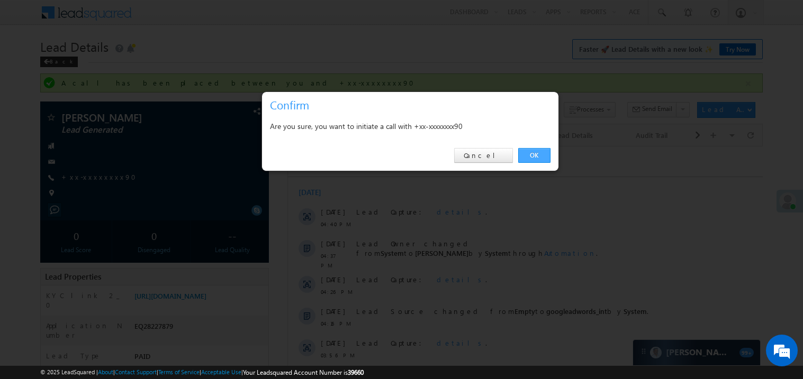
click at [535, 151] on link "OK" at bounding box center [534, 155] width 32 height 15
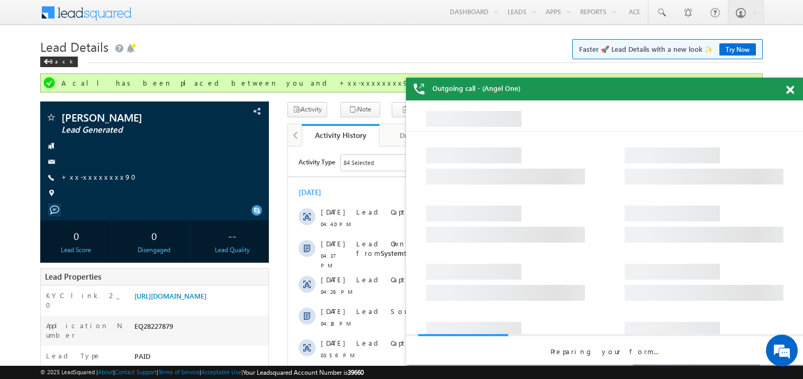
click at [788, 90] on span at bounding box center [790, 90] width 8 height 9
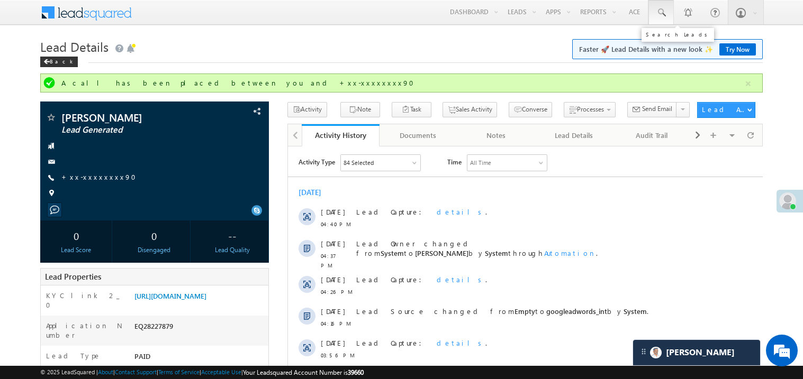
click at [661, 10] on span at bounding box center [660, 12] width 11 height 11
paste input "EQ27940873"
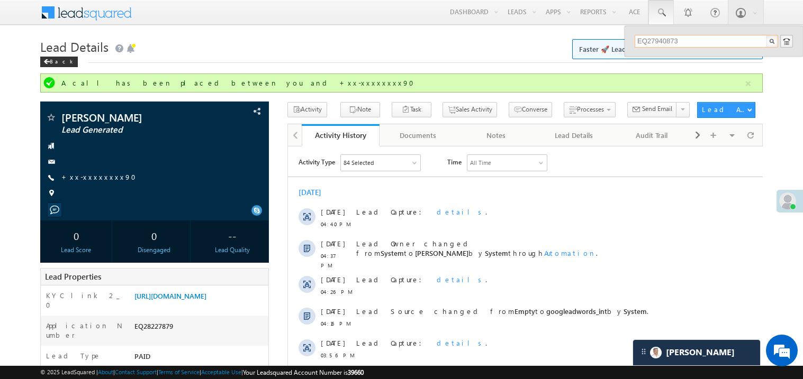
type input "EQ27940873"
click at [690, 76] on div "A call has been placed between you and +xx-xxxxxxxx90" at bounding box center [401, 83] width 722 height 19
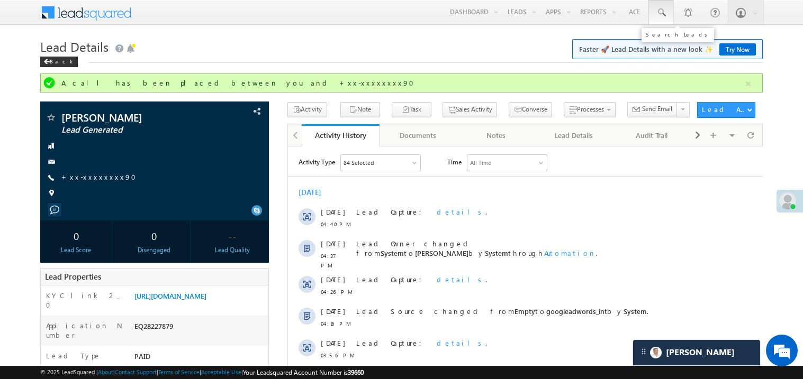
click at [660, 11] on span at bounding box center [660, 12] width 11 height 11
paste input "EQ27940873"
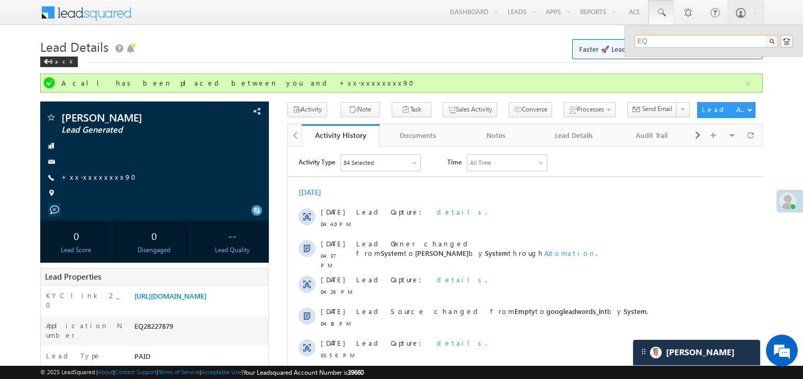
type input "E"
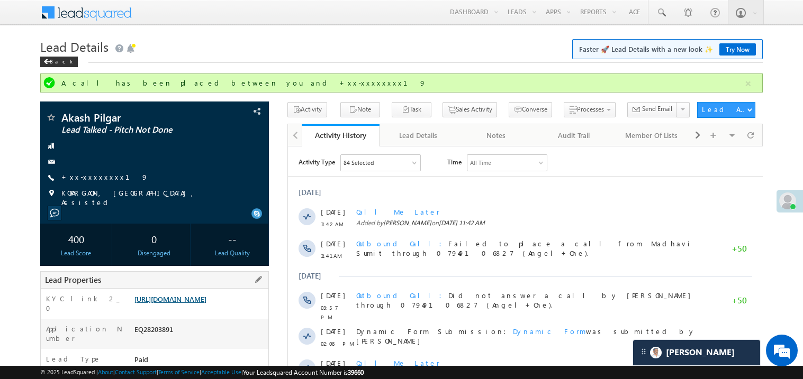
click at [206, 304] on link "[URL][DOMAIN_NAME]" at bounding box center [170, 299] width 72 height 9
click at [111, 176] on div "+xx-xxxxxxxx19" at bounding box center [154, 177] width 218 height 11
click at [106, 177] on link "+xx-xxxxxxxx19" at bounding box center [104, 176] width 87 height 9
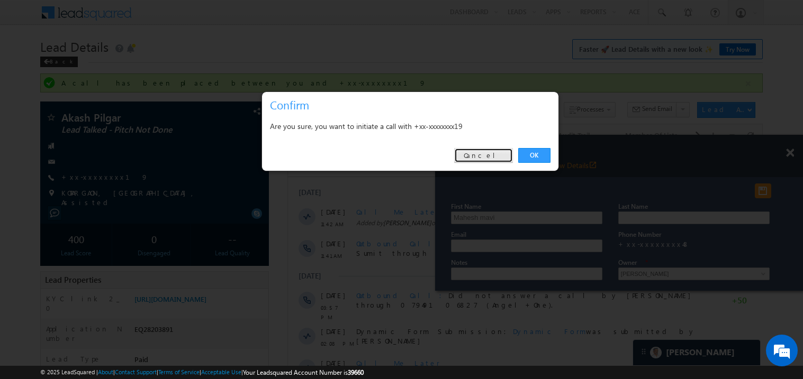
click at [490, 156] on link "Cancel" at bounding box center [483, 155] width 59 height 15
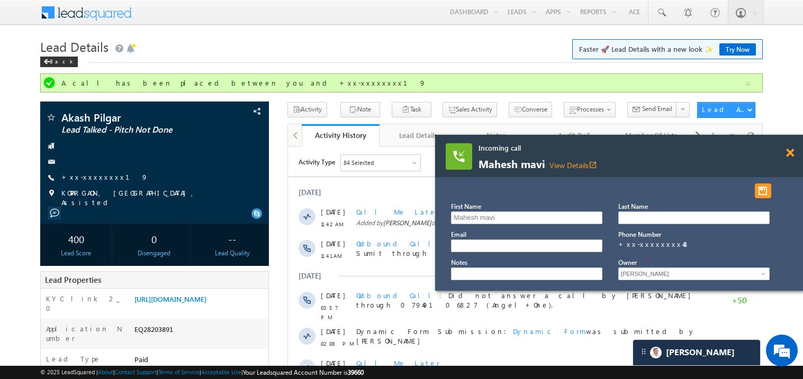
click at [790, 153] on span at bounding box center [790, 153] width 8 height 9
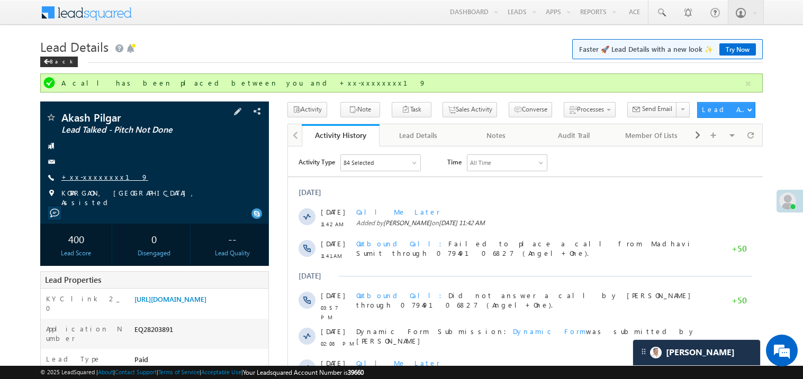
click at [83, 176] on link "+xx-xxxxxxxx19" at bounding box center [104, 176] width 87 height 9
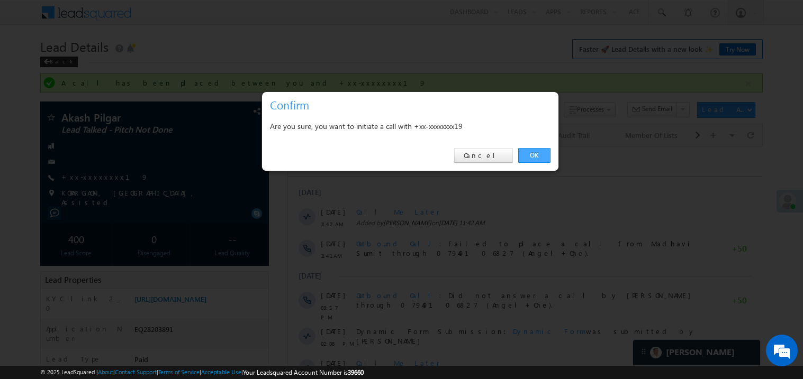
click at [536, 156] on link "OK" at bounding box center [534, 155] width 32 height 15
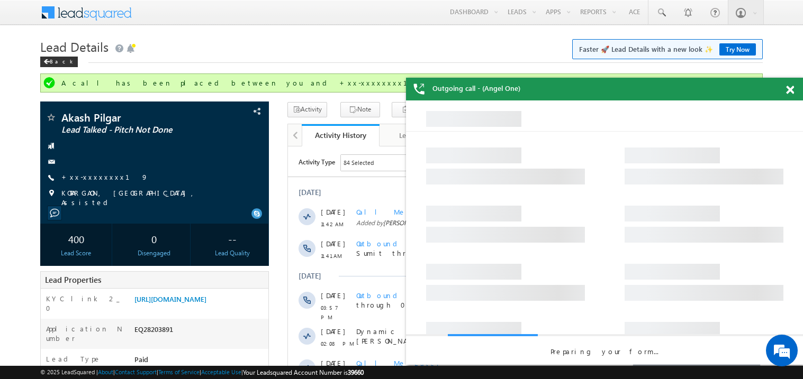
click at [790, 89] on span at bounding box center [790, 90] width 8 height 9
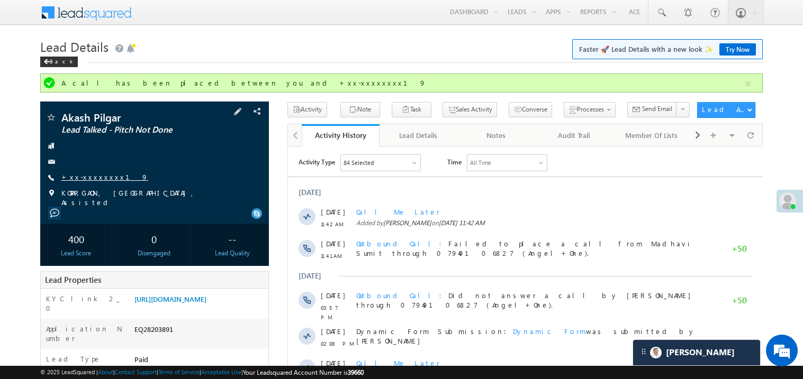
click at [93, 177] on link "+xx-xxxxxxxx19" at bounding box center [104, 176] width 87 height 9
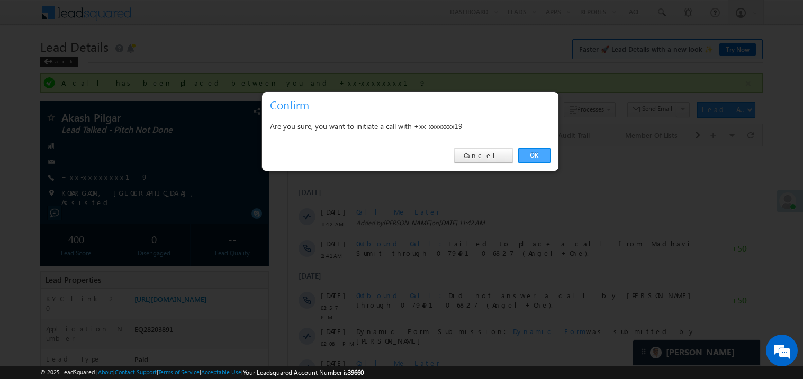
click at [533, 157] on link "OK" at bounding box center [534, 155] width 32 height 15
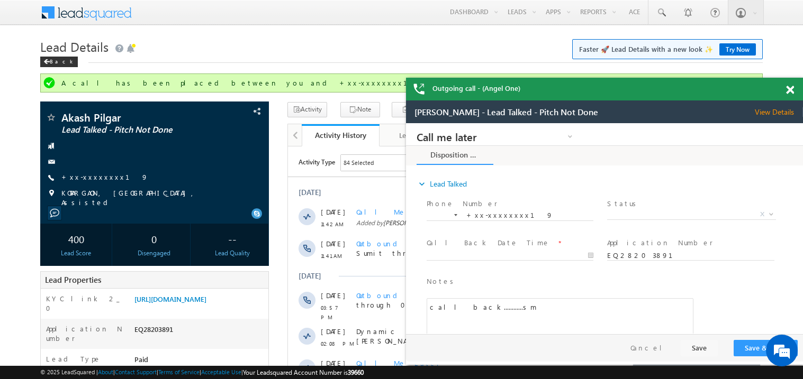
click at [793, 89] on span at bounding box center [790, 90] width 8 height 9
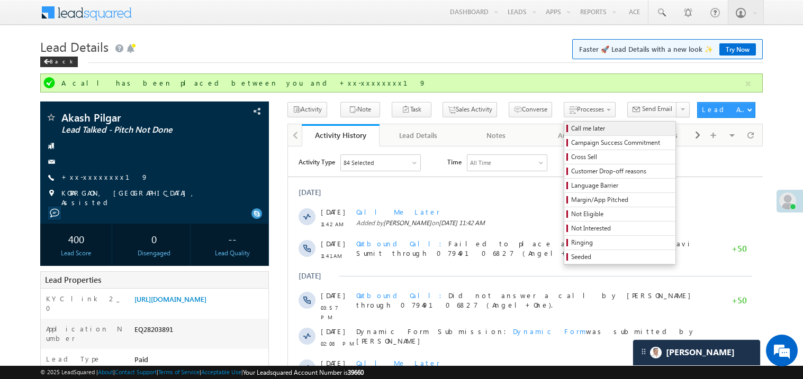
click at [571, 125] on span "Call me later" at bounding box center [621, 129] width 101 height 10
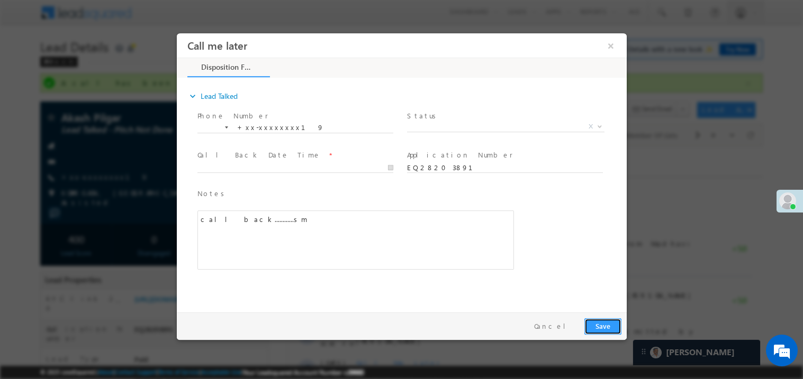
click at [590, 322] on button "Save" at bounding box center [602, 326] width 37 height 16
click at [230, 168] on body "Call me later ×" at bounding box center [401, 170] width 450 height 275
type input "09/03/25 12:26 PM"
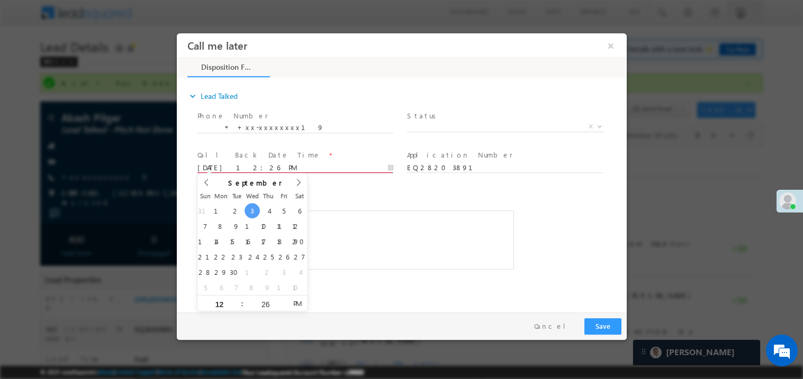
click at [329, 194] on span "Notes *" at bounding box center [347, 194] width 300 height 12
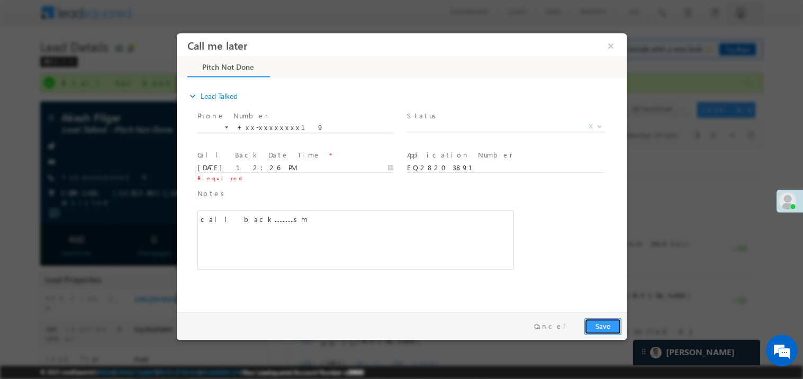
click at [613, 329] on button "Save" at bounding box center [602, 326] width 37 height 16
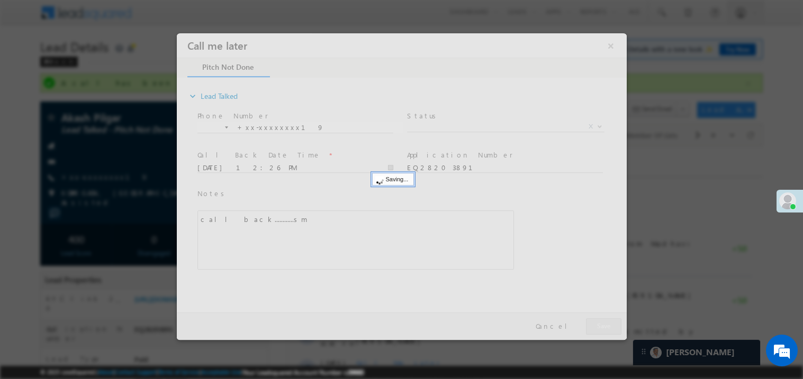
click at [613, 329] on div at bounding box center [401, 186] width 450 height 307
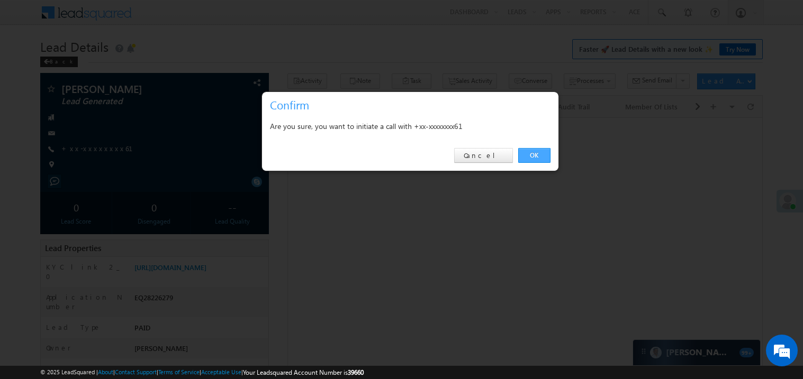
click at [530, 154] on link "OK" at bounding box center [534, 155] width 32 height 15
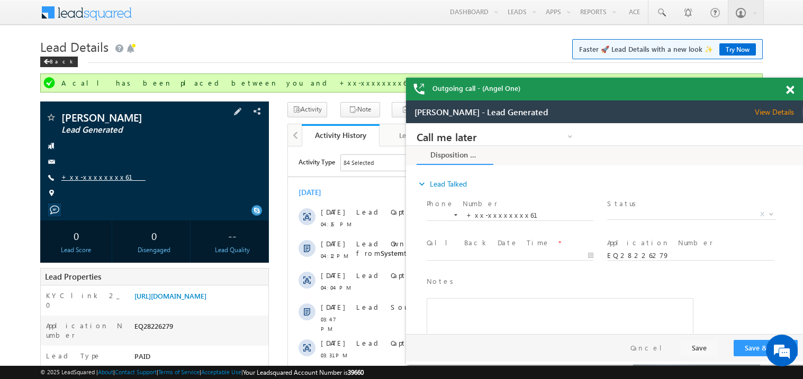
click at [77, 176] on link "+xx-xxxxxxxx61" at bounding box center [103, 176] width 84 height 9
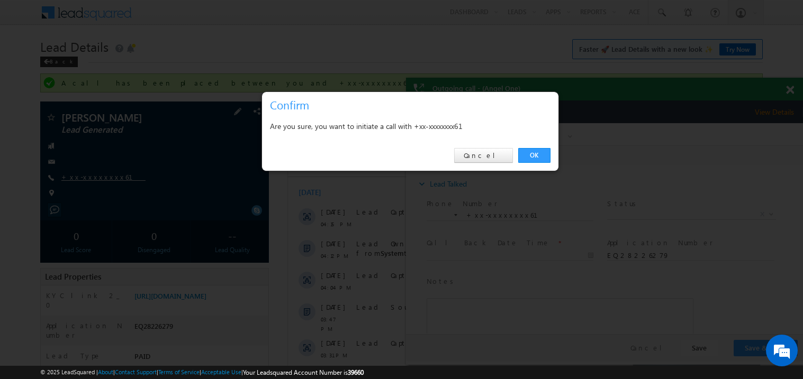
click at [77, 176] on div at bounding box center [401, 189] width 803 height 379
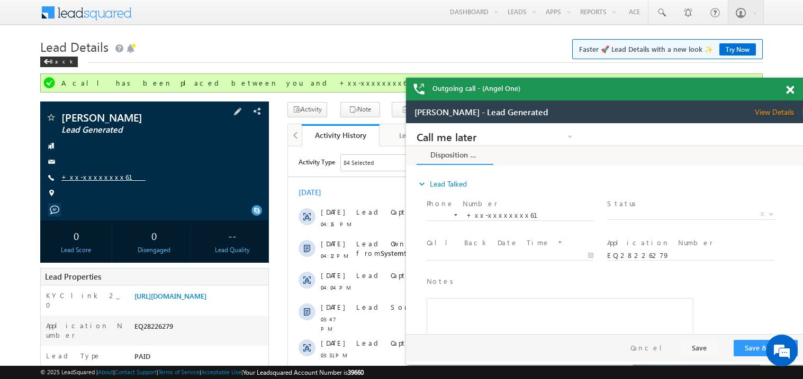
click at [94, 180] on link "+xx-xxxxxxxx61" at bounding box center [103, 176] width 84 height 9
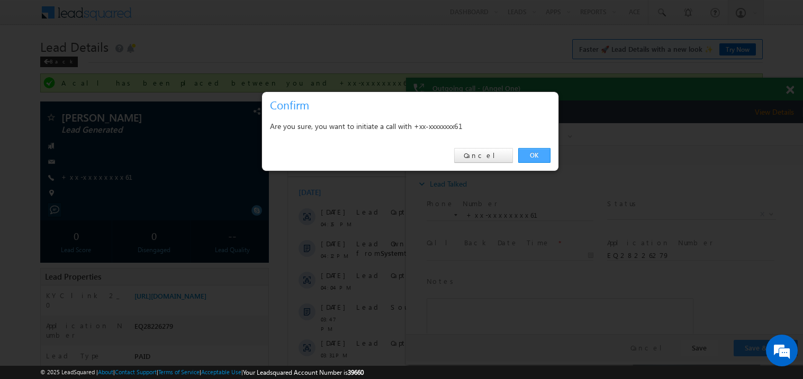
click at [534, 158] on link "OK" at bounding box center [534, 155] width 32 height 15
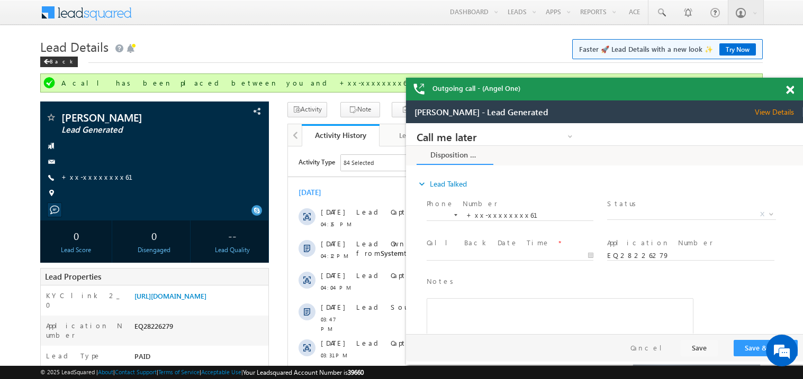
click at [789, 92] on span at bounding box center [790, 90] width 8 height 9
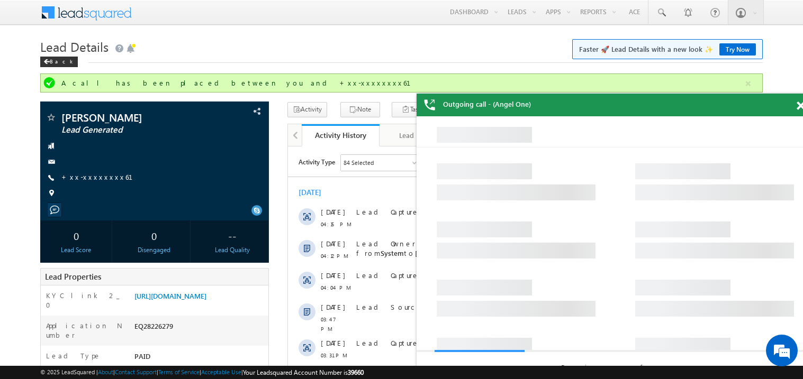
drag, startPoint x: 571, startPoint y: 103, endPoint x: 475, endPoint y: 70, distance: 101.7
click at [475, 94] on div "Outgoing call - (Angel One)" at bounding box center [614, 105] width 397 height 23
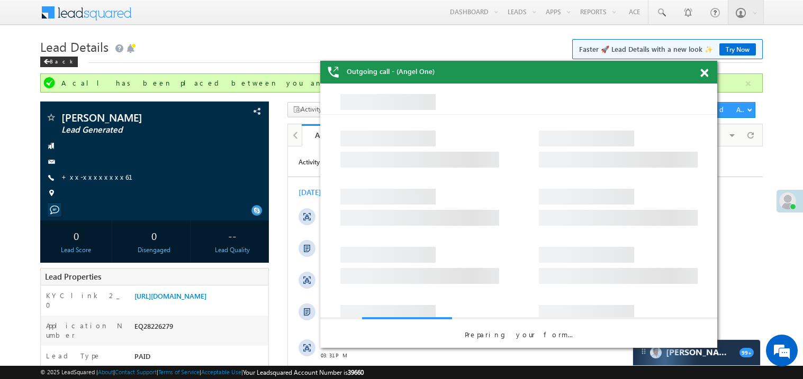
click at [703, 71] on span at bounding box center [704, 73] width 8 height 9
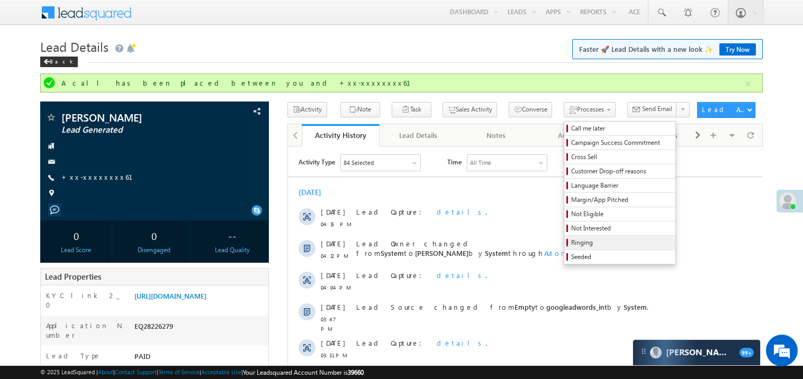
click at [581, 242] on span "Ringing" at bounding box center [621, 243] width 101 height 10
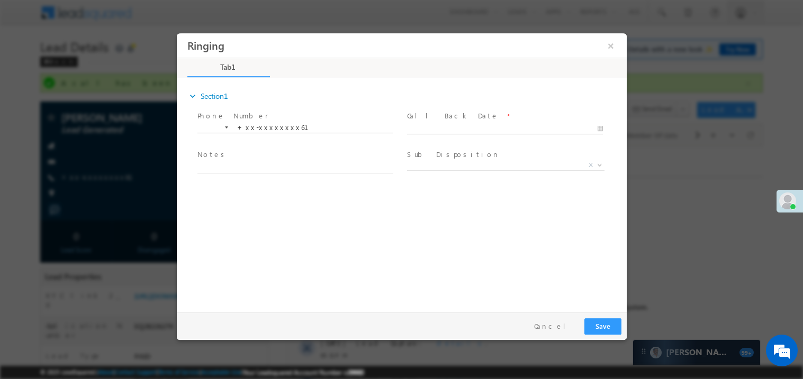
click at [434, 129] on body "Ringing ×" at bounding box center [401, 170] width 450 height 275
type input "09/03/25 12:29 PM"
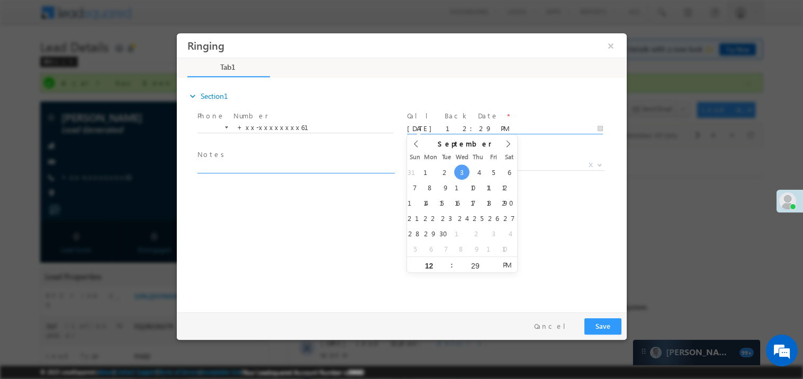
click at [294, 162] on textarea at bounding box center [295, 167] width 196 height 12
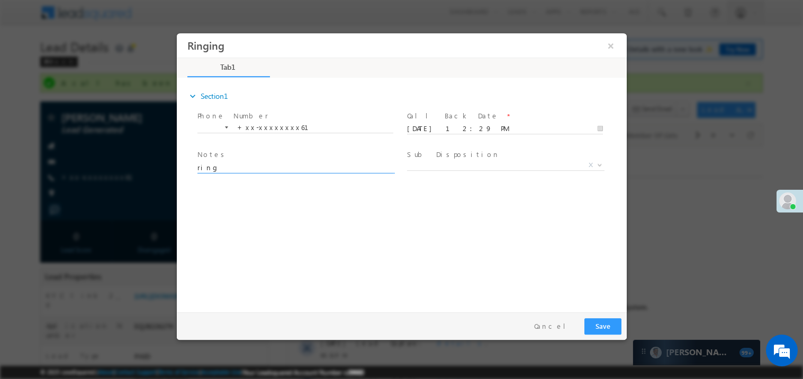
type textarea "ring"
click at [605, 324] on button "Save" at bounding box center [602, 326] width 37 height 16
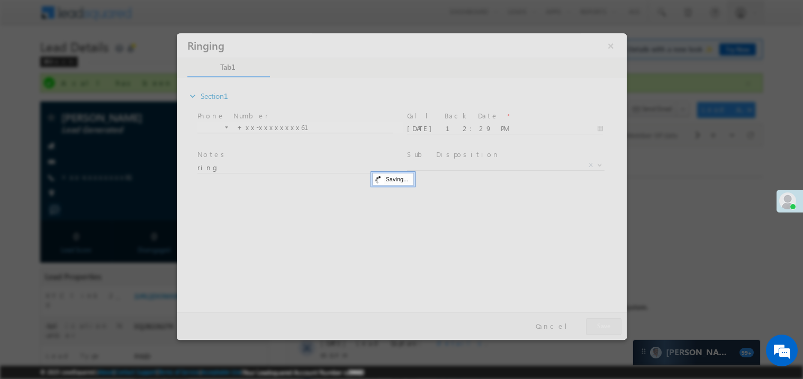
click at [605, 324] on div at bounding box center [401, 186] width 450 height 307
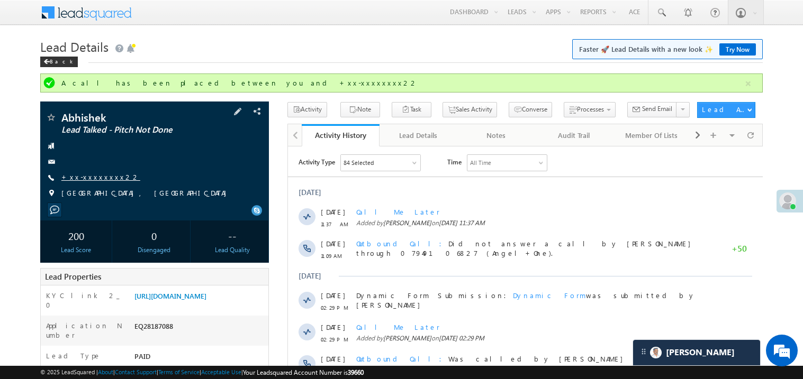
click at [90, 177] on link "+xx-xxxxxxxx22" at bounding box center [100, 176] width 79 height 9
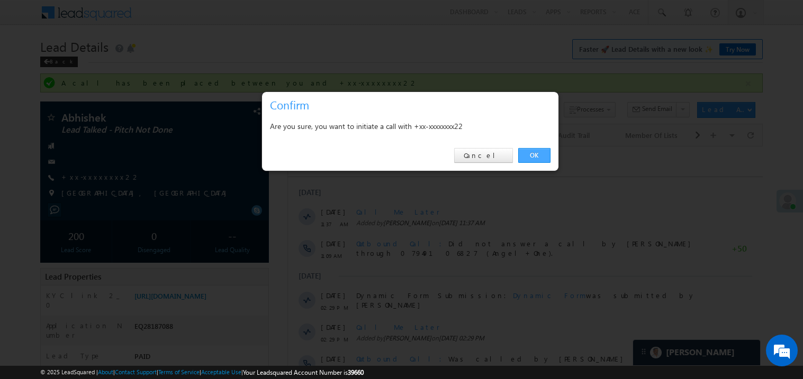
click at [532, 153] on link "OK" at bounding box center [534, 155] width 32 height 15
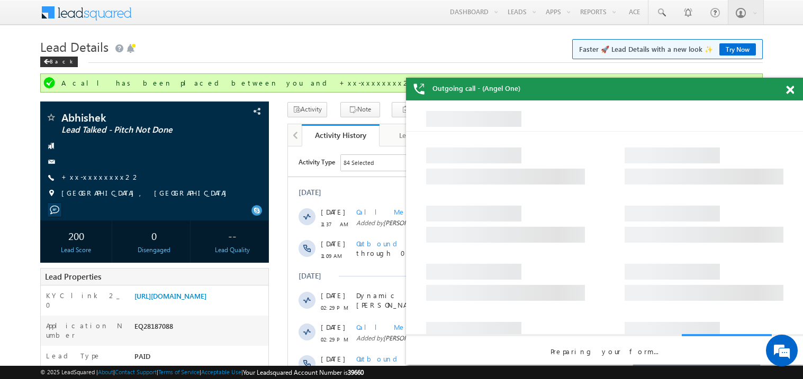
click at [791, 90] on span at bounding box center [790, 90] width 8 height 9
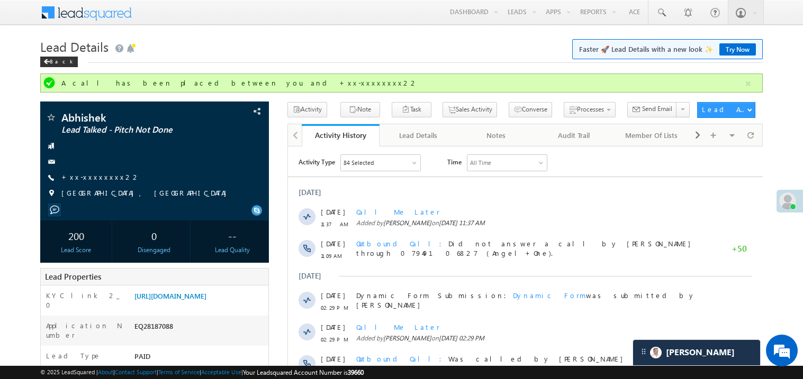
click at [415, 40] on h1 "Lead Details Faster 🚀 Lead Details with a new look ✨ Try Now" at bounding box center [401, 45] width 722 height 21
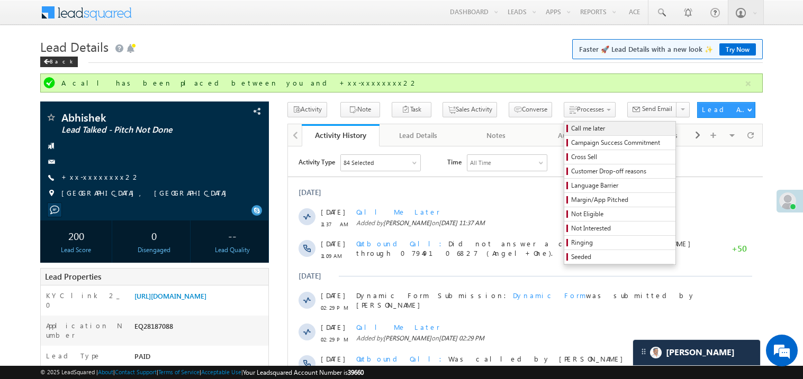
click at [571, 127] on span "Call me later" at bounding box center [621, 129] width 101 height 10
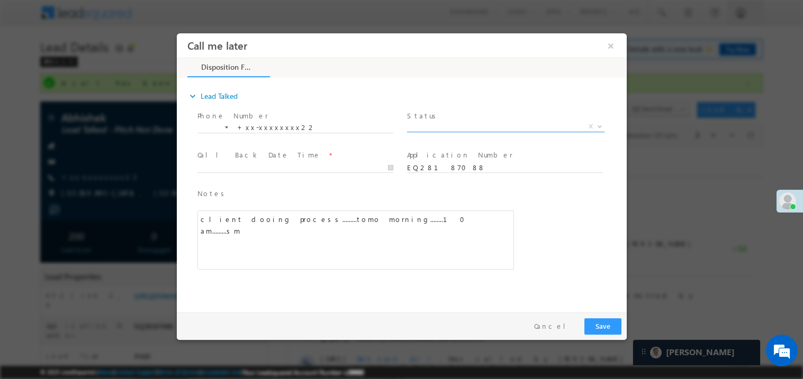
click at [437, 124] on span "X" at bounding box center [504, 126] width 197 height 11
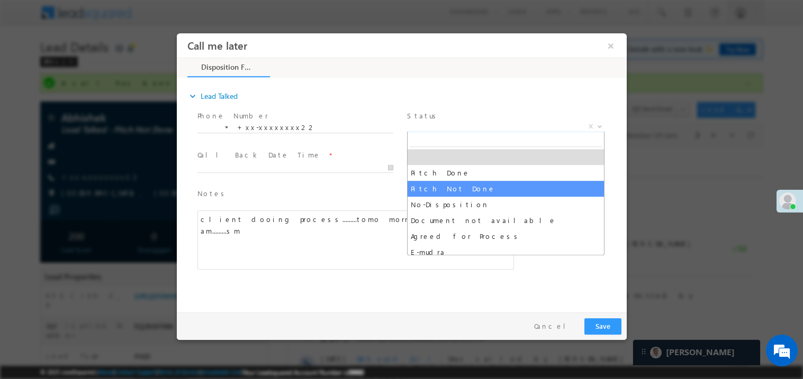
select select "Pitch Not Done"
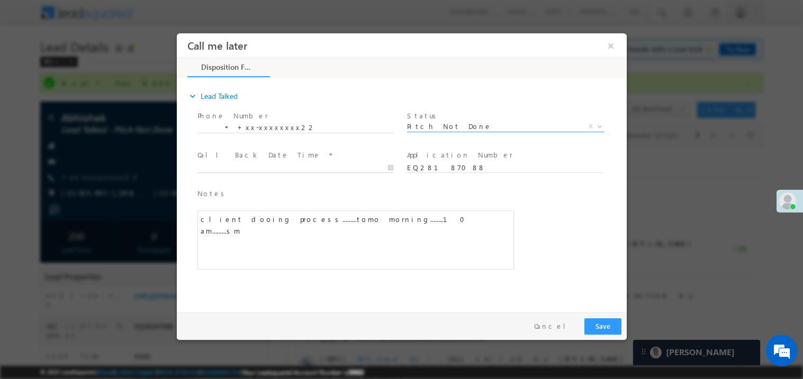
click at [268, 168] on body "Call me later ×" at bounding box center [401, 170] width 450 height 275
type input "[DATE] 12:31 PM"
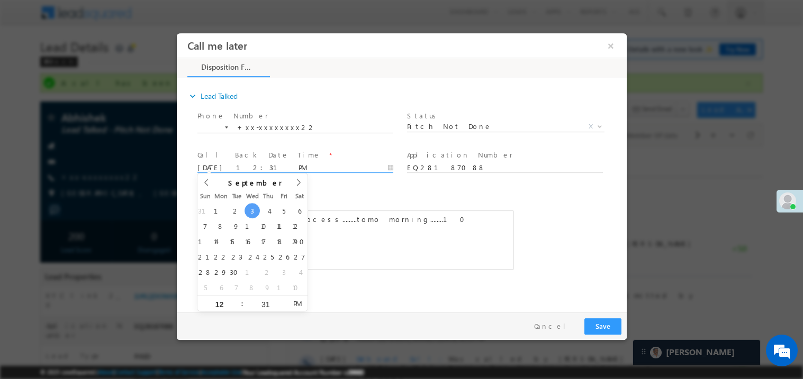
click at [439, 205] on div "Notes * client dooing process.........tomo morning........10 am.........sm Edit…" at bounding box center [355, 229] width 316 height 82
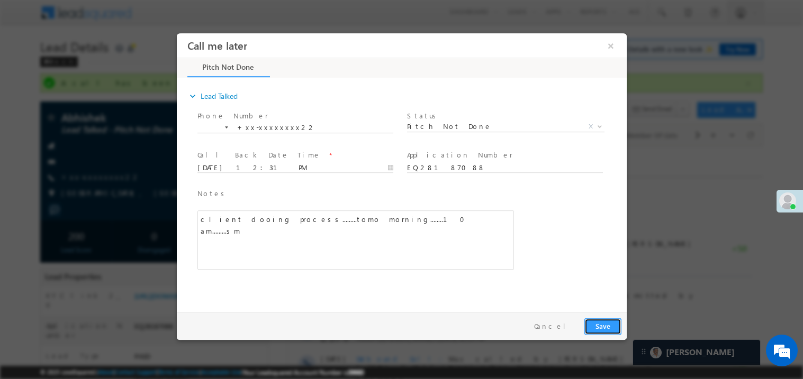
click at [613, 325] on button "Save" at bounding box center [602, 326] width 37 height 16
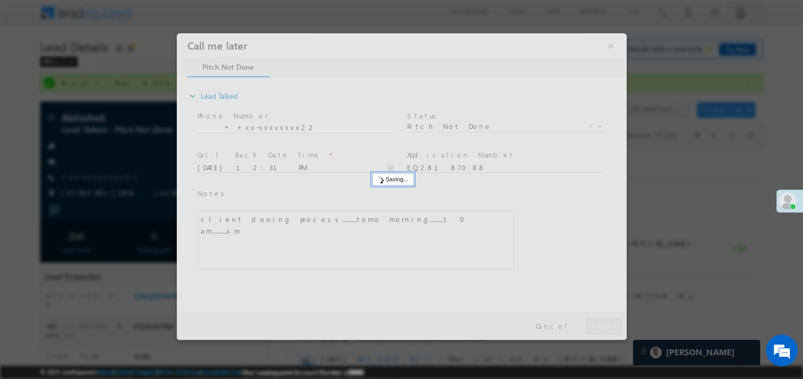
click at [613, 325] on div at bounding box center [401, 186] width 450 height 307
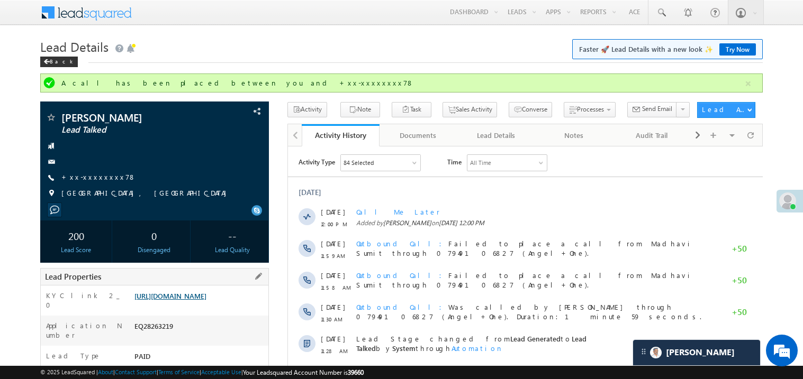
click at [187, 300] on link "[URL][DOMAIN_NAME]" at bounding box center [170, 296] width 72 height 9
click at [106, 180] on link "+xx-xxxxxxxx78" at bounding box center [98, 176] width 75 height 9
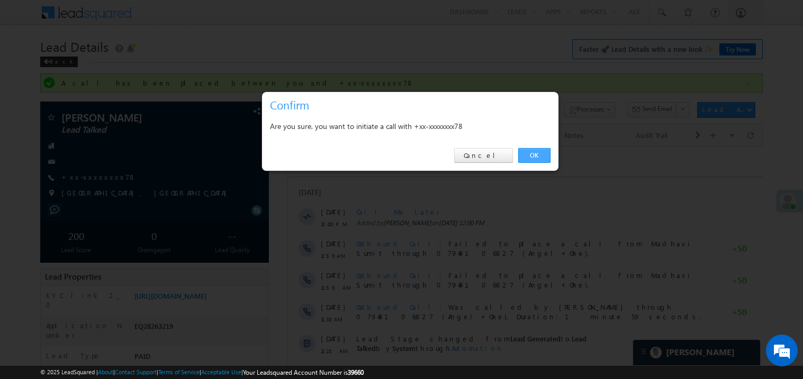
click at [530, 154] on link "OK" at bounding box center [534, 155] width 32 height 15
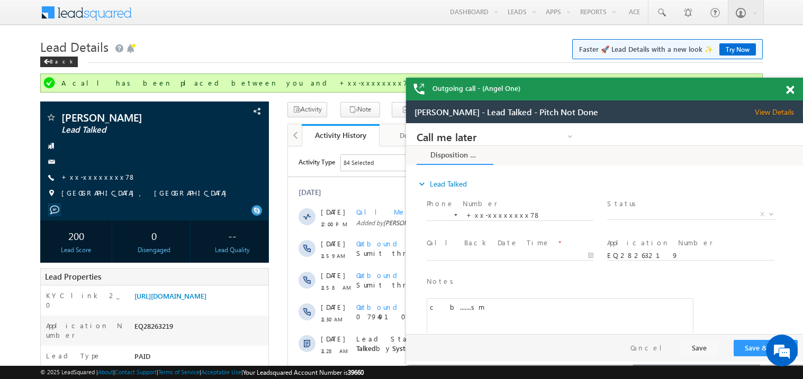
click at [788, 90] on span at bounding box center [790, 90] width 8 height 9
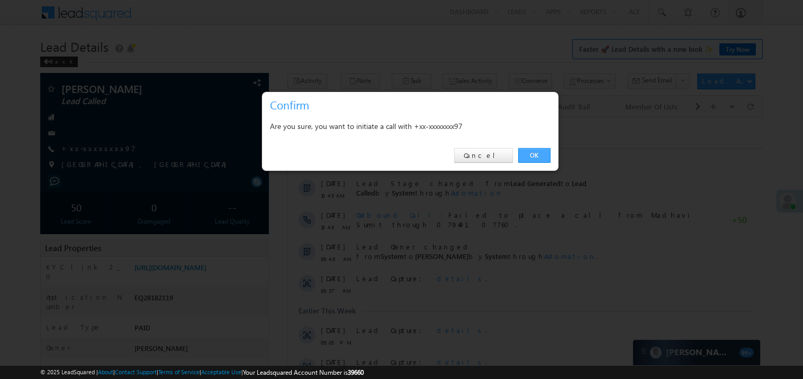
click at [531, 154] on link "OK" at bounding box center [534, 155] width 32 height 15
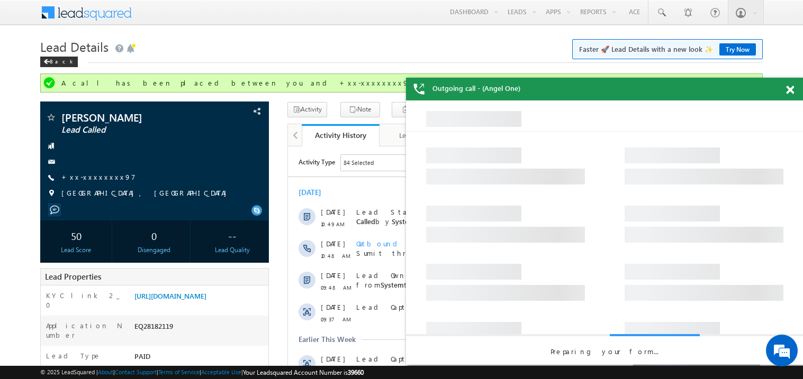
click at [788, 90] on span at bounding box center [790, 90] width 8 height 9
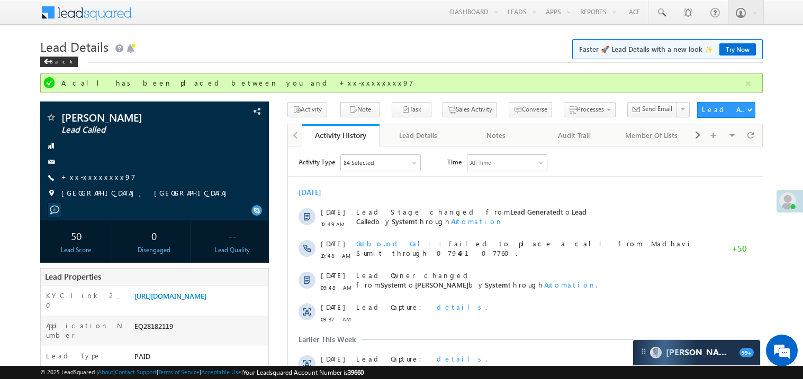
click at [443, 188] on div "[DATE]" at bounding box center [524, 192] width 475 height 10
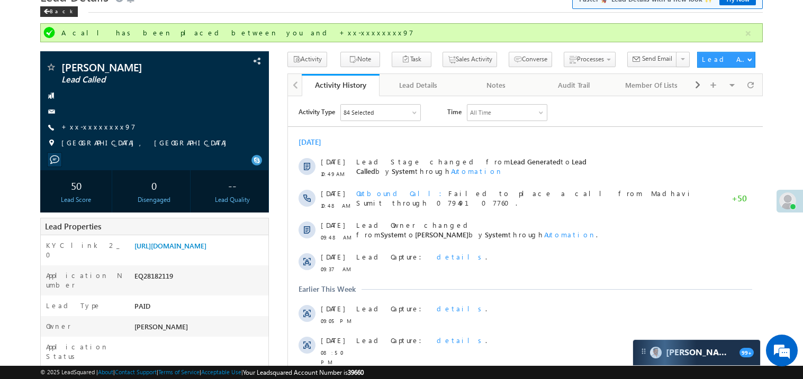
scroll to position [42, 0]
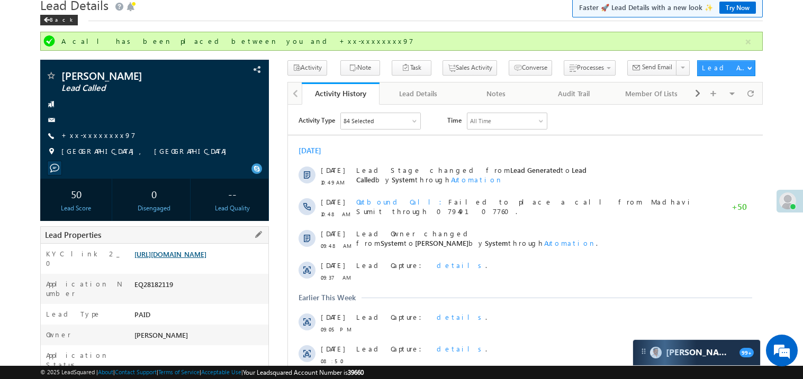
click at [203, 259] on link "https://angelbroking1-pk3em7sa.customui-test.leadsquared.com?leadId=75d55cf8-bd…" at bounding box center [170, 254] width 72 height 9
click at [199, 259] on link "https://angelbroking1-pk3em7sa.customui-test.leadsquared.com?leadId=75d55cf8-bd…" at bounding box center [170, 254] width 72 height 9
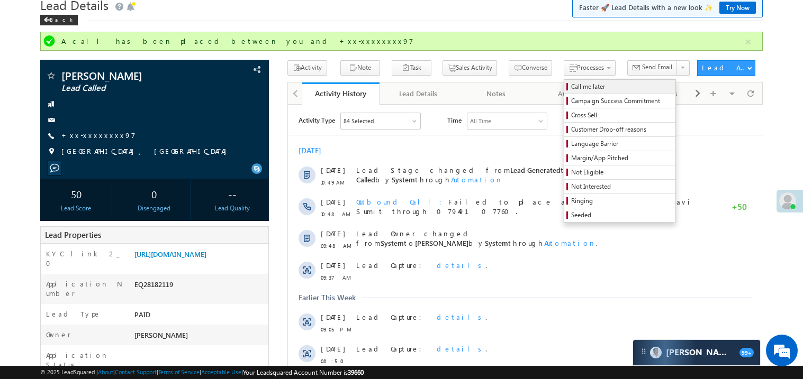
click at [571, 86] on span "Call me later" at bounding box center [621, 87] width 101 height 10
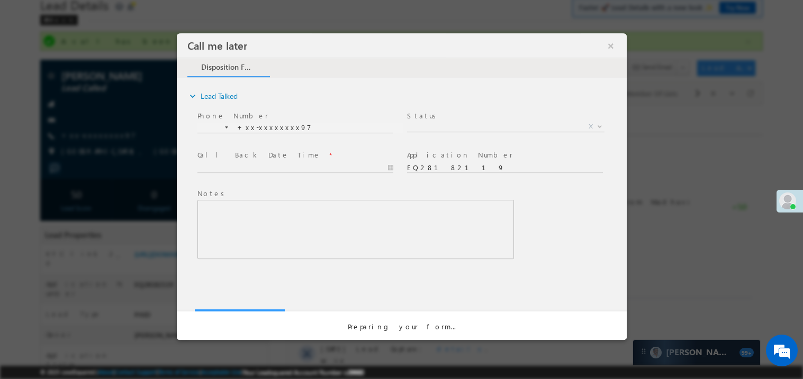
scroll to position [0, 0]
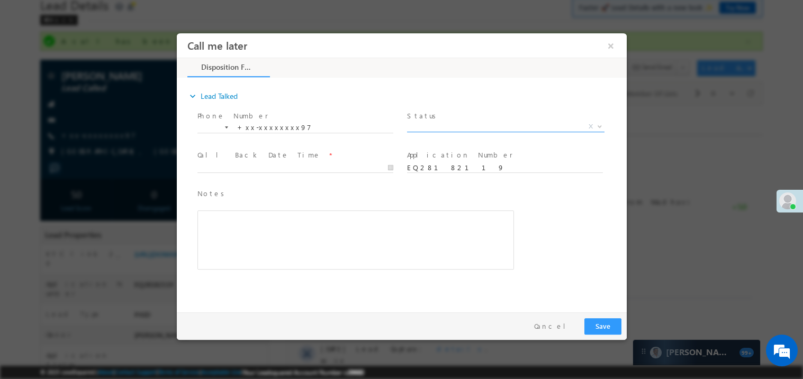
click at [425, 125] on span "X" at bounding box center [504, 126] width 197 height 11
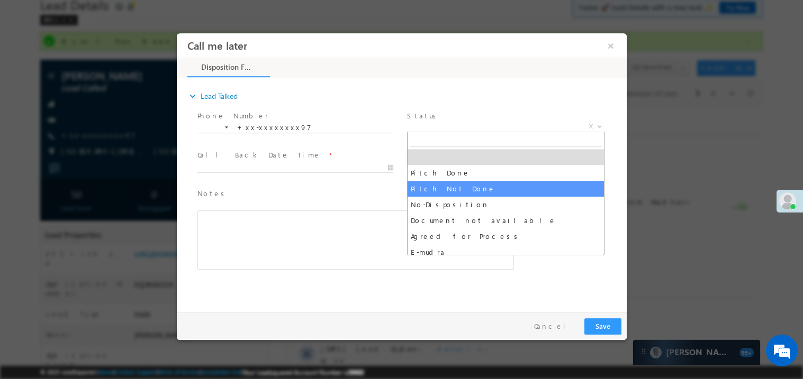
select select "Pitch Not Done"
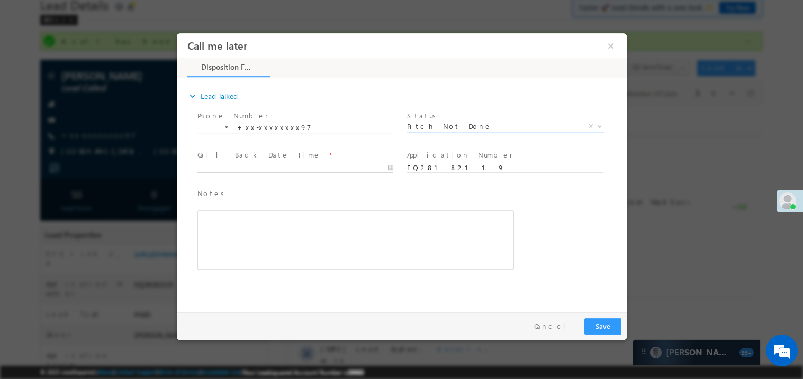
click at [249, 170] on body "Call me later ×" at bounding box center [401, 170] width 450 height 275
type input "09/03/25 12:39 PM"
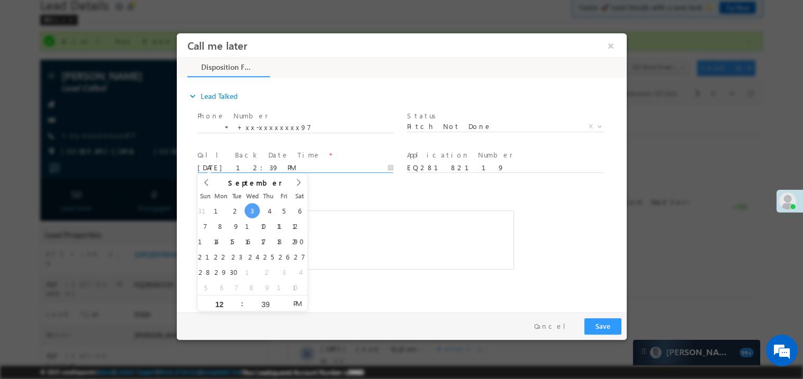
click at [354, 231] on div "Rich Text Editor, 40788eee-0fb2-11ec-a811-0adc8a9d82c2__tab1__section1__Notes__…" at bounding box center [355, 239] width 316 height 59
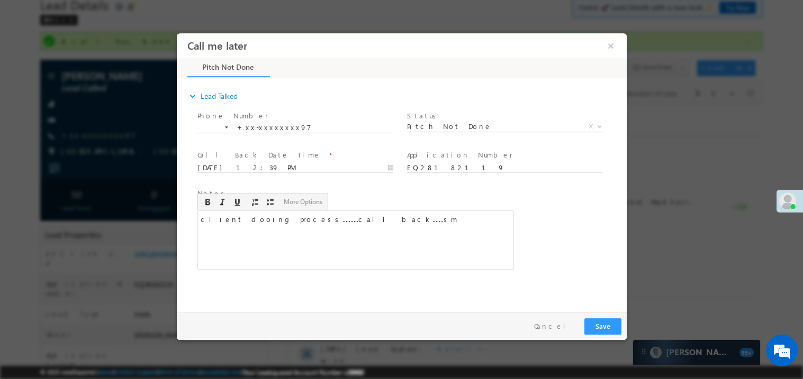
click at [616, 335] on div "Pay & Save Save Cancel" at bounding box center [403, 326] width 455 height 28
click at [612, 331] on button "Save" at bounding box center [602, 326] width 37 height 16
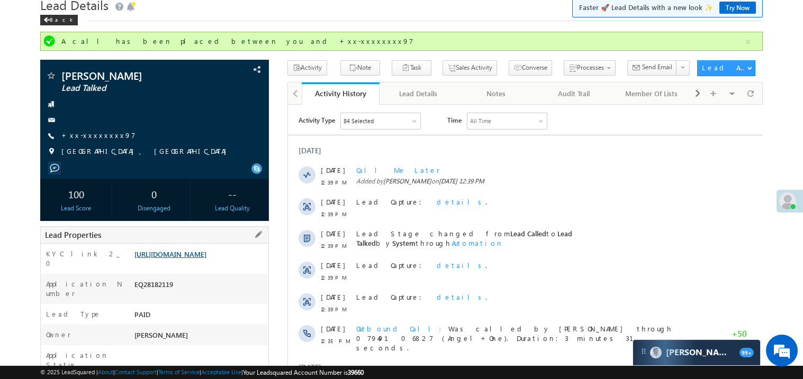
click at [206, 259] on link "https://angelbroking1-pk3em7sa.customui-test.leadsquared.com?leadId=75d55cf8-bd…" at bounding box center [170, 254] width 72 height 9
click at [99, 136] on link "+xx-xxxxxxxx97" at bounding box center [98, 135] width 74 height 9
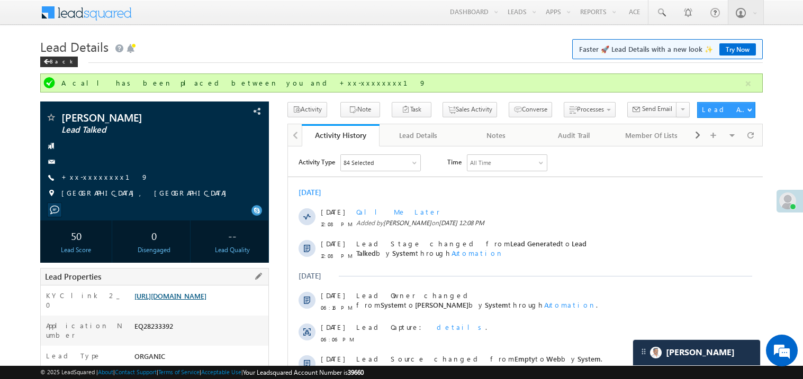
click at [201, 300] on link "https://angelbroking1-pk3em7sa.customui-test.leadsquared.com?leadId=0e9b467f-a5…" at bounding box center [170, 296] width 72 height 9
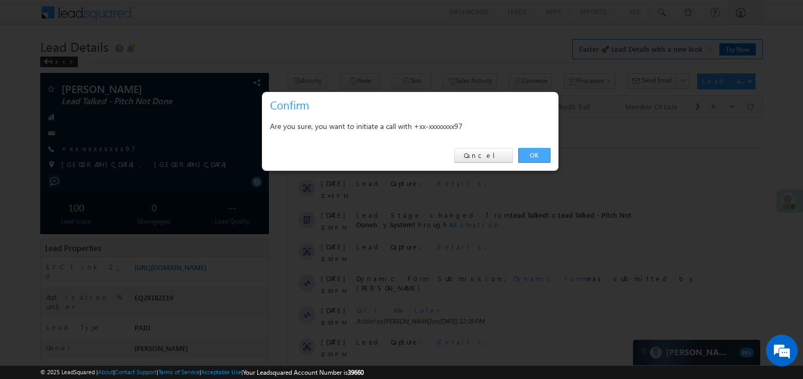
click at [538, 151] on link "OK" at bounding box center [534, 155] width 32 height 15
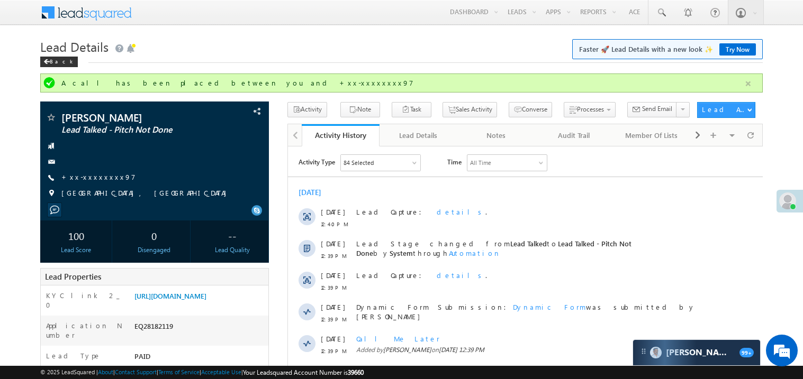
click at [749, 79] on button "button" at bounding box center [747, 83] width 13 height 13
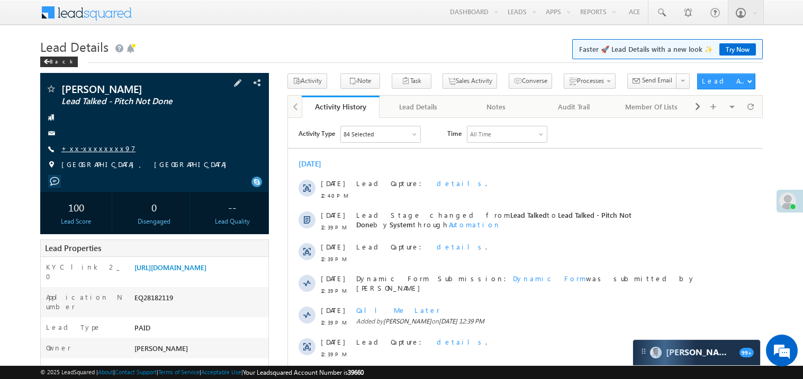
click at [89, 148] on link "+xx-xxxxxxxx97" at bounding box center [98, 148] width 74 height 9
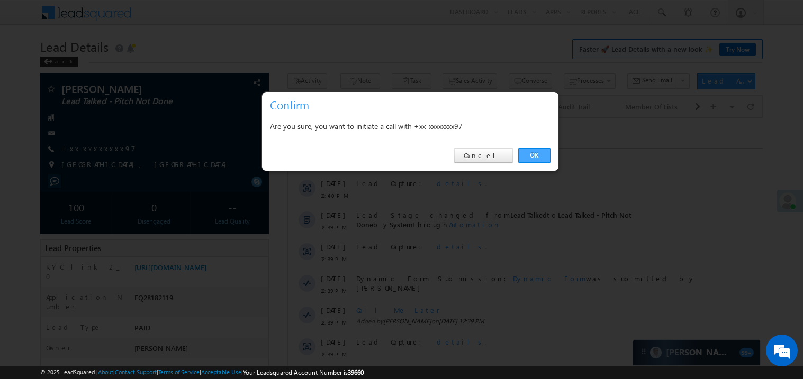
click at [527, 150] on link "OK" at bounding box center [534, 155] width 32 height 15
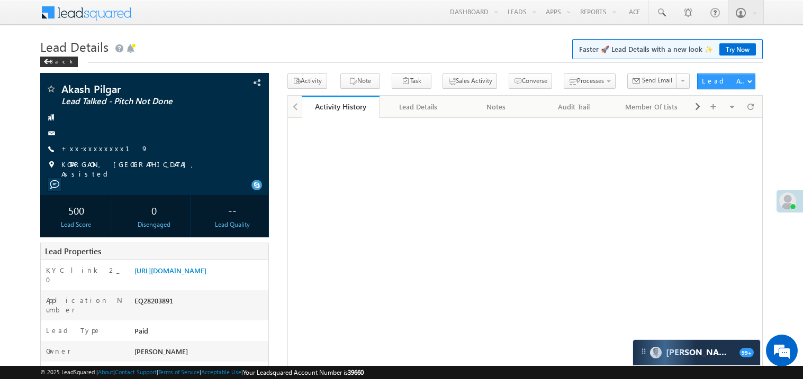
click at [79, 149] on link "+xx-xxxxxxxx19" at bounding box center [104, 148] width 87 height 9
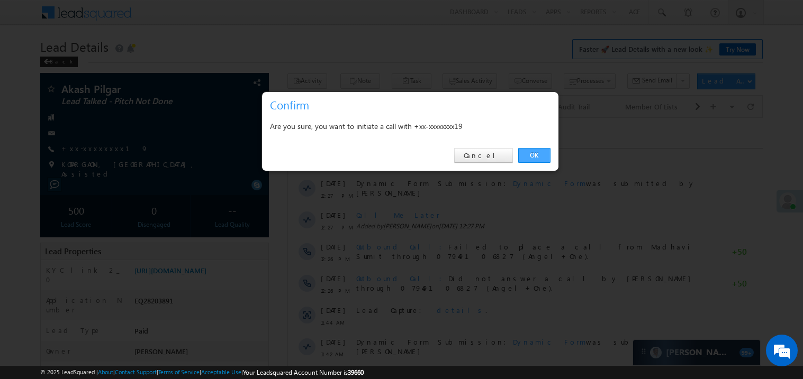
click at [529, 154] on link "OK" at bounding box center [534, 155] width 32 height 15
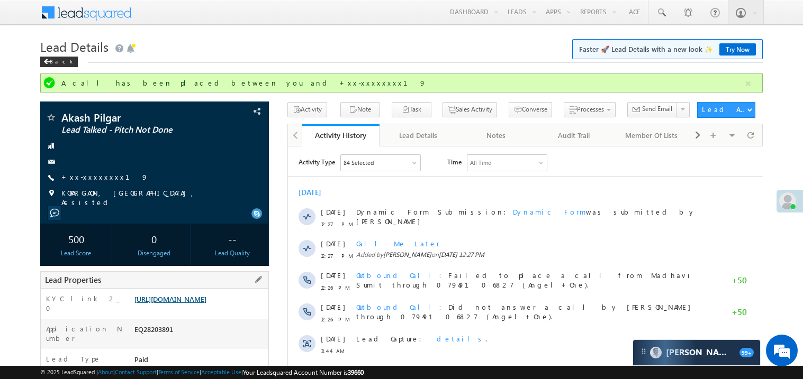
click at [194, 303] on link "https://angelbroking1-pk3em7sa.customui-test.leadsquared.com?leadId=43a80c49-9b…" at bounding box center [170, 299] width 72 height 9
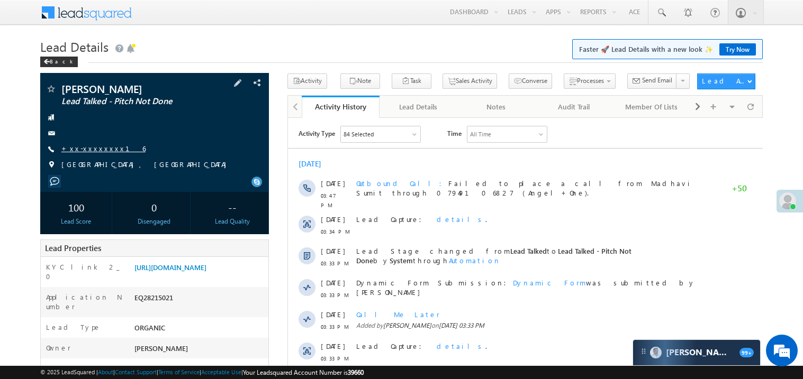
click at [90, 147] on link "+xx-xxxxxxxx16" at bounding box center [103, 148] width 84 height 9
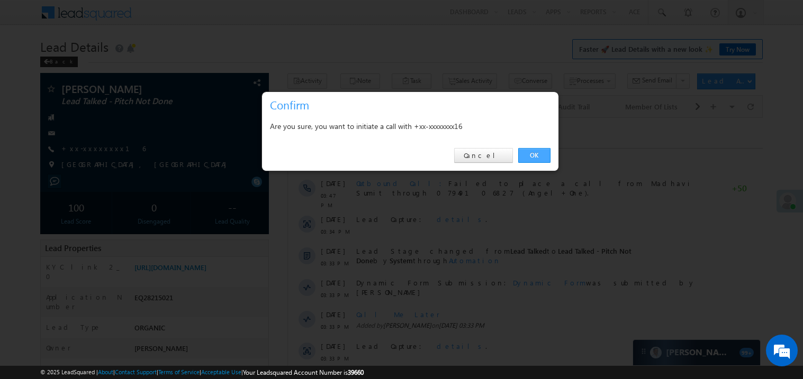
click at [526, 152] on link "OK" at bounding box center [534, 155] width 32 height 15
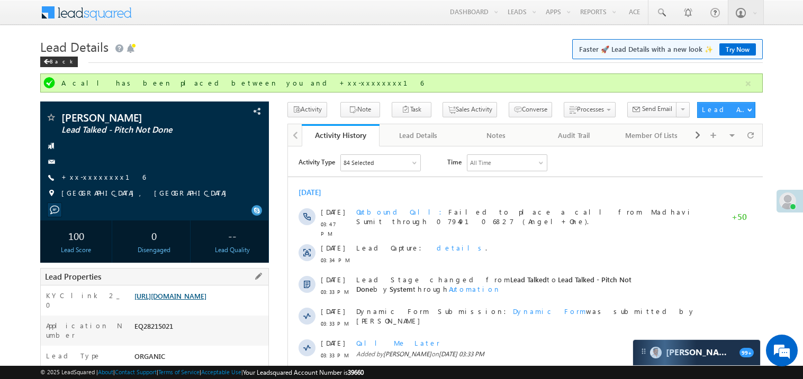
click at [187, 300] on link "[URL][DOMAIN_NAME]" at bounding box center [170, 296] width 72 height 9
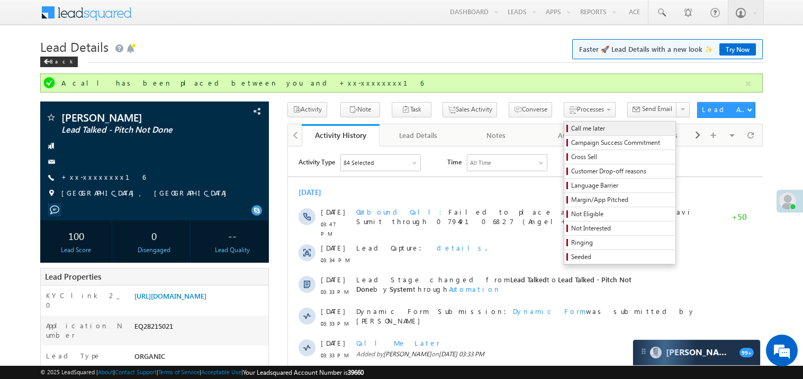
click at [571, 127] on span "Call me later" at bounding box center [621, 129] width 101 height 10
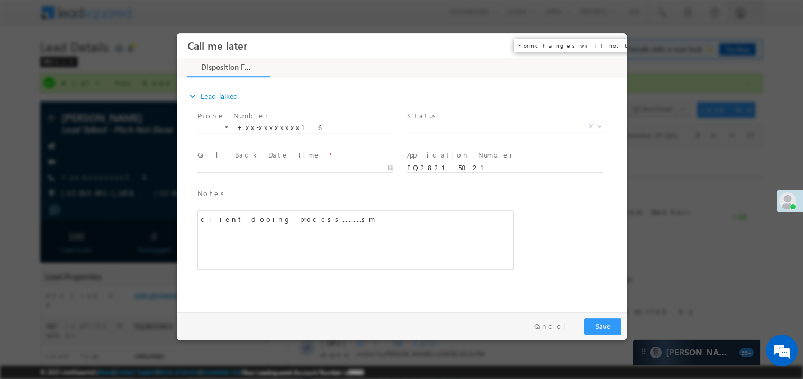
click at [607, 48] on button "×" at bounding box center [610, 45] width 18 height 20
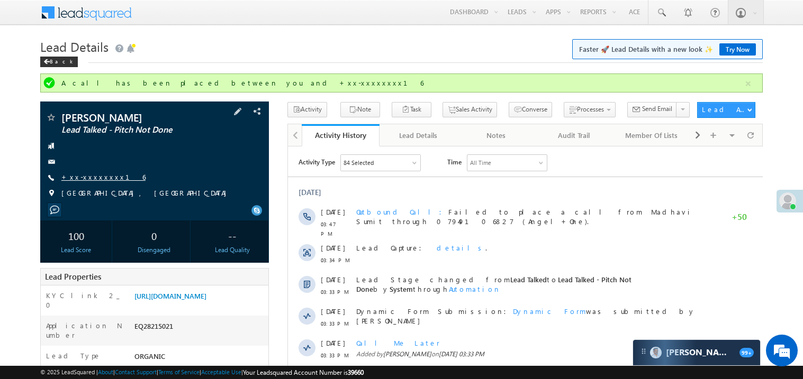
click at [98, 179] on link "+xx-xxxxxxxx16" at bounding box center [103, 176] width 84 height 9
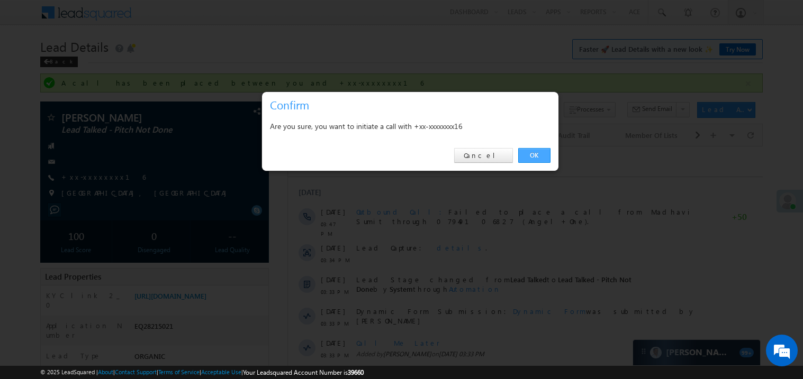
click at [533, 153] on link "OK" at bounding box center [534, 155] width 32 height 15
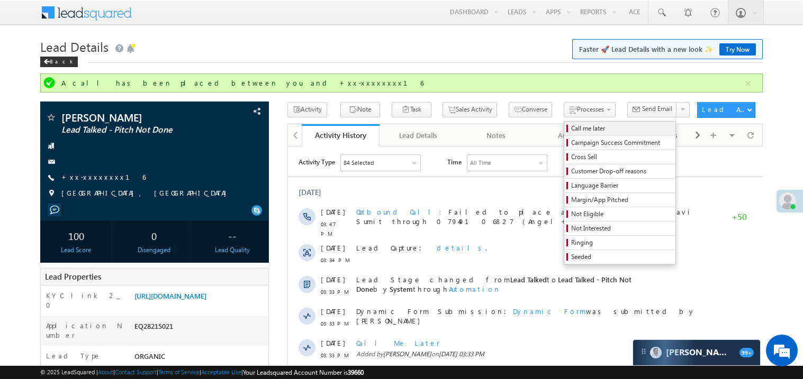
click at [571, 128] on span "Call me later" at bounding box center [621, 129] width 101 height 10
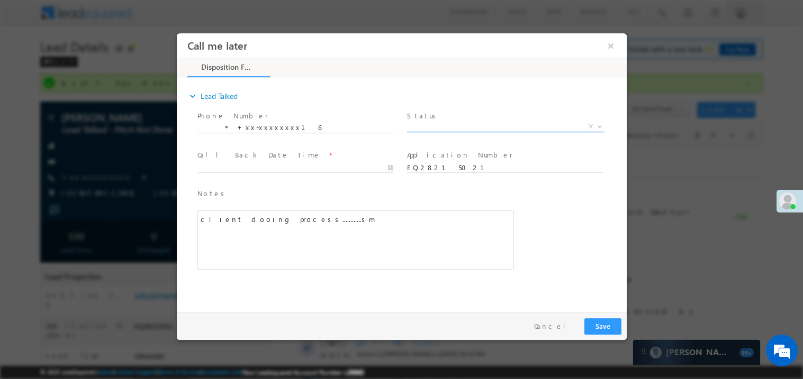
click at [447, 129] on span "X" at bounding box center [504, 126] width 197 height 11
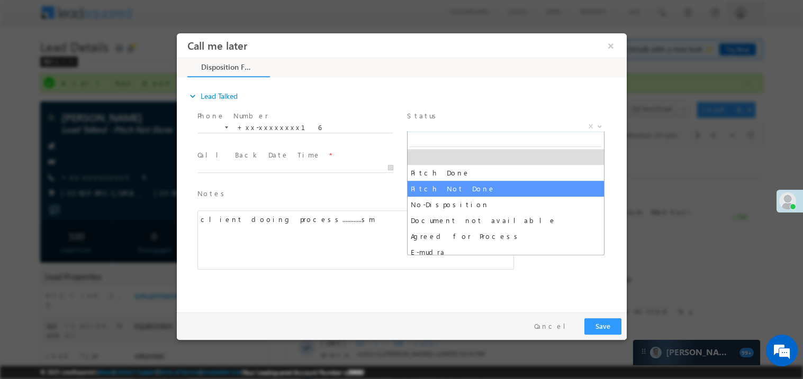
select select "Pitch Not Done"
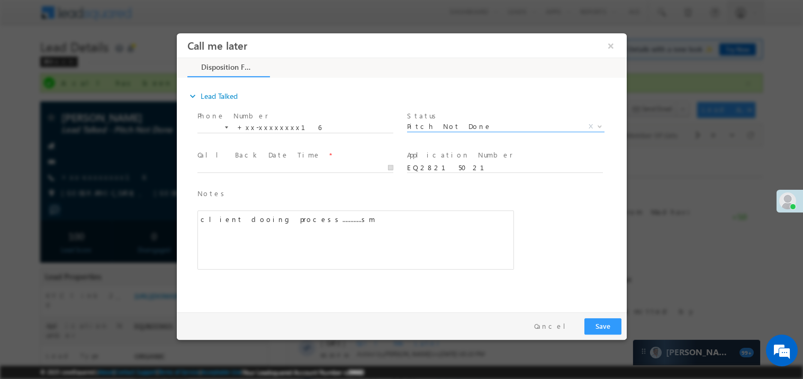
click at [388, 194] on span "Notes *" at bounding box center [347, 194] width 300 height 12
click at [616, 329] on button "Save" at bounding box center [602, 326] width 37 height 16
click at [247, 170] on body "Call me later ×" at bounding box center [401, 170] width 450 height 275
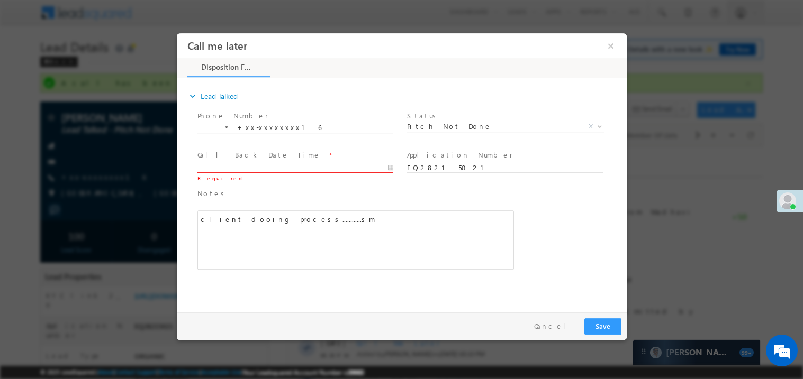
type input "09/03/25 1:02 PM"
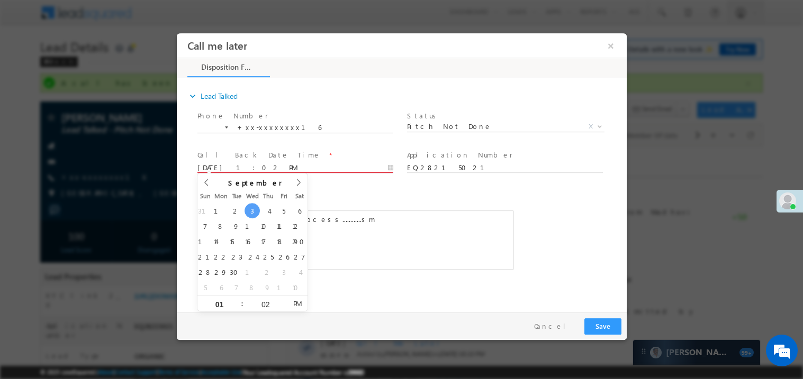
click at [350, 215] on div "client dooing process............sm" at bounding box center [355, 239] width 316 height 59
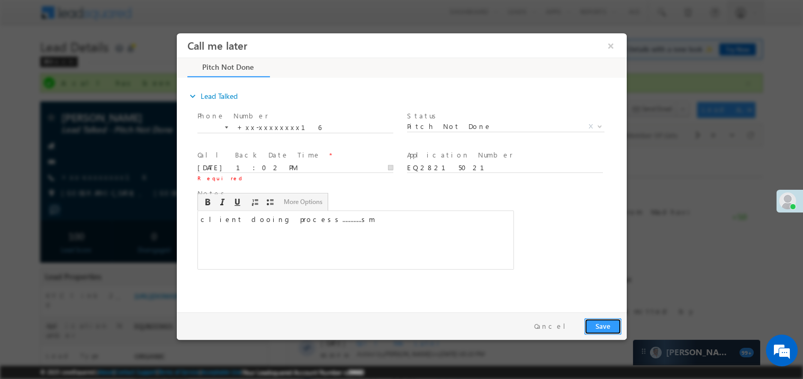
click at [595, 318] on button "Save" at bounding box center [602, 326] width 37 height 16
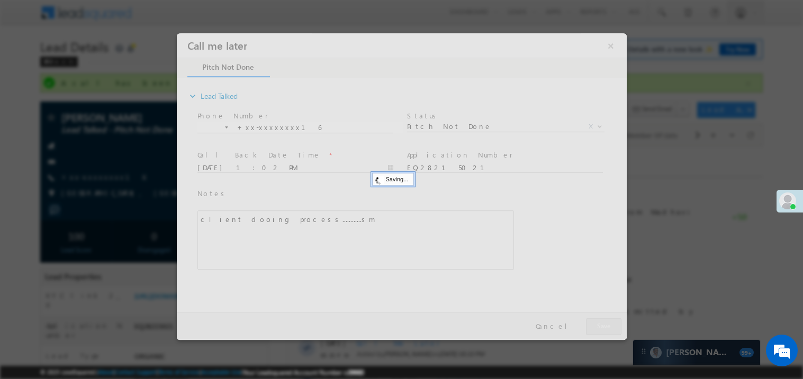
click at [595, 317] on div at bounding box center [401, 186] width 450 height 307
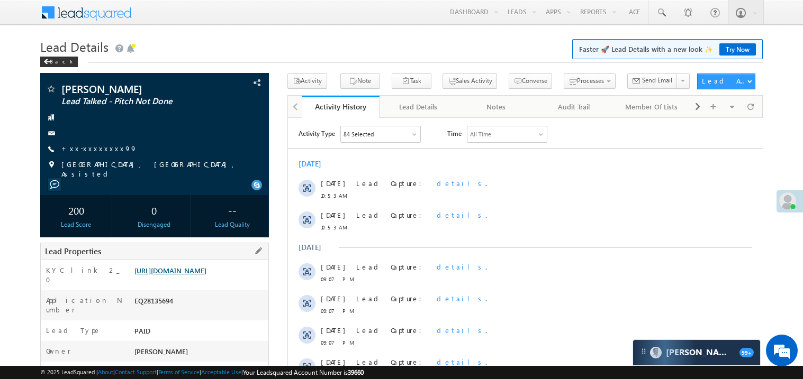
click at [206, 275] on link "https://angelbroking1-pk3em7sa.customui-test.leadsquared.com?leadId=70fcf287-78…" at bounding box center [170, 270] width 72 height 9
click at [103, 149] on link "+xx-xxxxxxxx99" at bounding box center [99, 148] width 76 height 9
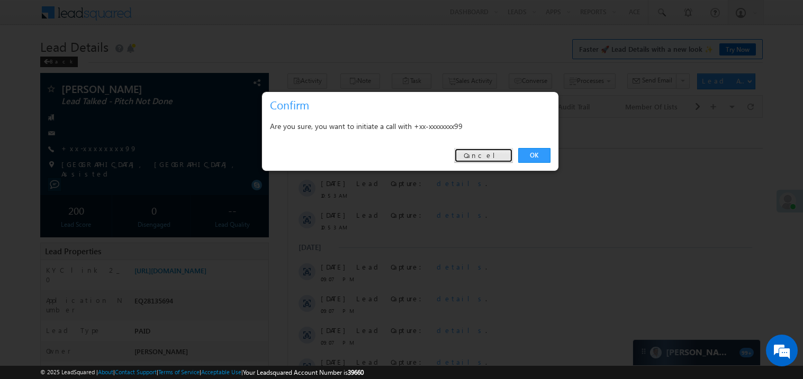
click at [497, 162] on link "Cancel" at bounding box center [483, 155] width 59 height 15
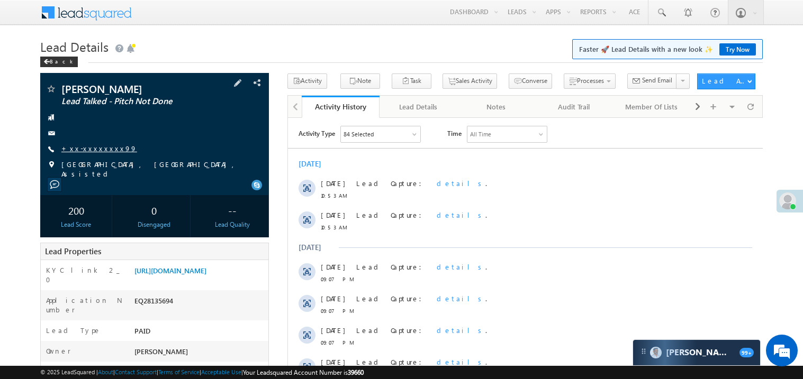
click at [92, 146] on link "+xx-xxxxxxxx99" at bounding box center [99, 148] width 76 height 9
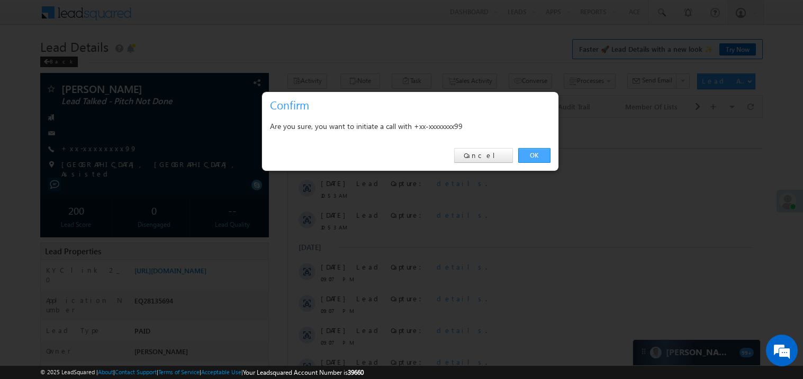
click at [526, 149] on link "OK" at bounding box center [534, 155] width 32 height 15
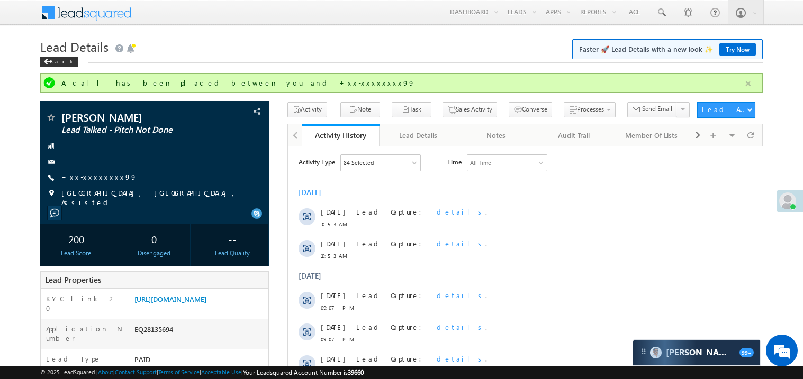
click at [749, 85] on button "button" at bounding box center [747, 83] width 13 height 13
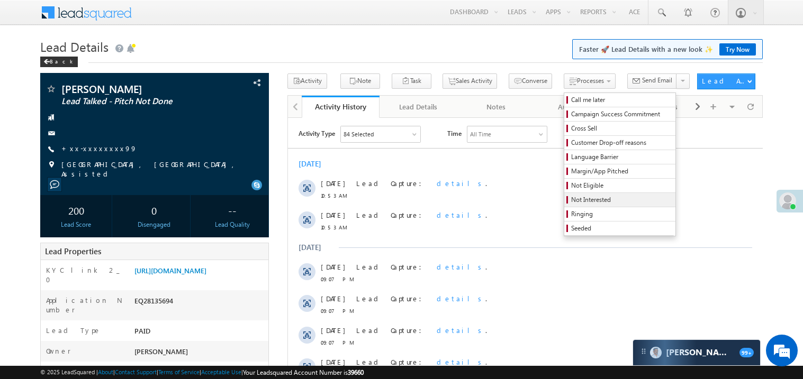
click at [571, 199] on span "Not Interested" at bounding box center [621, 200] width 101 height 10
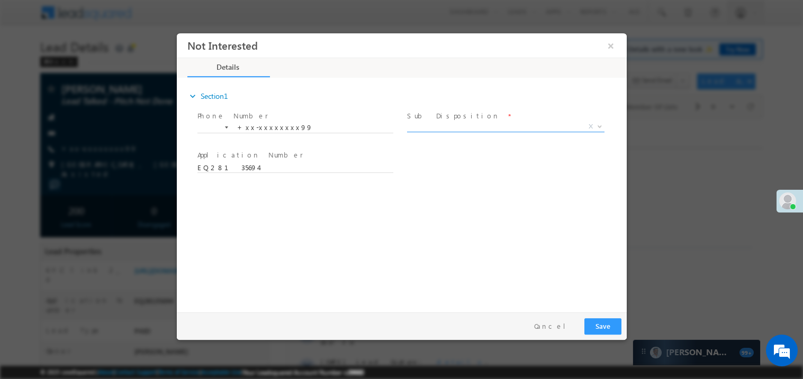
click at [422, 124] on span "X" at bounding box center [504, 126] width 197 height 11
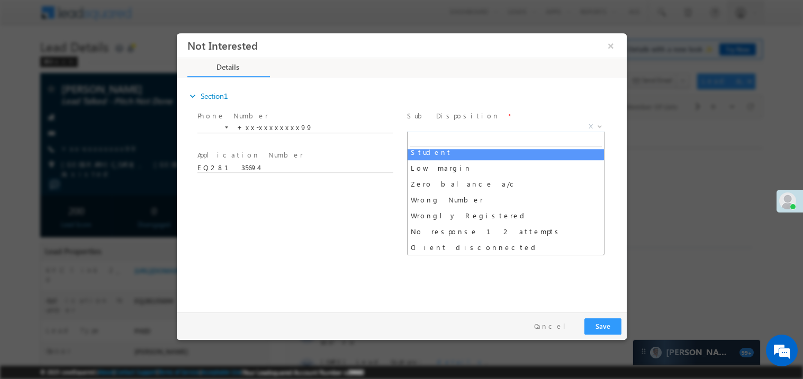
scroll to position [47, 0]
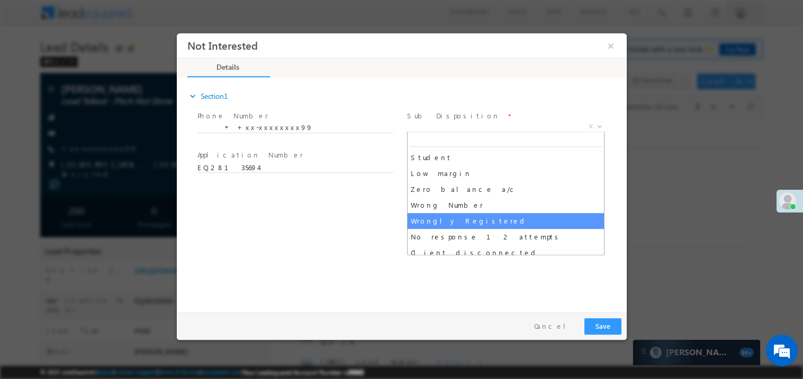
select select "Wrongly Registered"
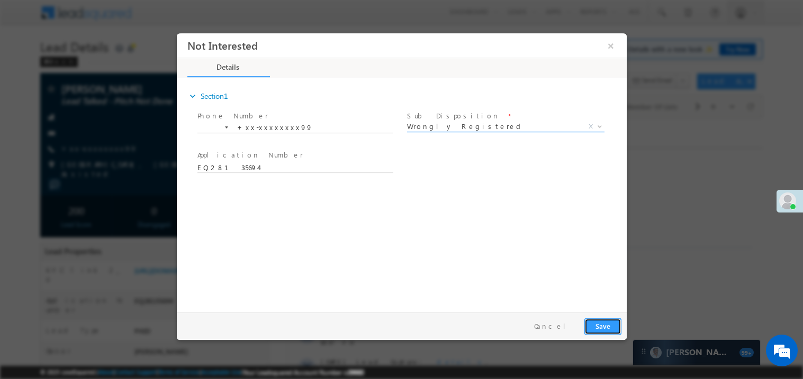
click at [604, 329] on button "Save" at bounding box center [602, 326] width 37 height 16
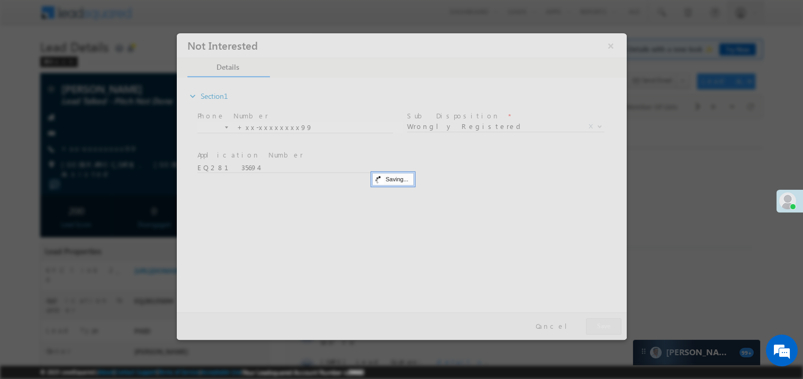
click at [604, 329] on div at bounding box center [401, 186] width 450 height 307
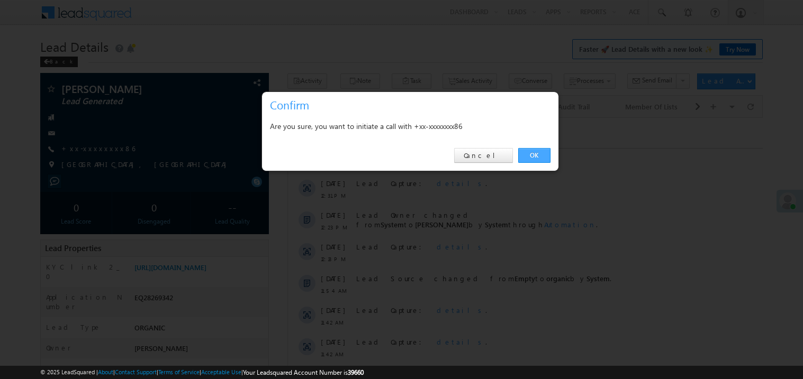
click at [530, 153] on link "OK" at bounding box center [534, 155] width 32 height 15
